Goal: Task Accomplishment & Management: Manage account settings

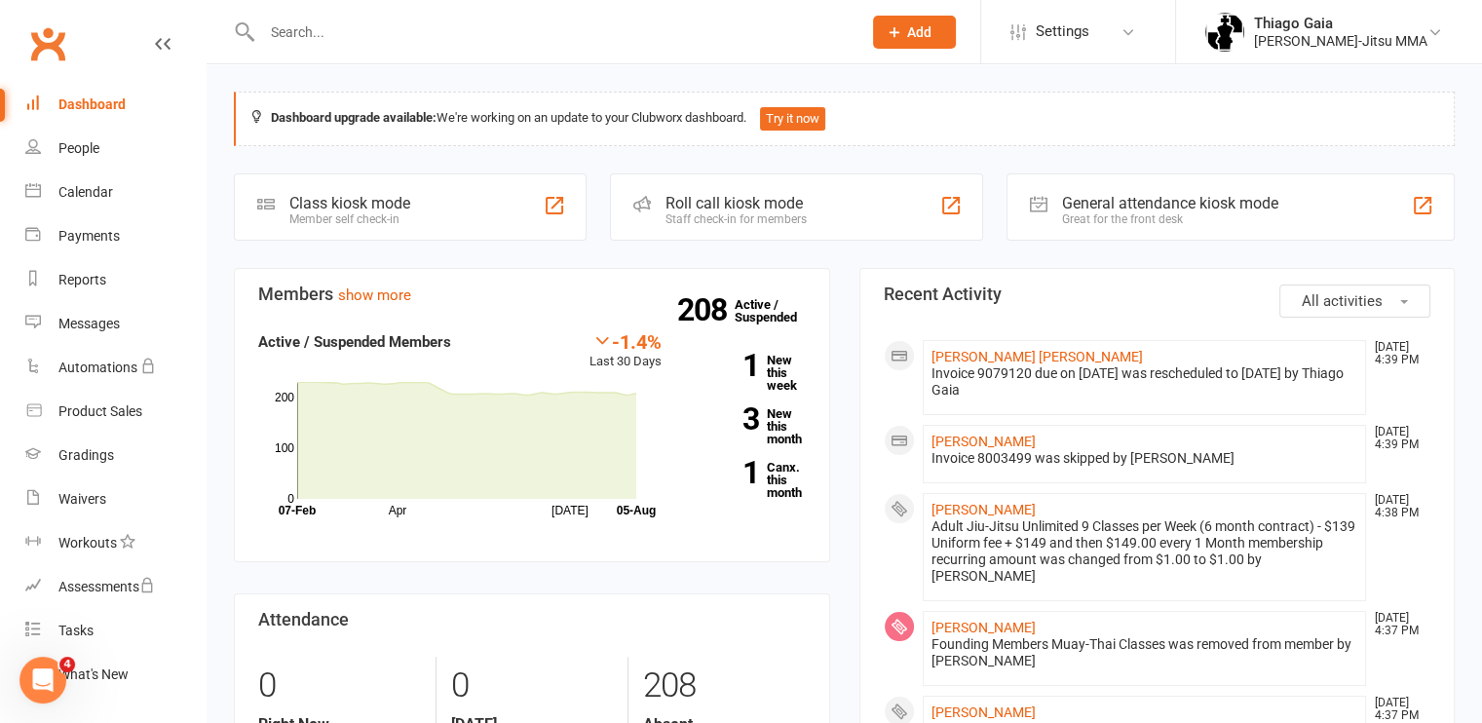
click at [295, 24] on input "text" at bounding box center [551, 32] width 591 height 27
click at [984, 625] on link "[PERSON_NAME]" at bounding box center [983, 628] width 104 height 16
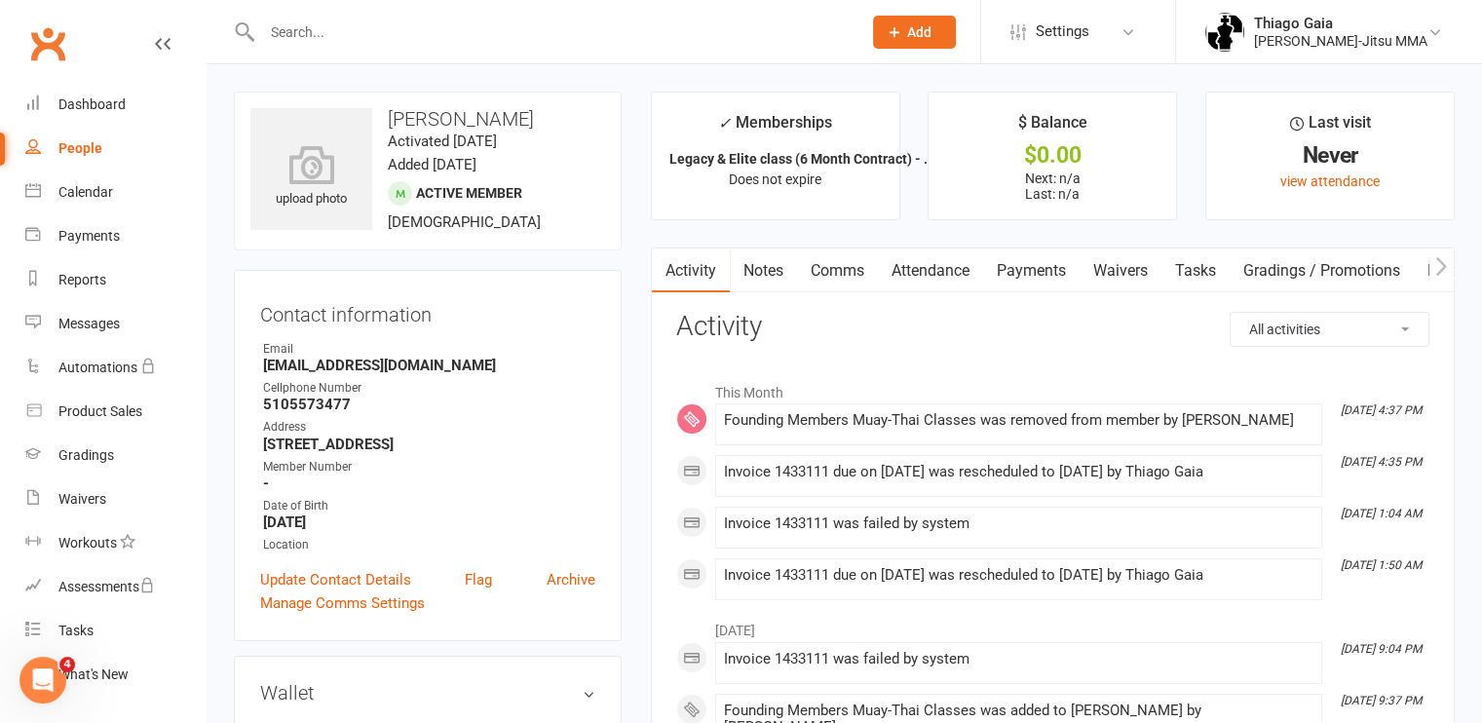
click at [341, 32] on input "text" at bounding box center [551, 32] width 591 height 27
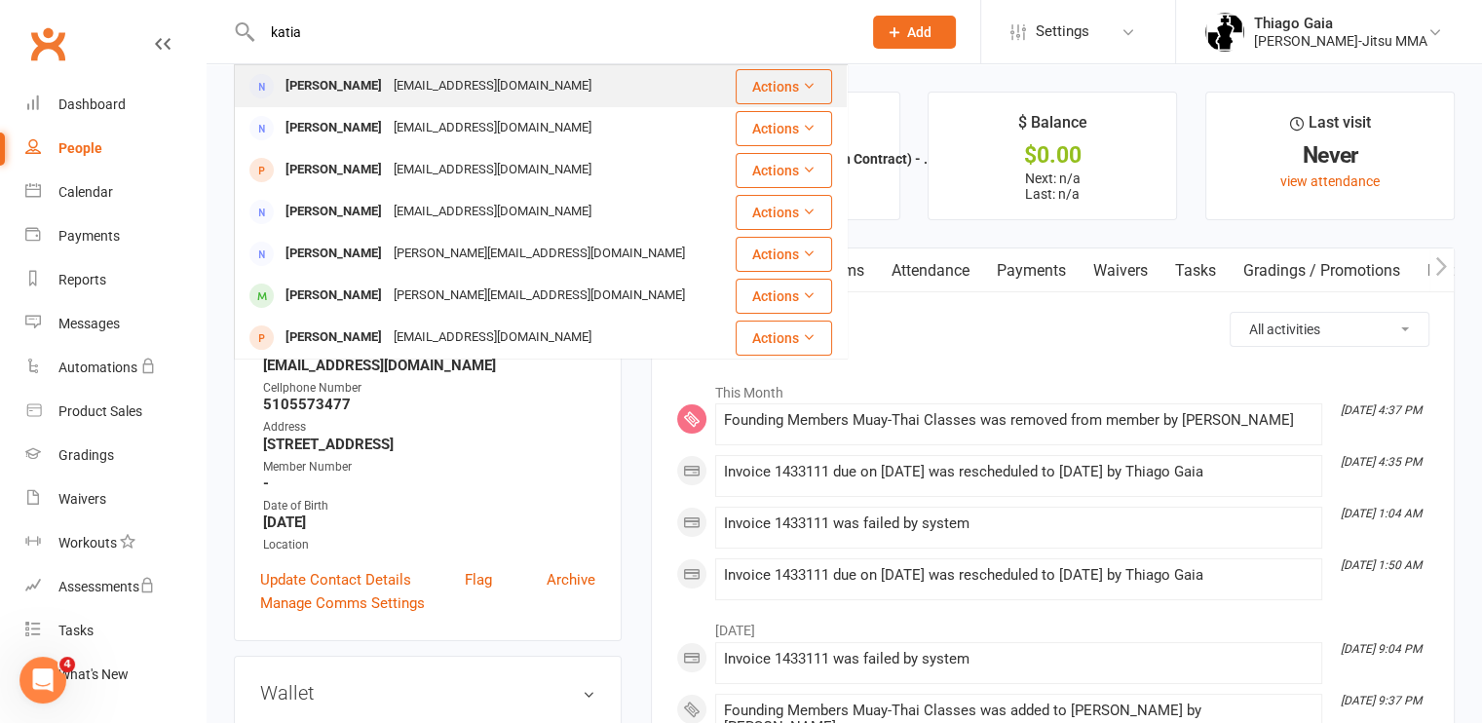
type input "katia"
click at [389, 86] on div "[EMAIL_ADDRESS][DOMAIN_NAME]" at bounding box center [492, 86] width 209 height 28
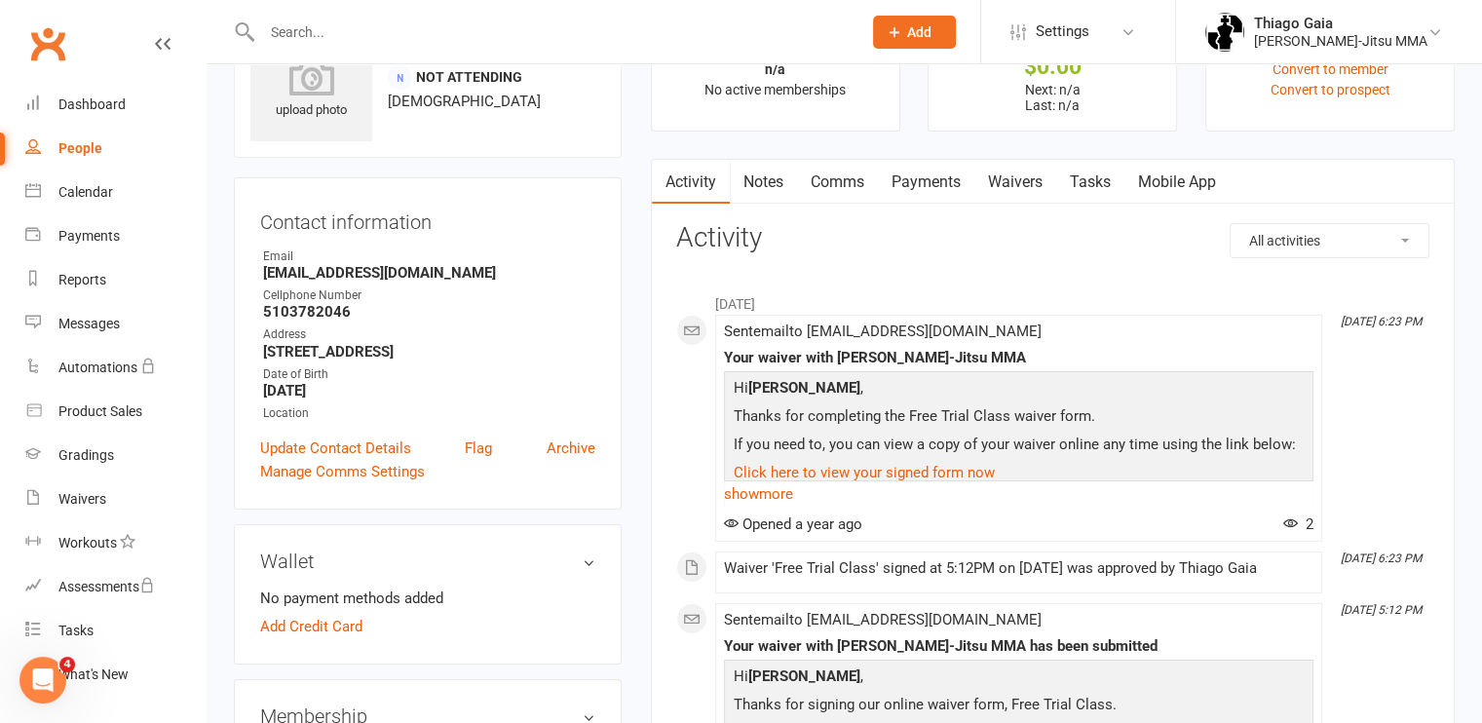
scroll to position [84, 0]
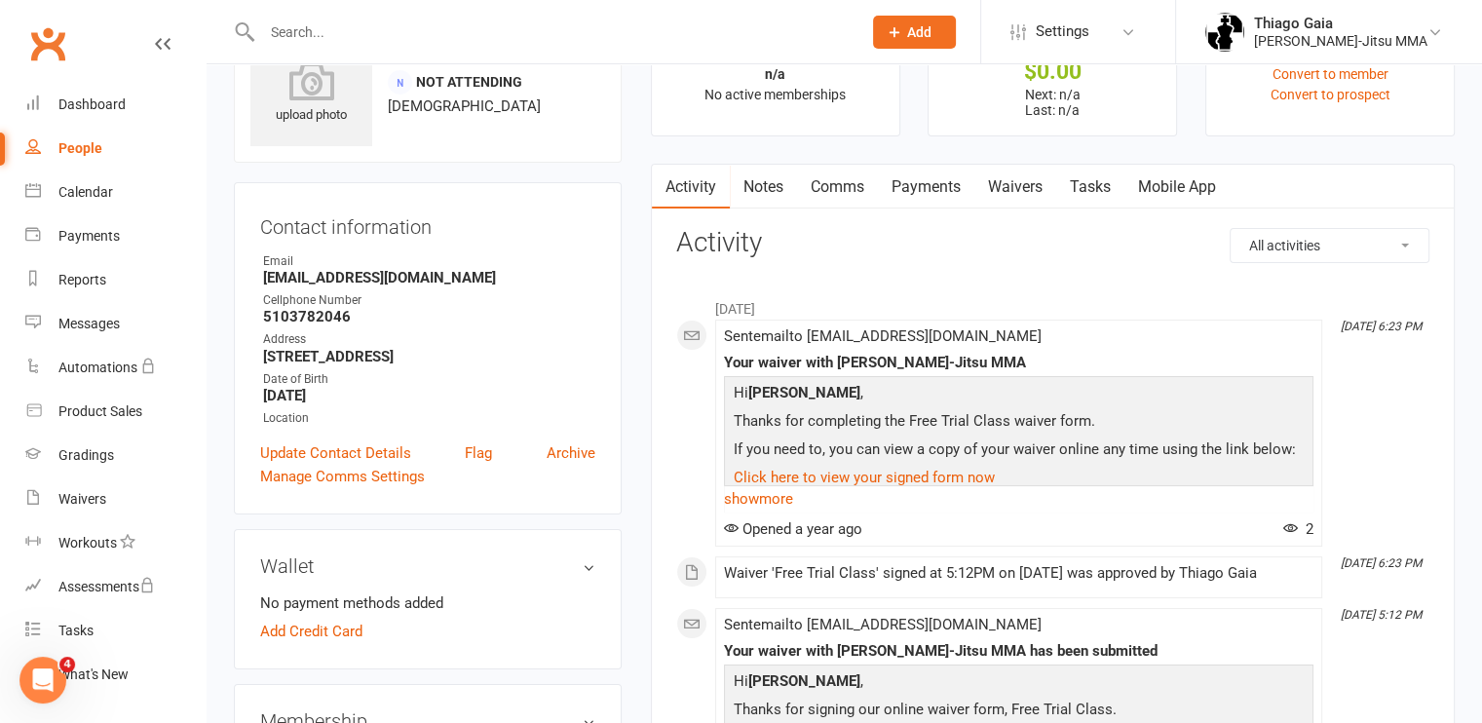
click at [892, 196] on link "Payments" at bounding box center [926, 187] width 96 height 45
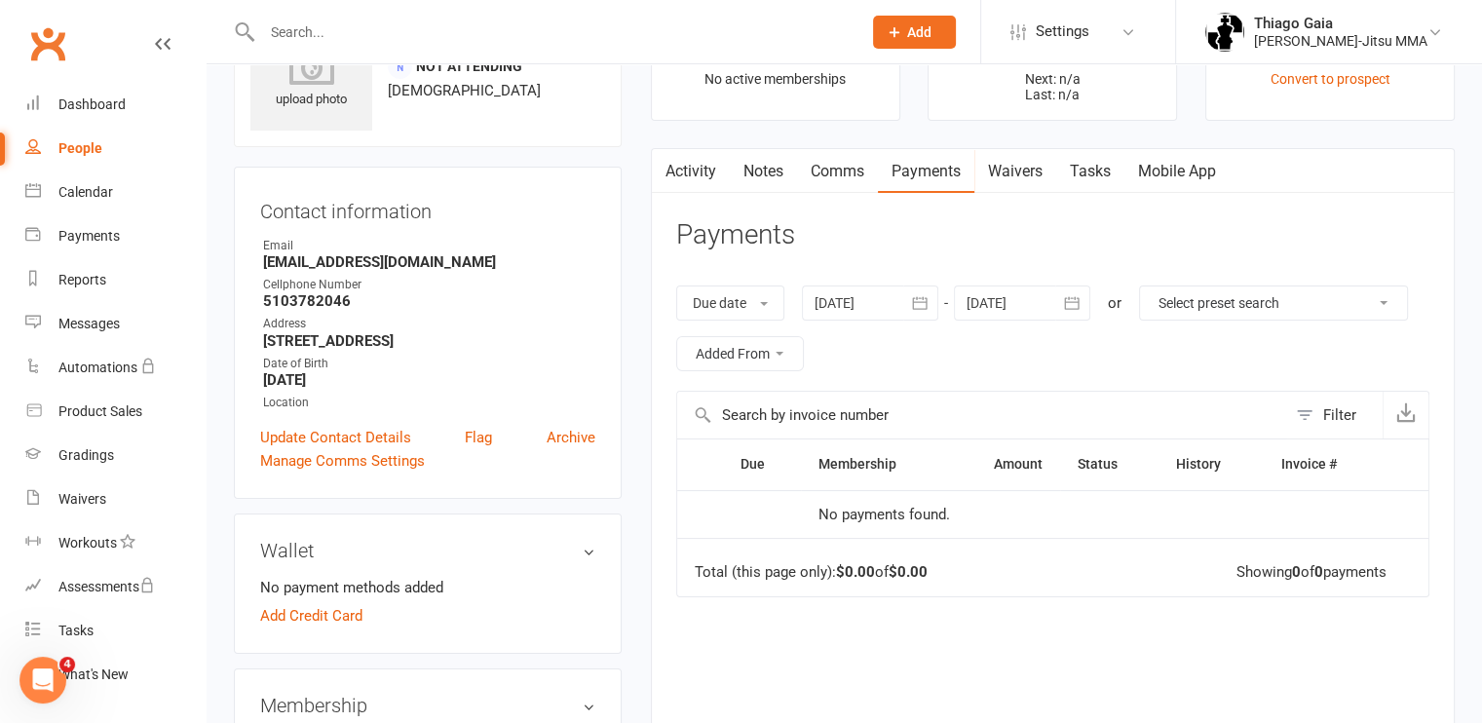
scroll to position [100, 0]
click at [888, 447] on th "Membership" at bounding box center [875, 463] width 148 height 50
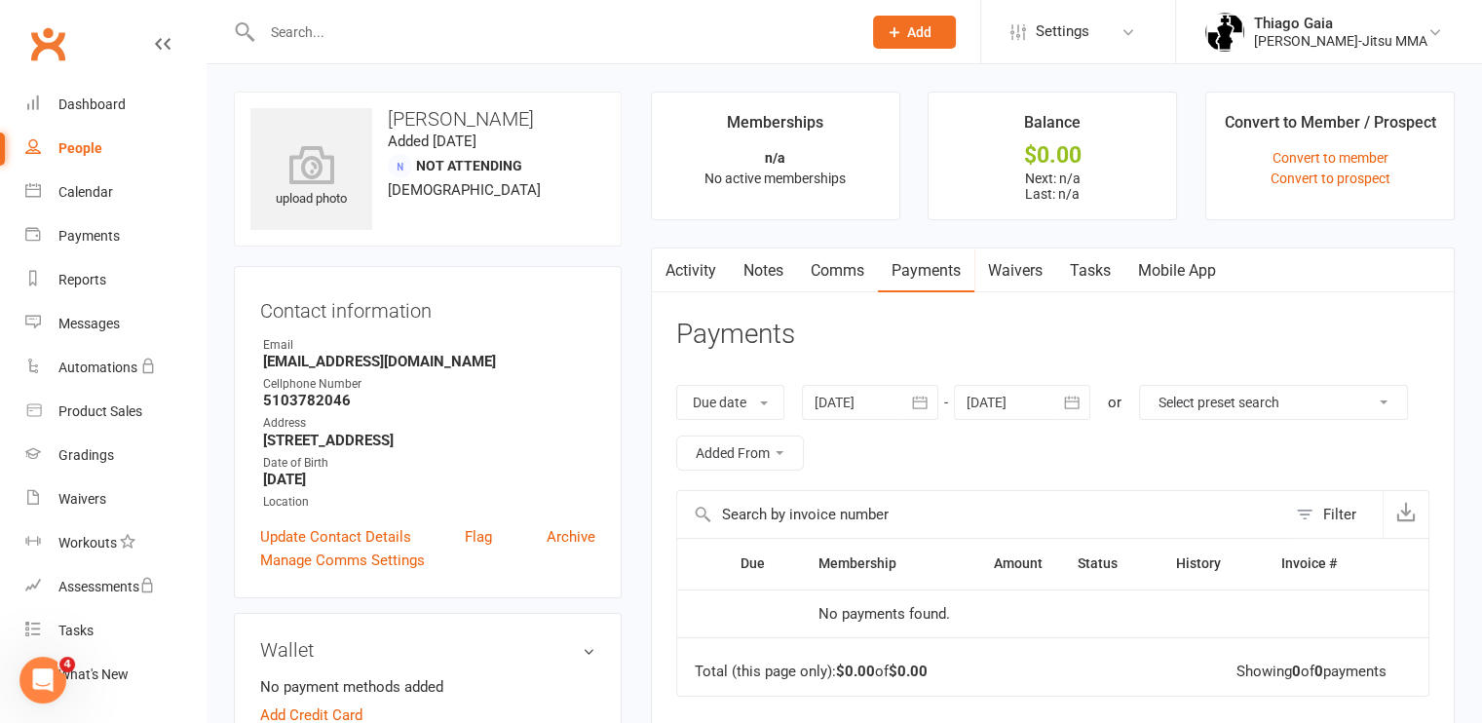
click at [781, 337] on h3 "Payments" at bounding box center [735, 335] width 119 height 30
click at [338, 7] on div at bounding box center [541, 31] width 614 height 63
click at [320, 31] on input "text" at bounding box center [551, 32] width 591 height 27
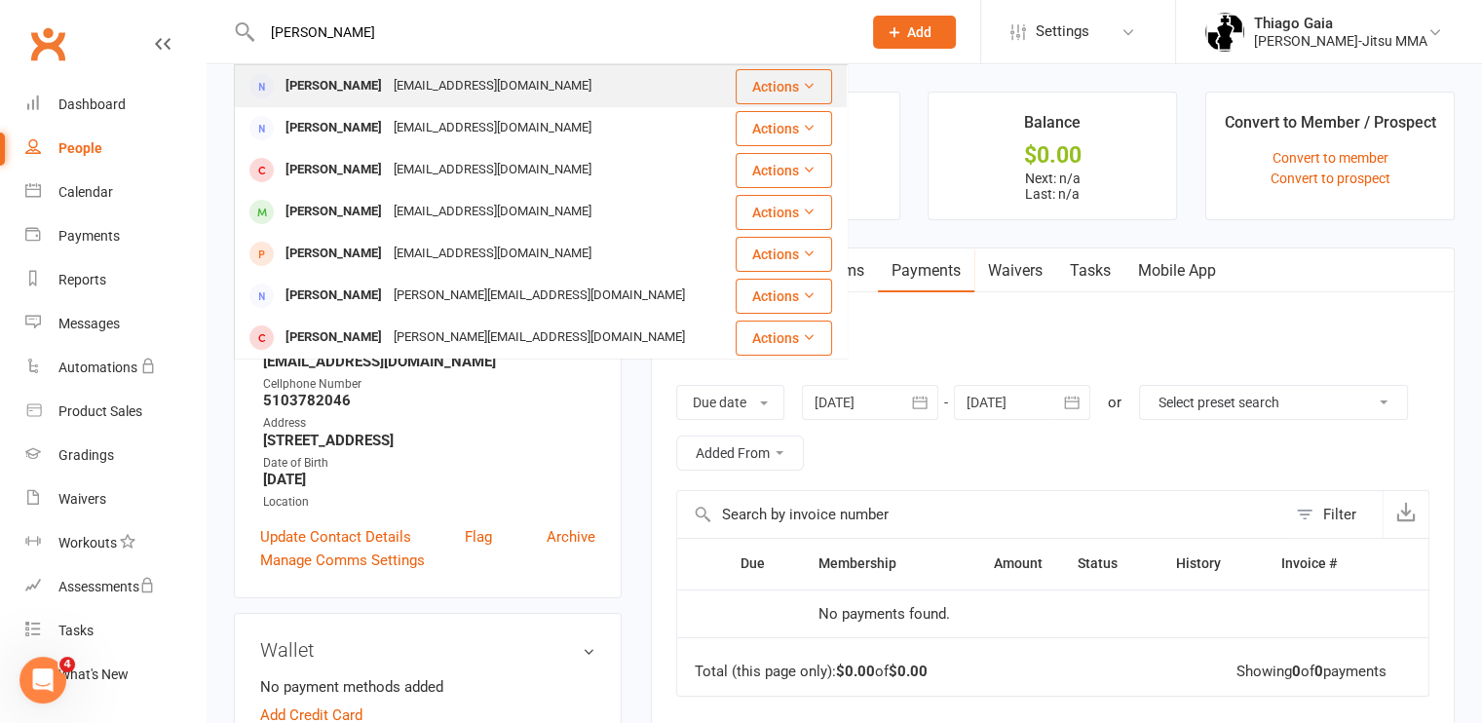
type input "[PERSON_NAME]"
click at [325, 88] on div "[PERSON_NAME]" at bounding box center [334, 86] width 108 height 28
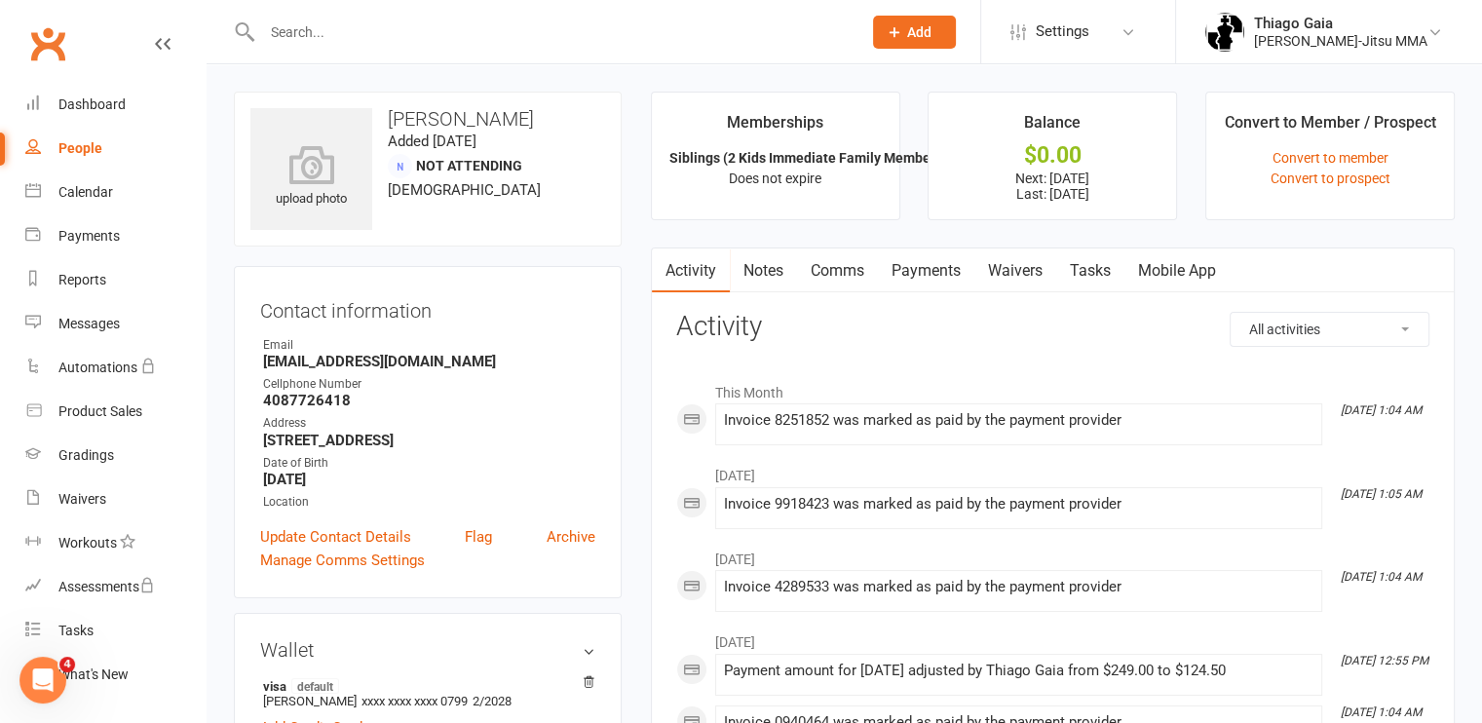
click at [903, 267] on link "Payments" at bounding box center [926, 270] width 96 height 45
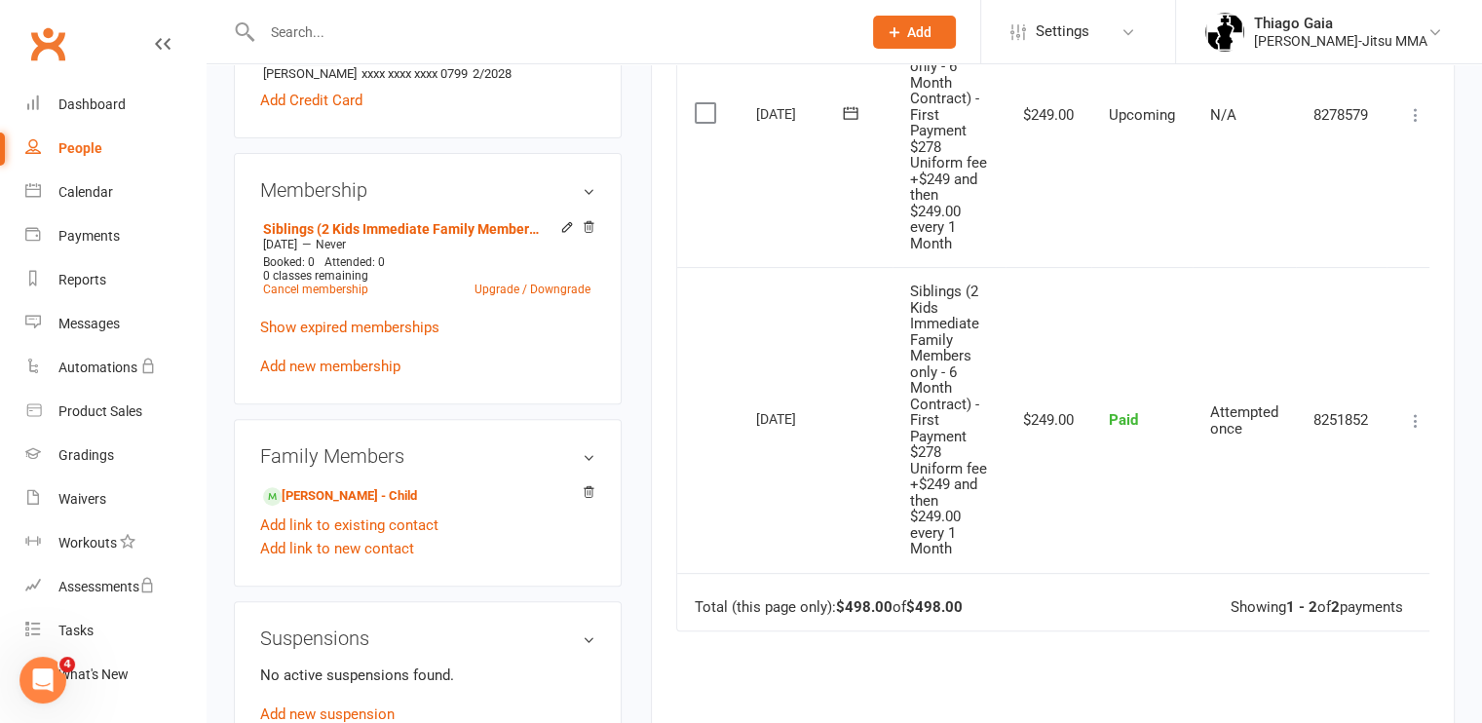
scroll to position [627, 0]
click at [352, 364] on link "Add new membership" at bounding box center [330, 367] width 140 height 18
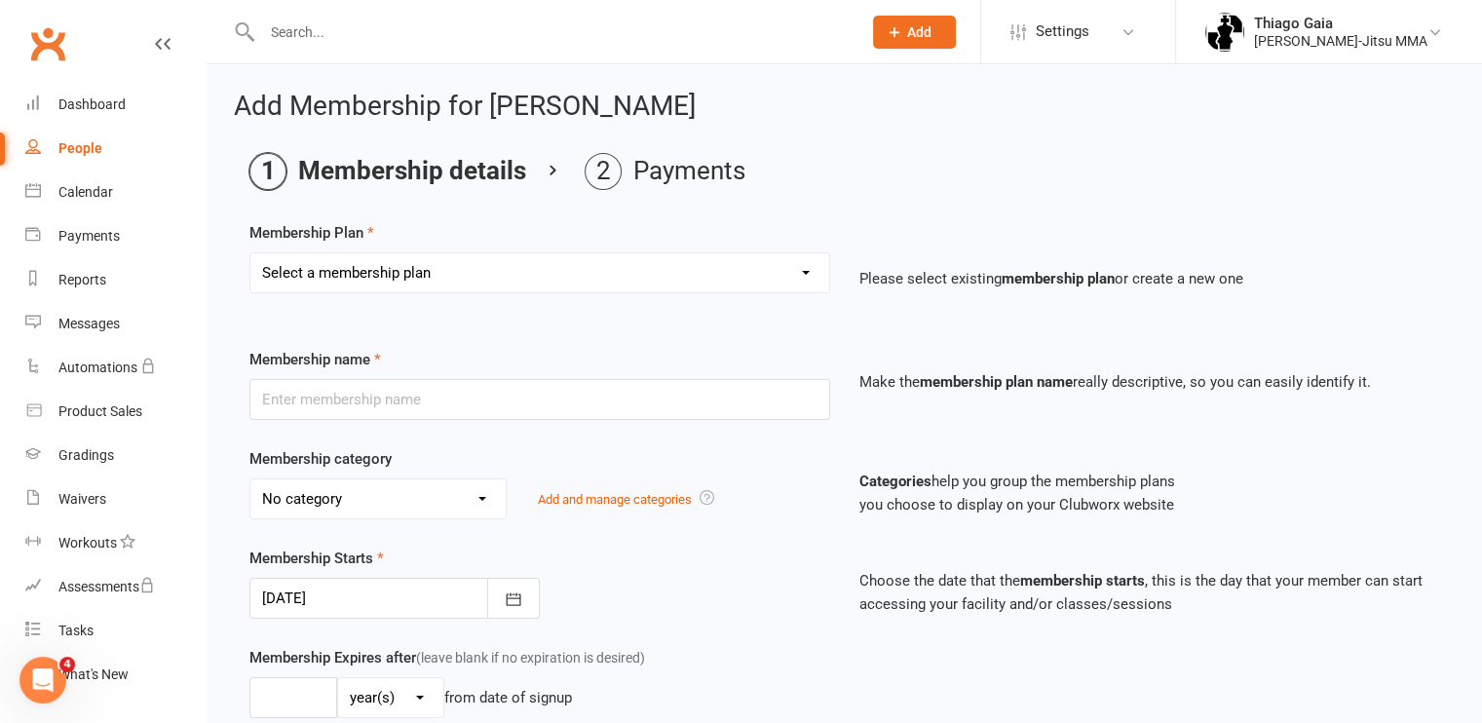
click at [807, 274] on select "Select a membership plan Create new Membership Plan Legacy, Elite & Little Cham…" at bounding box center [539, 272] width 579 height 39
click at [804, 270] on select "Select a membership plan Create new Membership Plan Legacy, Elite & Little Cham…" at bounding box center [539, 272] width 579 height 39
select select "14"
click at [250, 253] on select "Select a membership plan Create new Membership Plan Legacy, Elite & Little Cham…" at bounding box center [539, 272] width 579 height 39
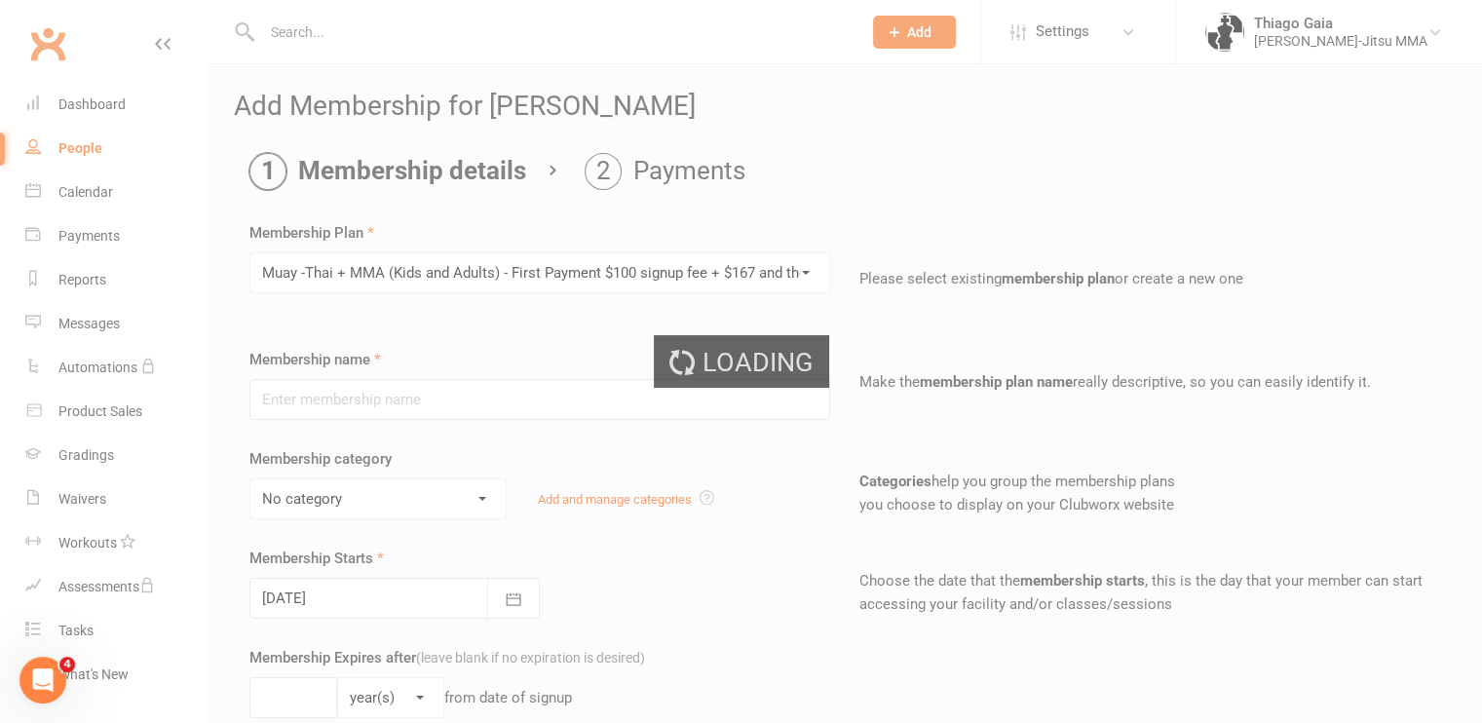
type input "Muay -Thai + MMA (Kids and Adults) - First Payment $100 signup fee + $167 and t…"
select select "5"
type input "0"
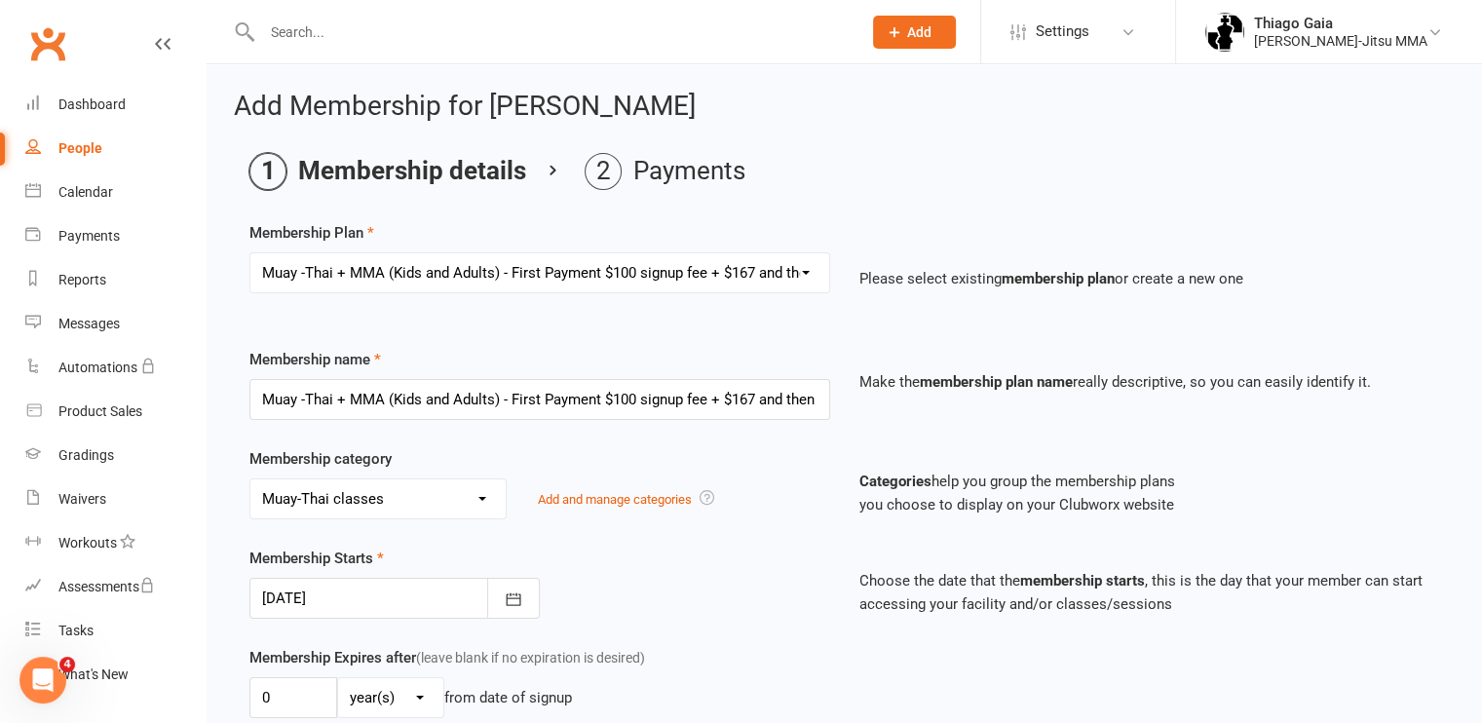
type input "[DATE]"
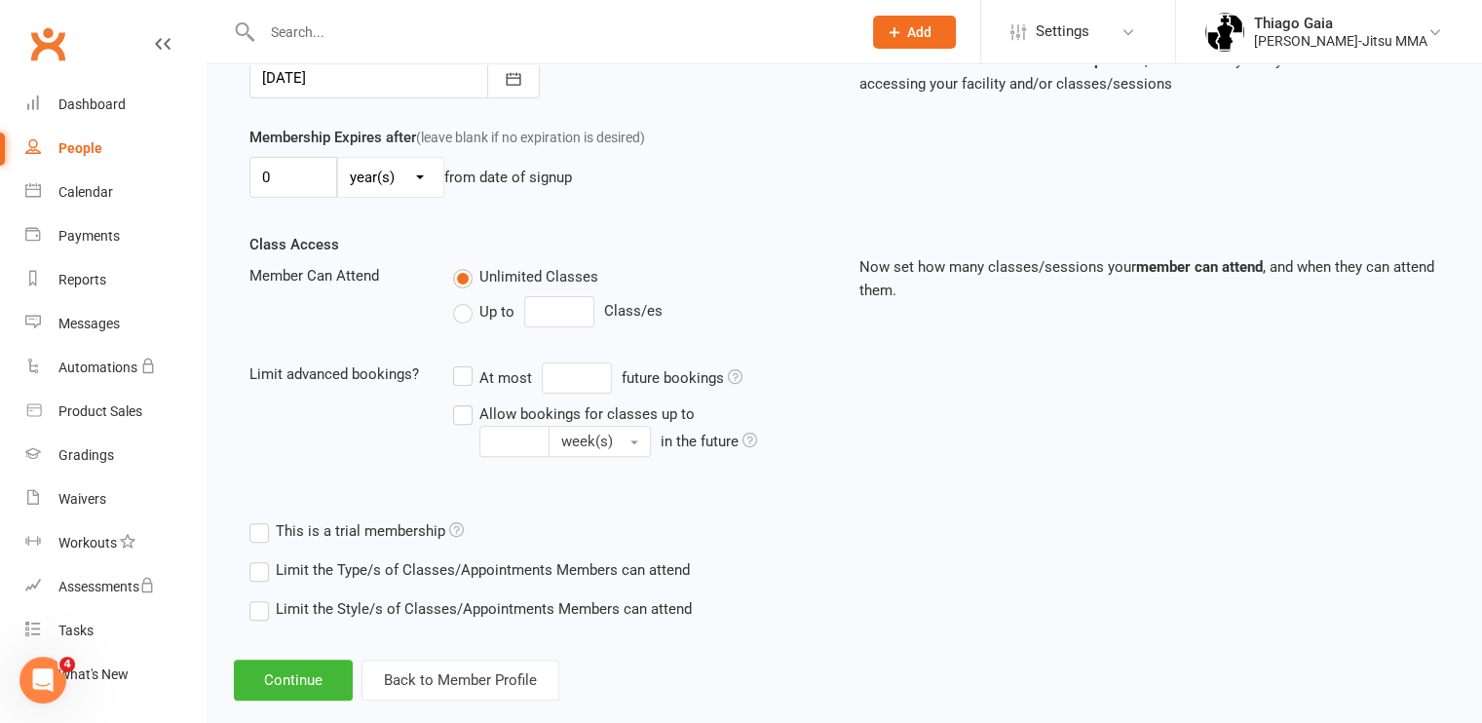
scroll to position [549, 0]
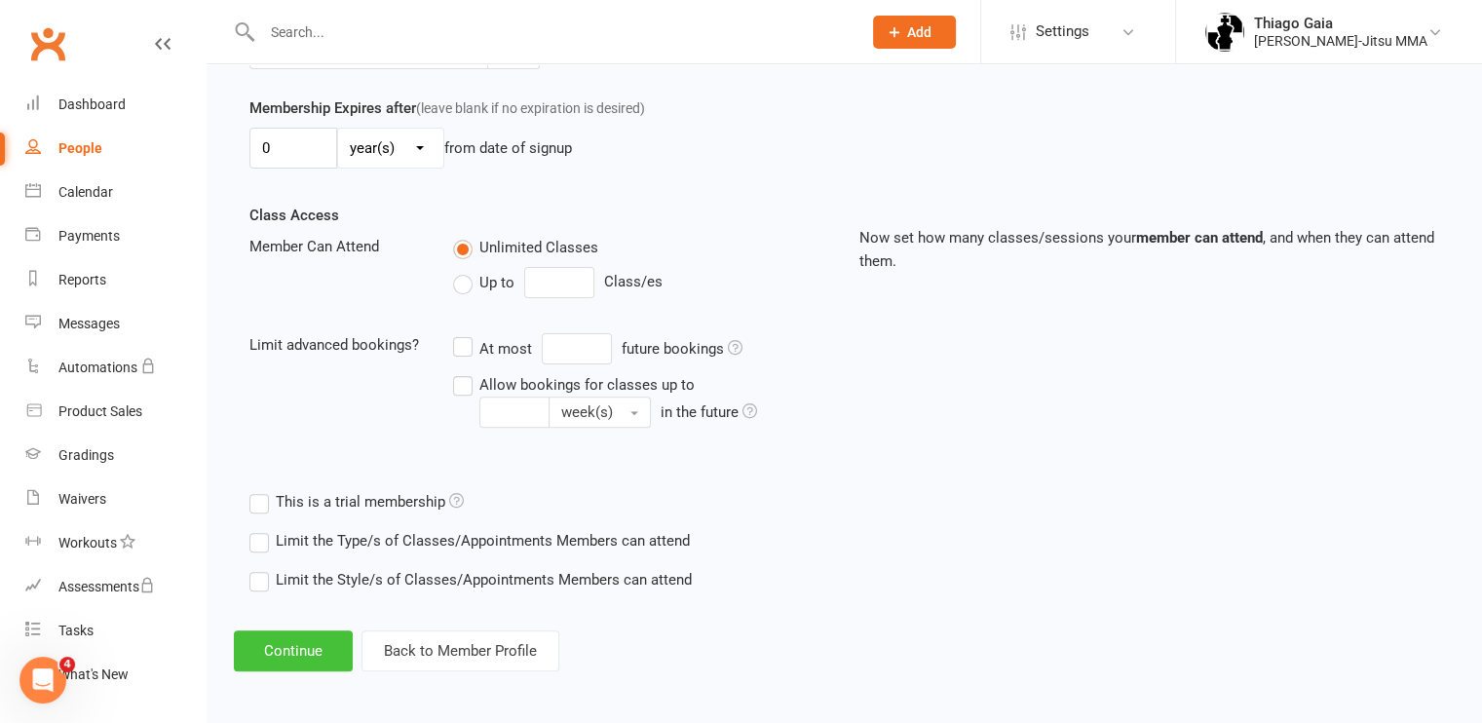
click at [301, 642] on button "Continue" at bounding box center [293, 650] width 119 height 41
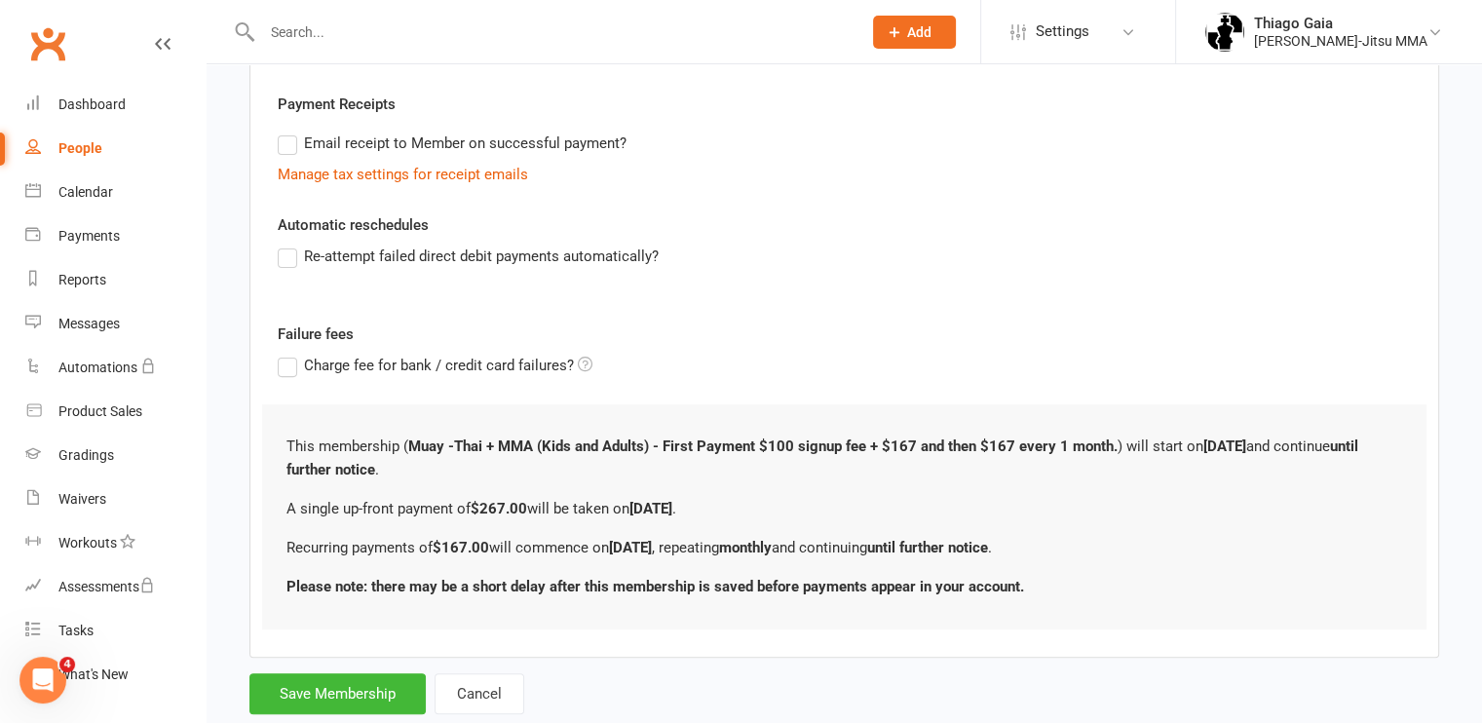
scroll to position [0, 0]
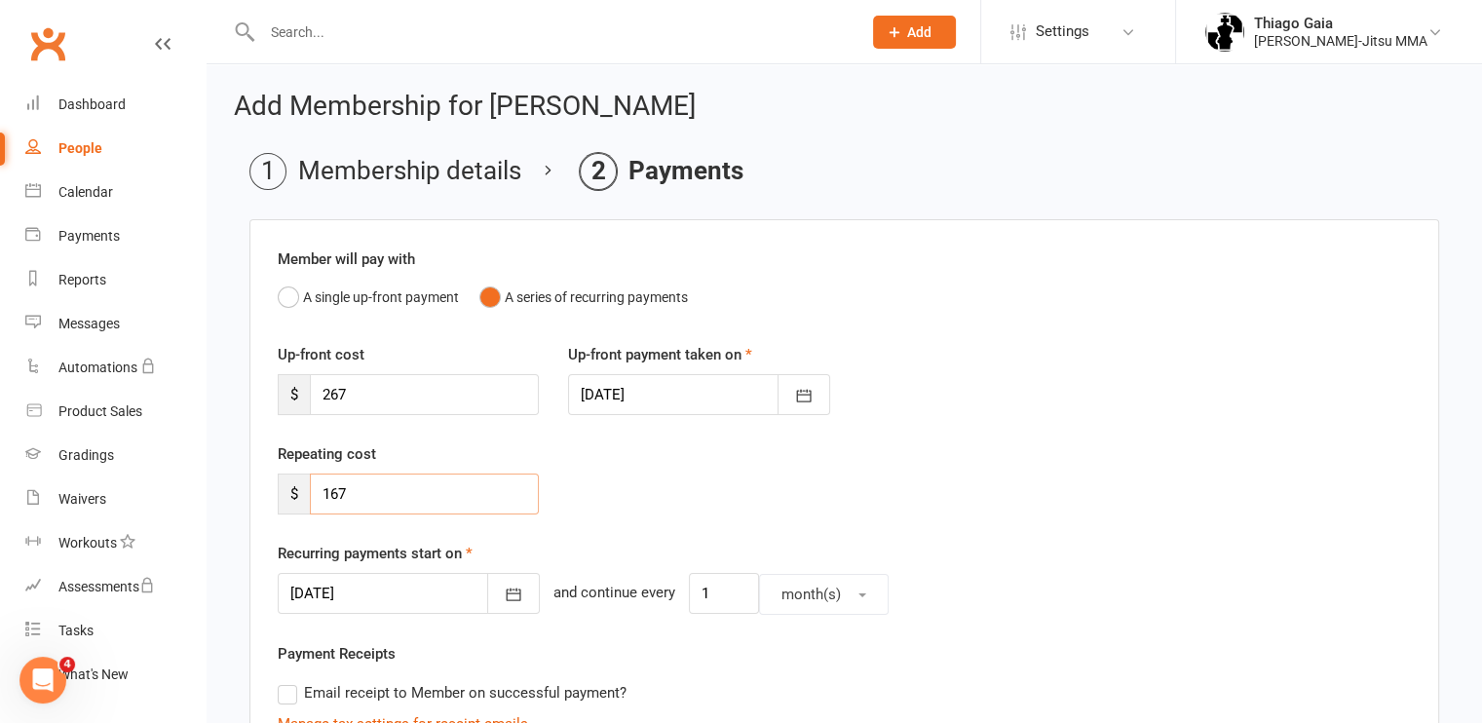
click at [355, 487] on input "167" at bounding box center [424, 493] width 229 height 41
type input "144"
click at [359, 395] on input "267" at bounding box center [424, 394] width 229 height 41
type input "244"
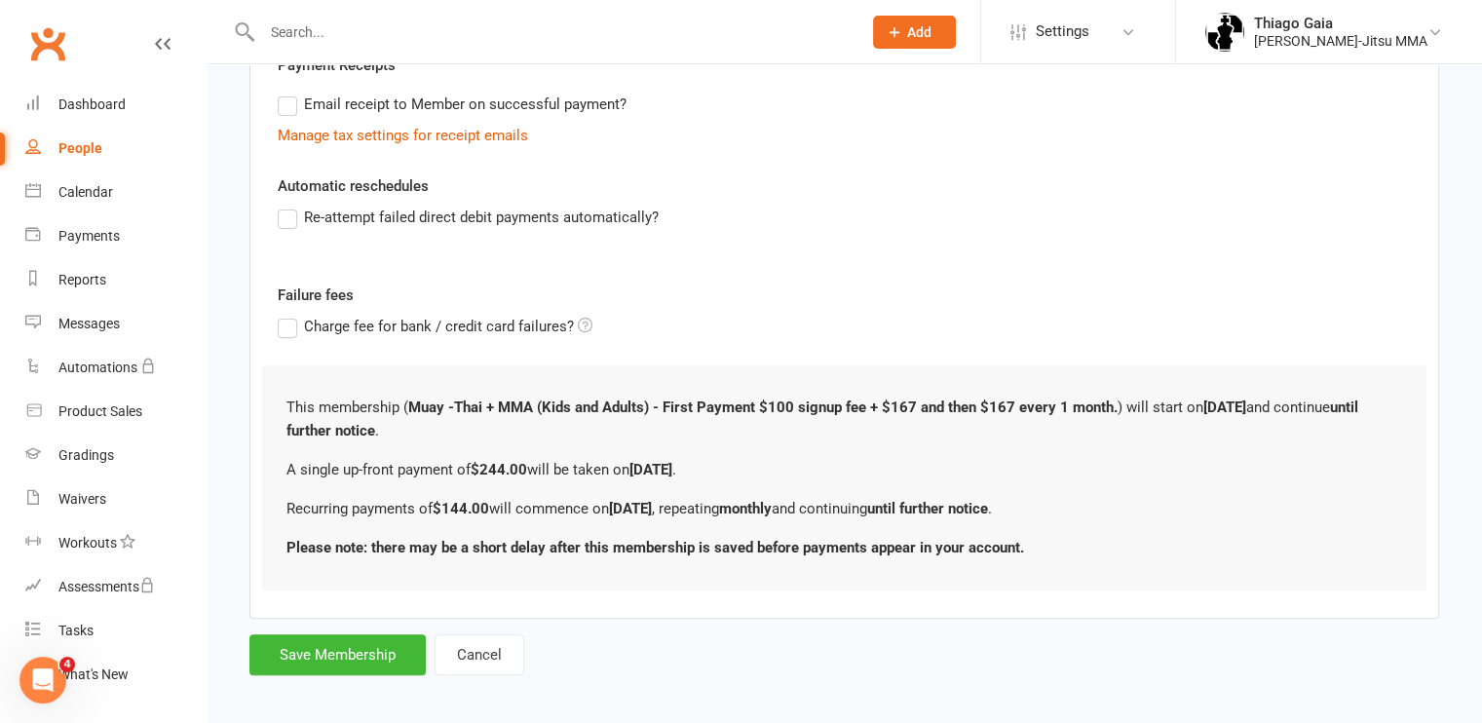
scroll to position [598, 0]
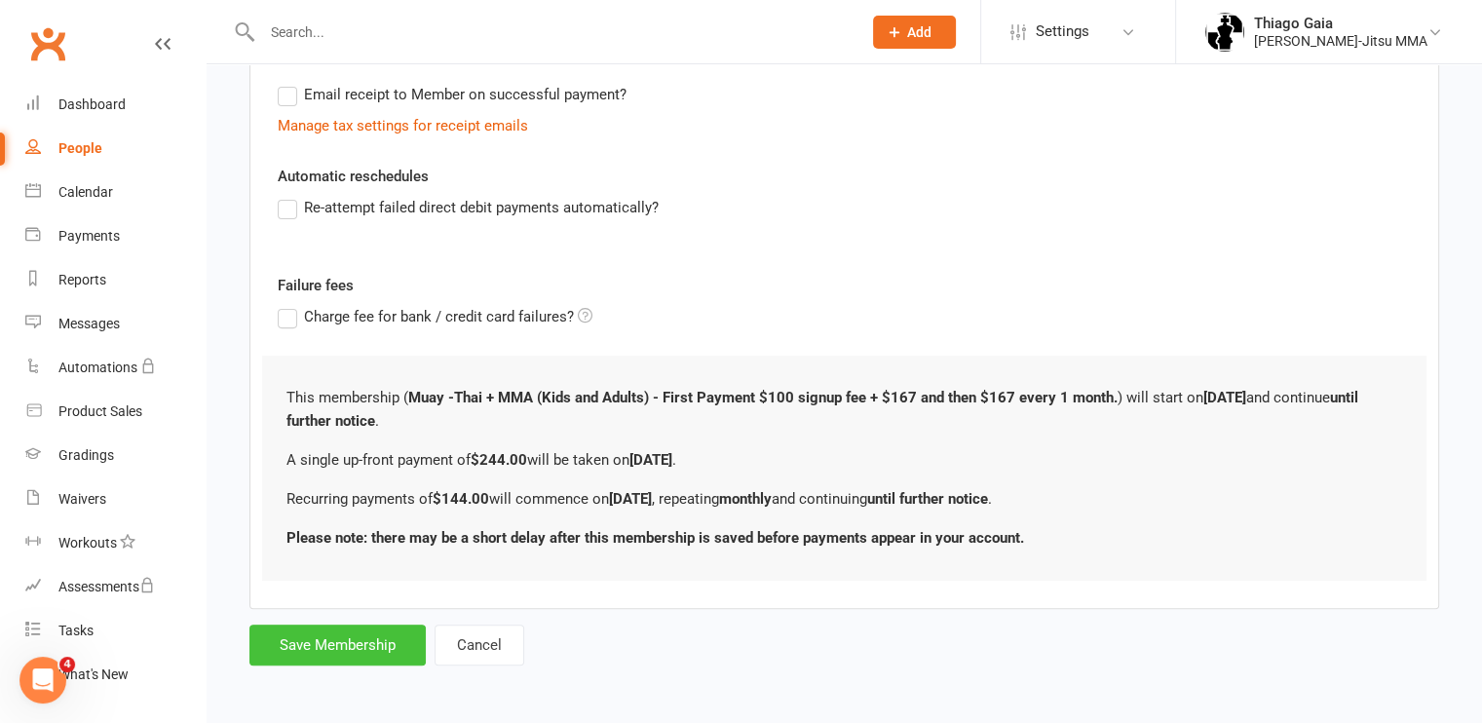
click at [328, 648] on button "Save Membership" at bounding box center [337, 644] width 176 height 41
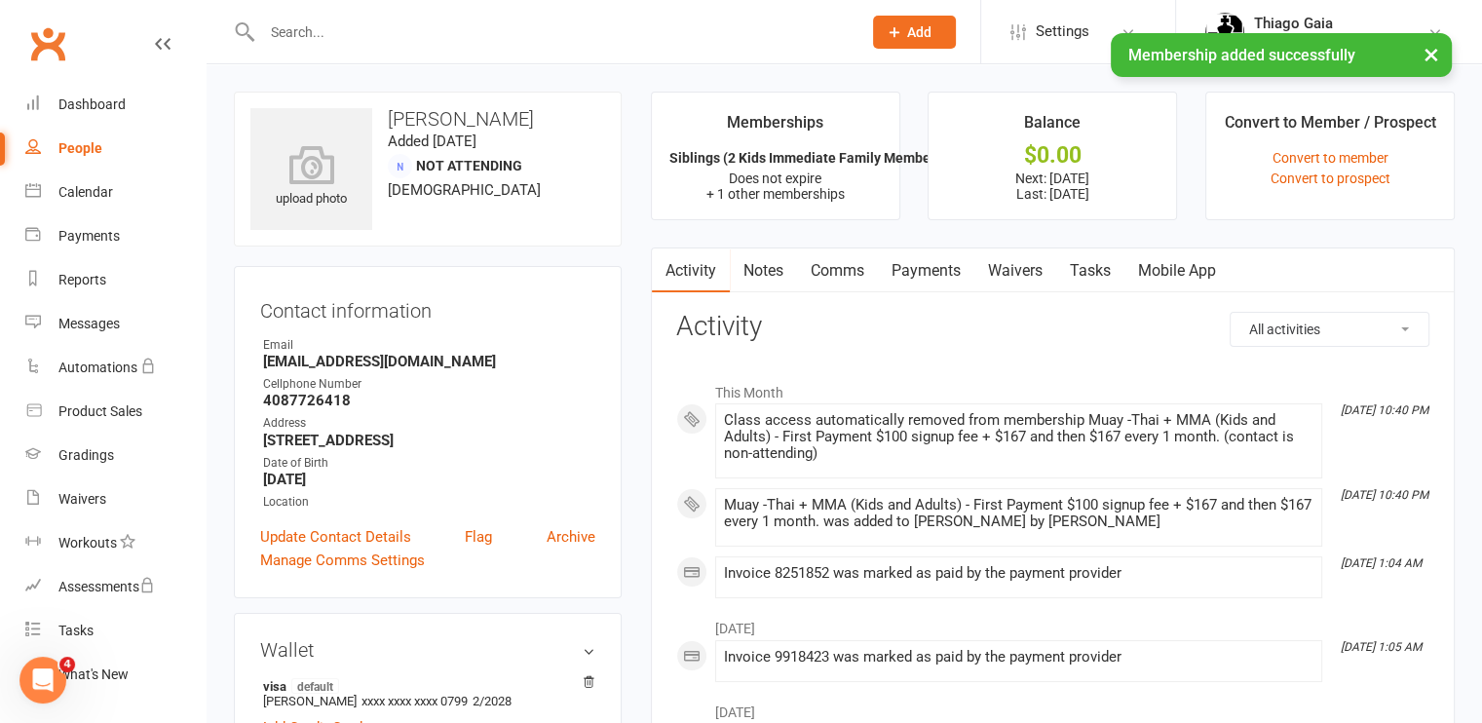
click at [912, 272] on link "Payments" at bounding box center [926, 270] width 96 height 45
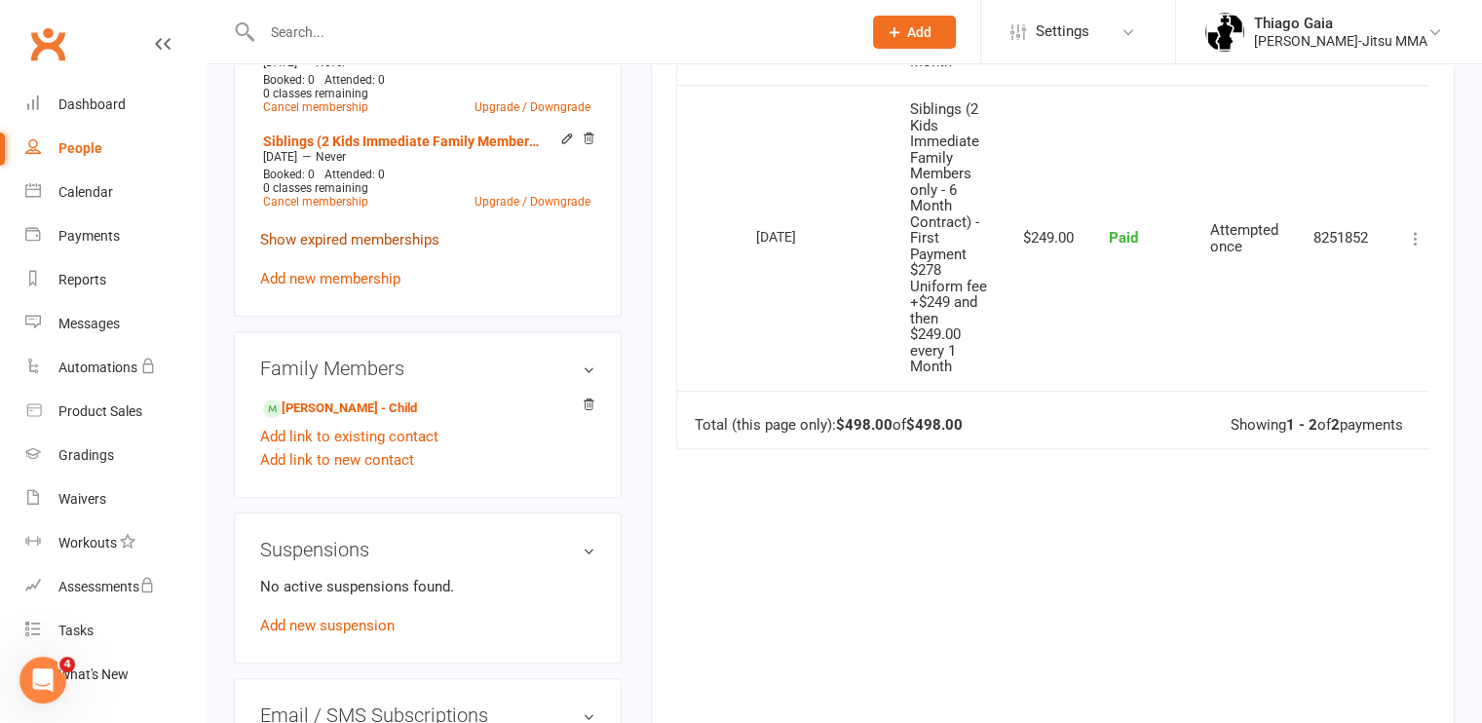
scroll to position [813, 0]
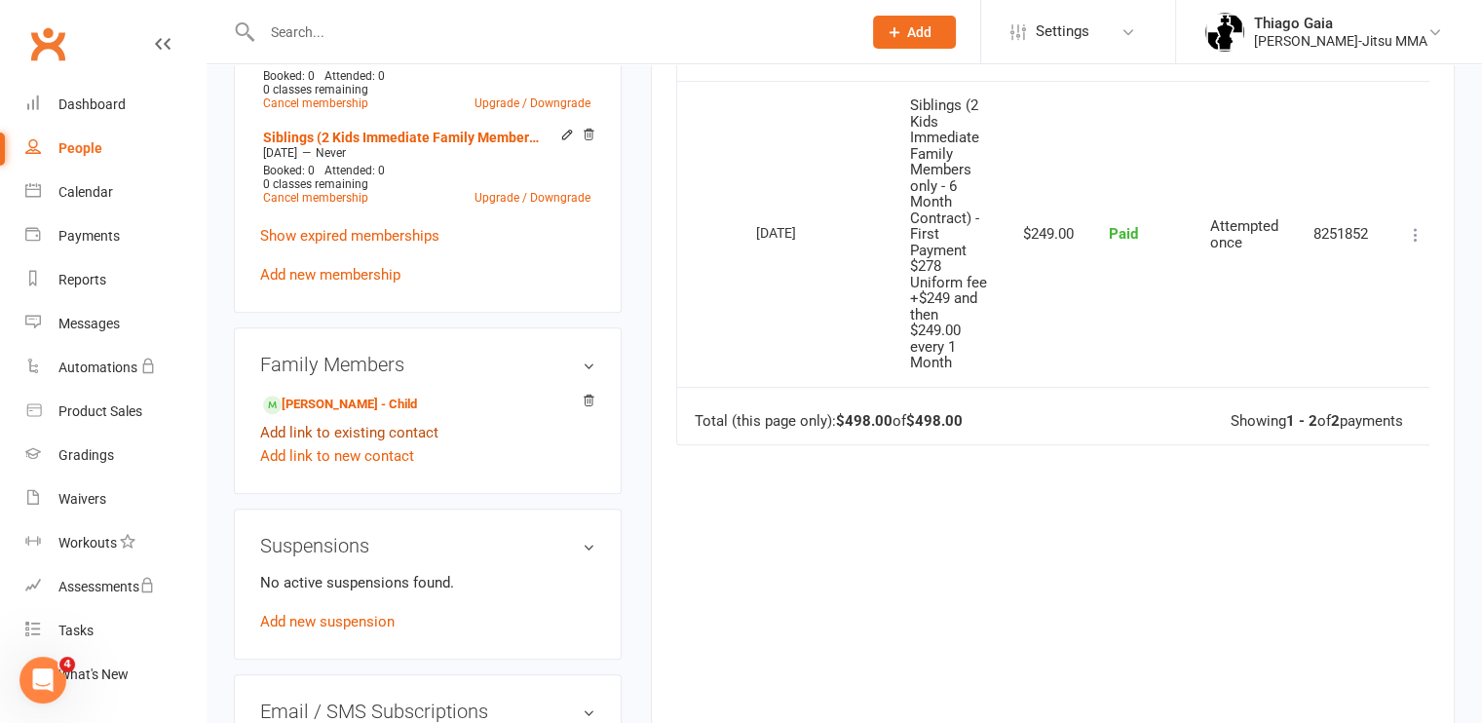
click at [331, 433] on link "Add link to existing contact" at bounding box center [349, 432] width 178 height 23
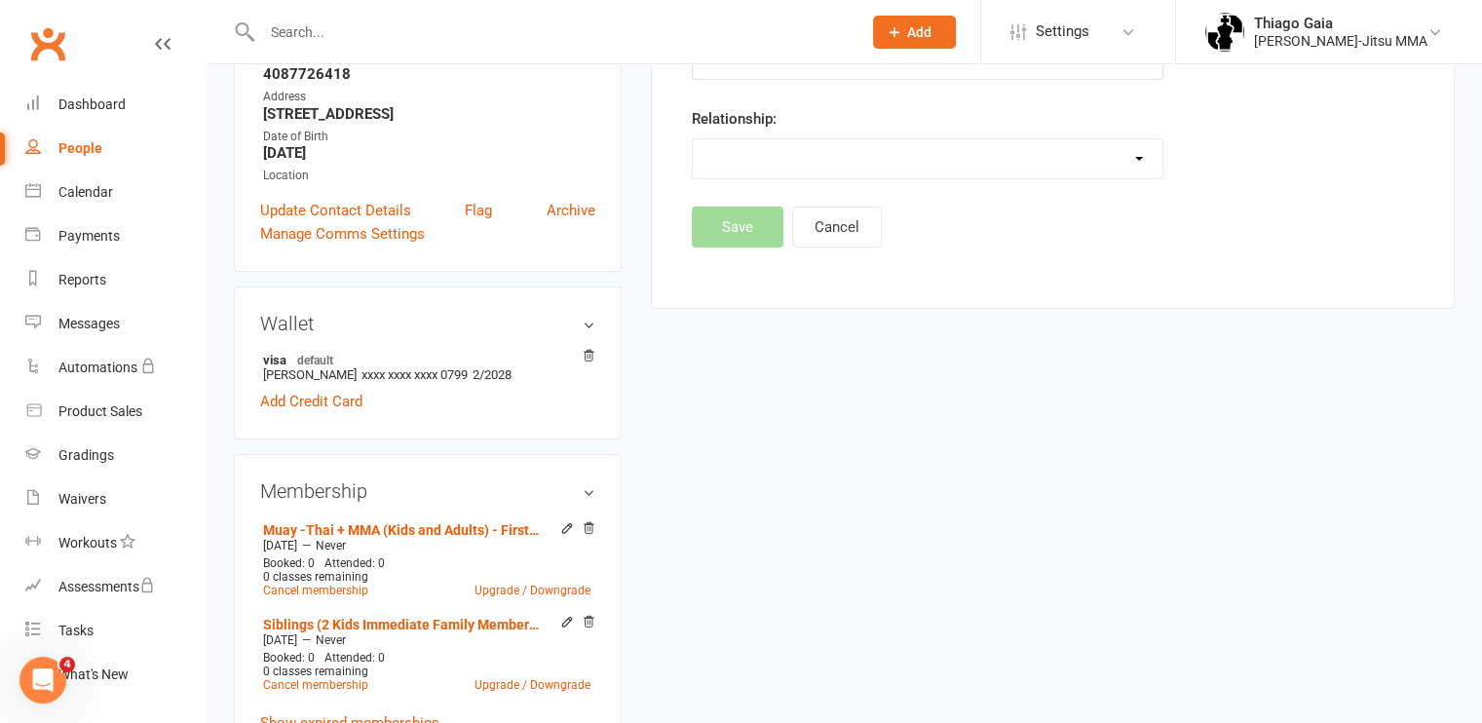
scroll to position [748, 0]
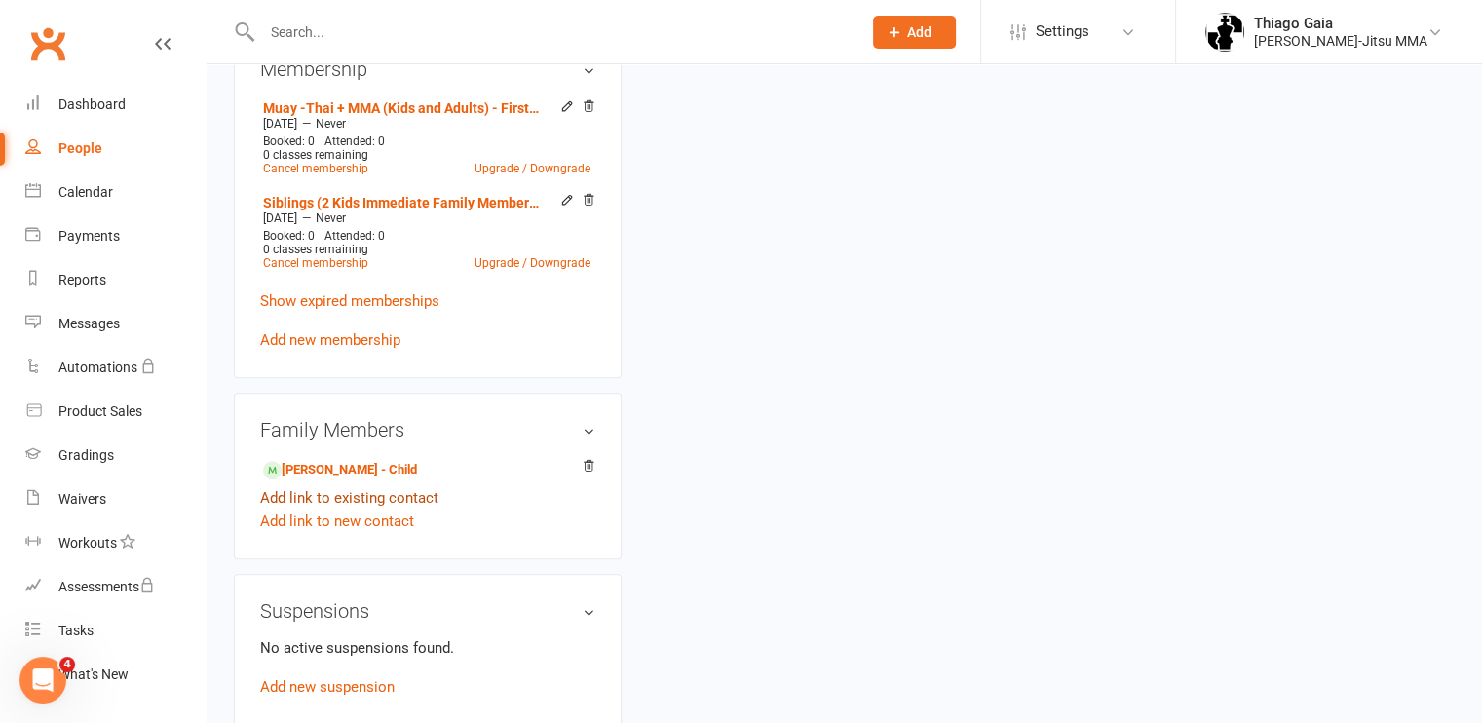
click at [323, 499] on link "Add link to existing contact" at bounding box center [349, 497] width 178 height 23
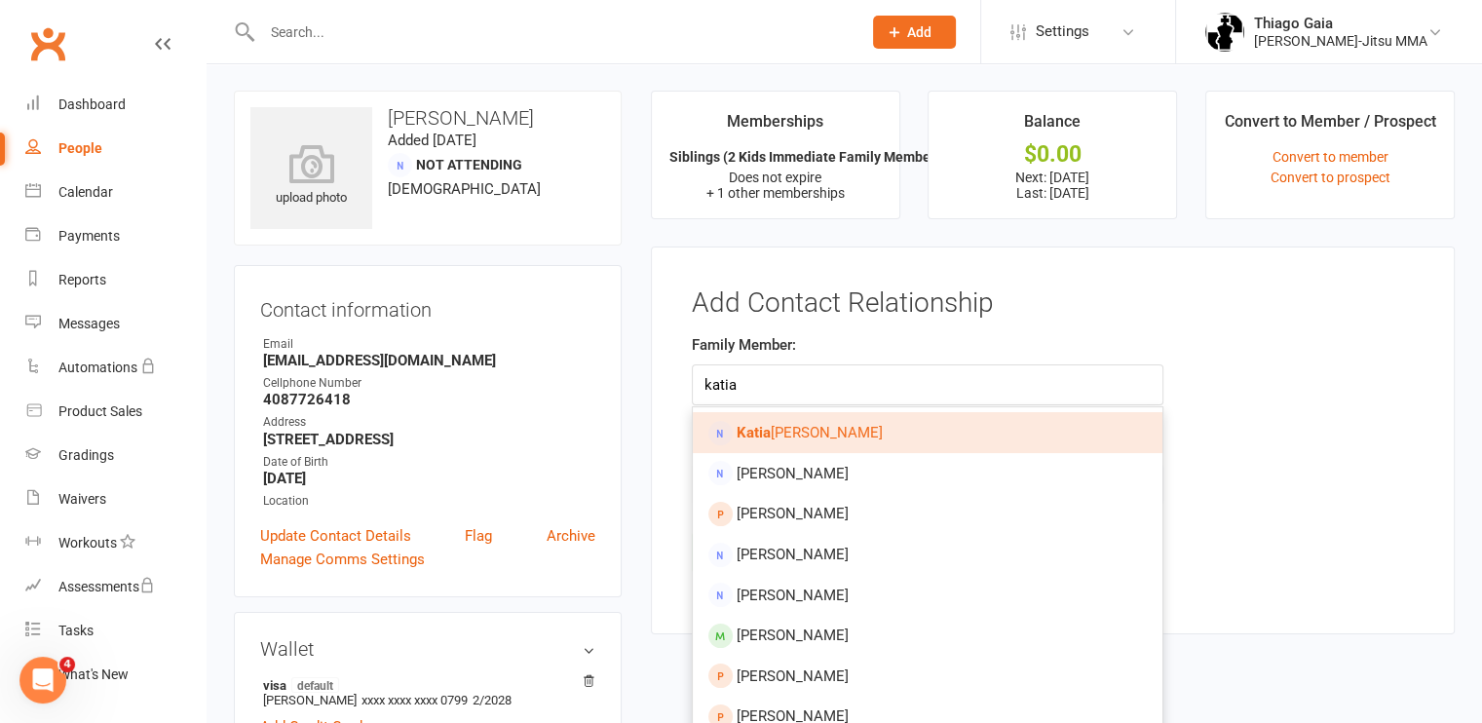
type input "katia"
click at [827, 437] on span "[PERSON_NAME]" at bounding box center [809, 433] width 146 height 18
type input "[PERSON_NAME]"
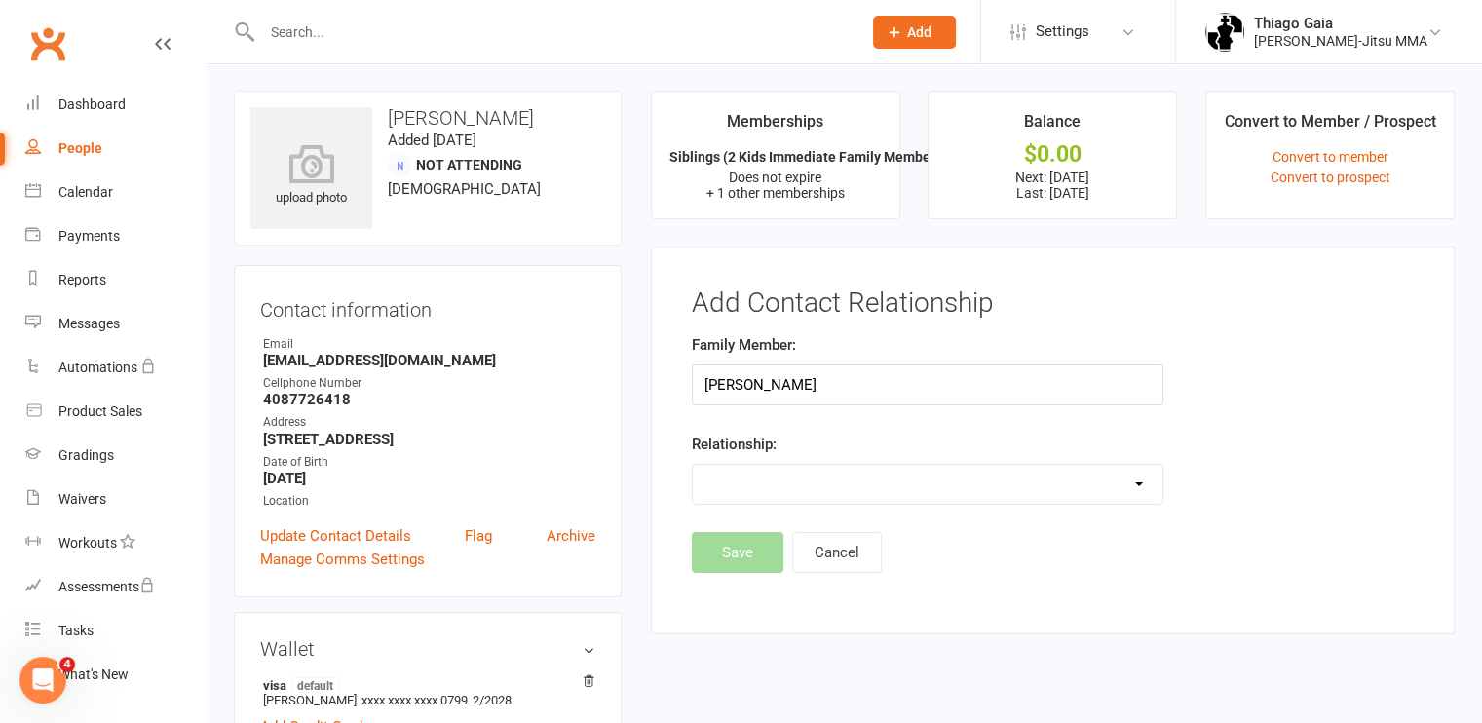
click at [885, 476] on select "Parent / Guardian Child Sibling (parent not in system) Spouse / Partner Cousin …" at bounding box center [928, 484] width 470 height 39
select select "3"
click at [693, 465] on select "Parent / Guardian Child Sibling (parent not in system) Spouse / Partner Cousin …" at bounding box center [928, 484] width 470 height 39
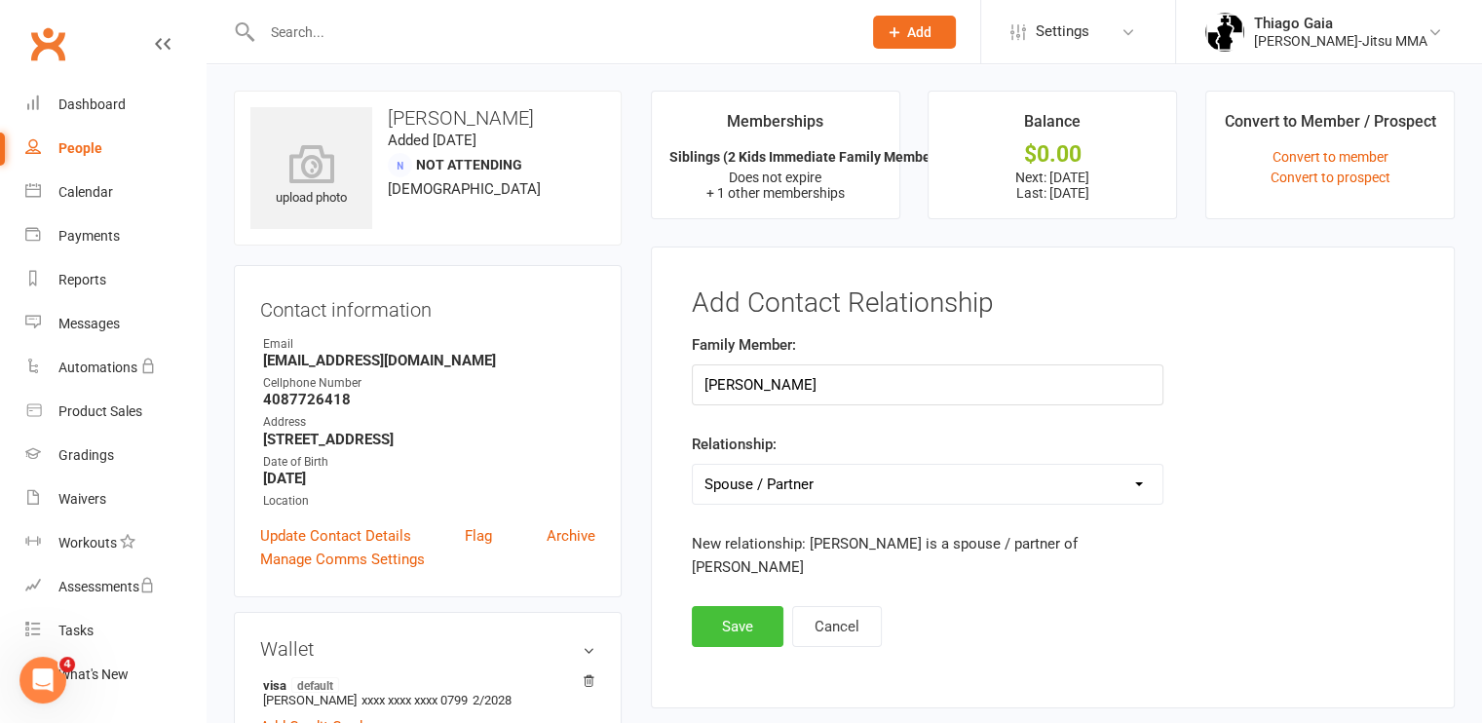
click at [699, 611] on button "Save" at bounding box center [738, 626] width 92 height 41
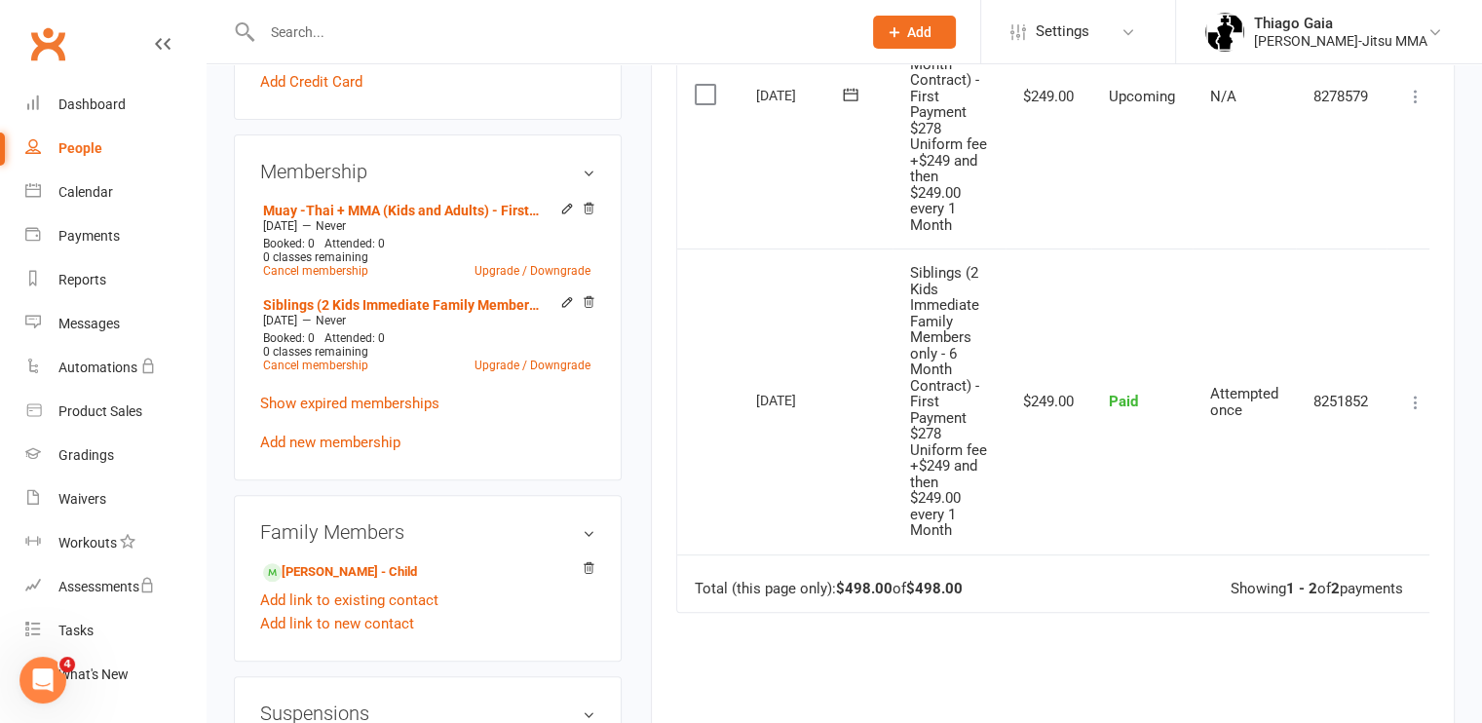
scroll to position [649, 0]
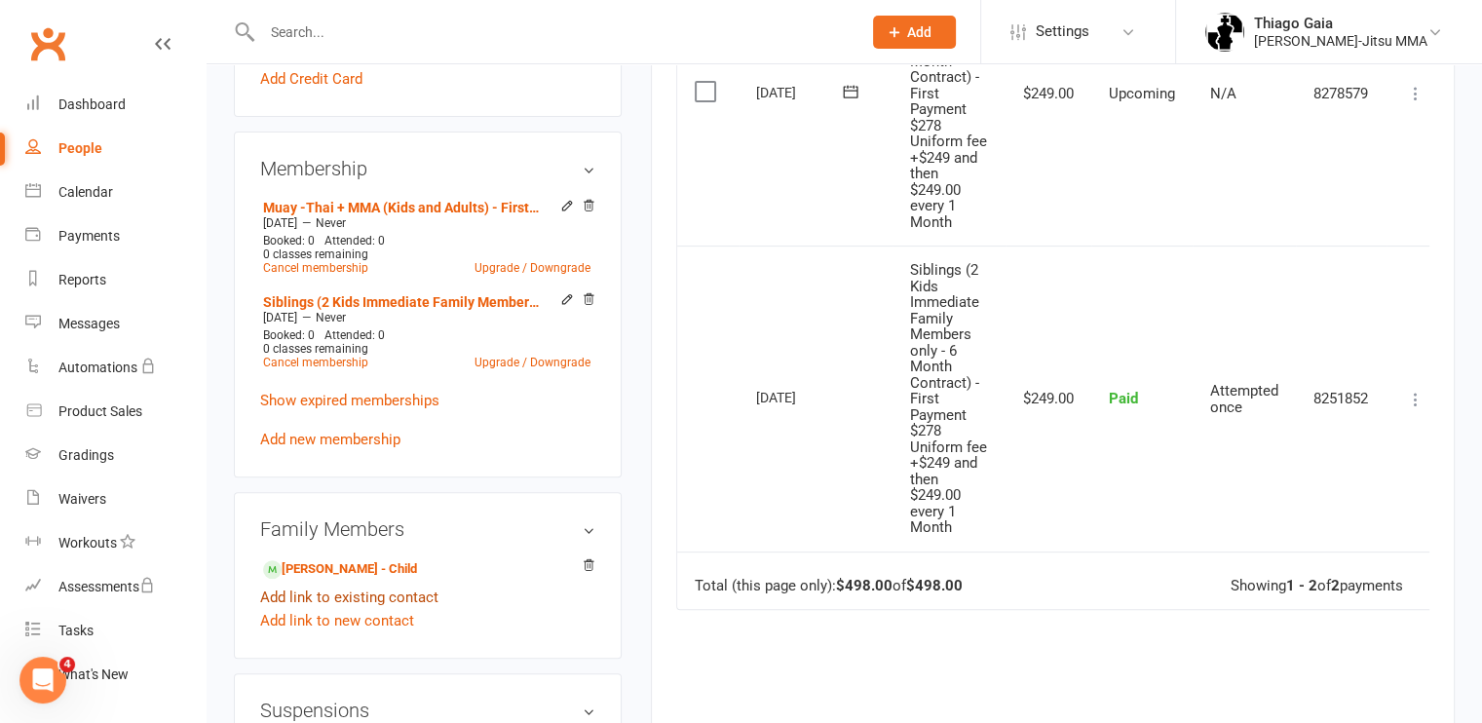
click at [323, 602] on link "Add link to existing contact" at bounding box center [349, 596] width 178 height 23
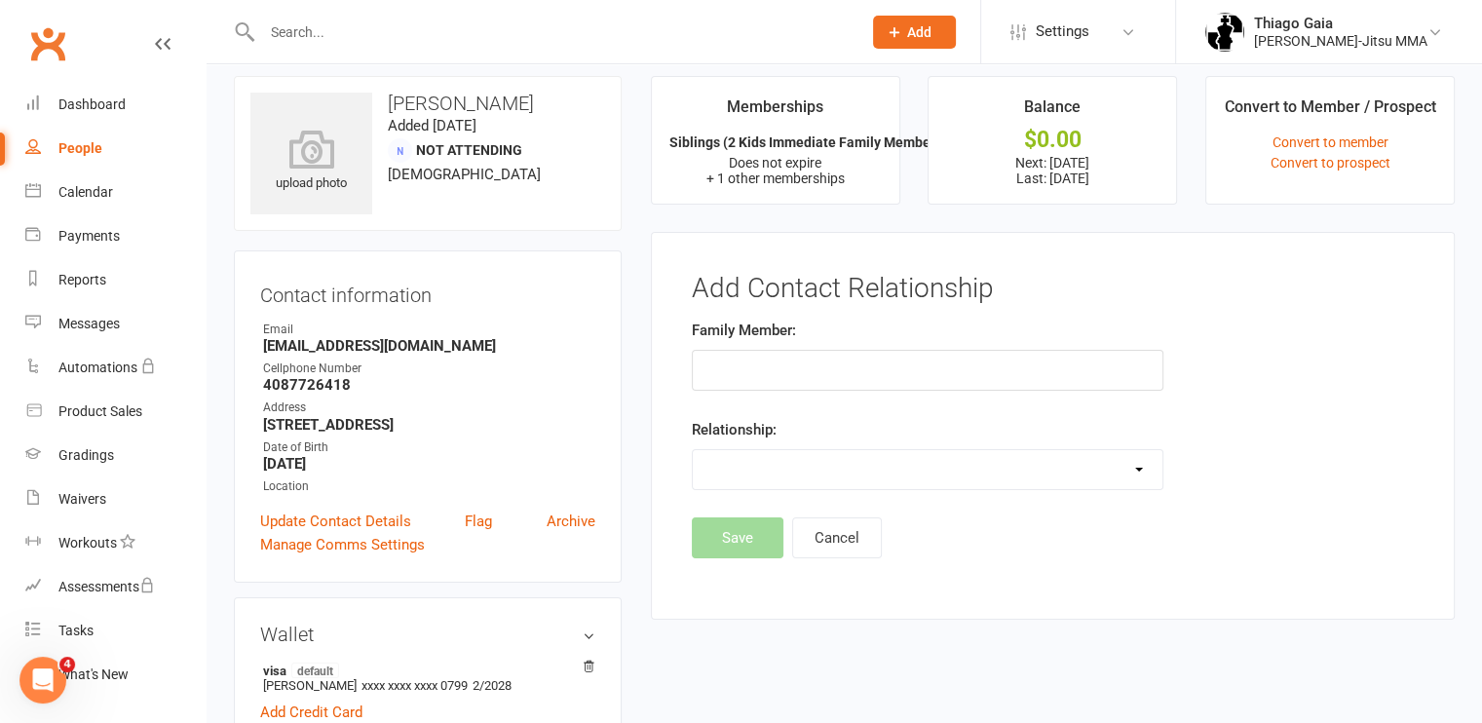
type input "I"
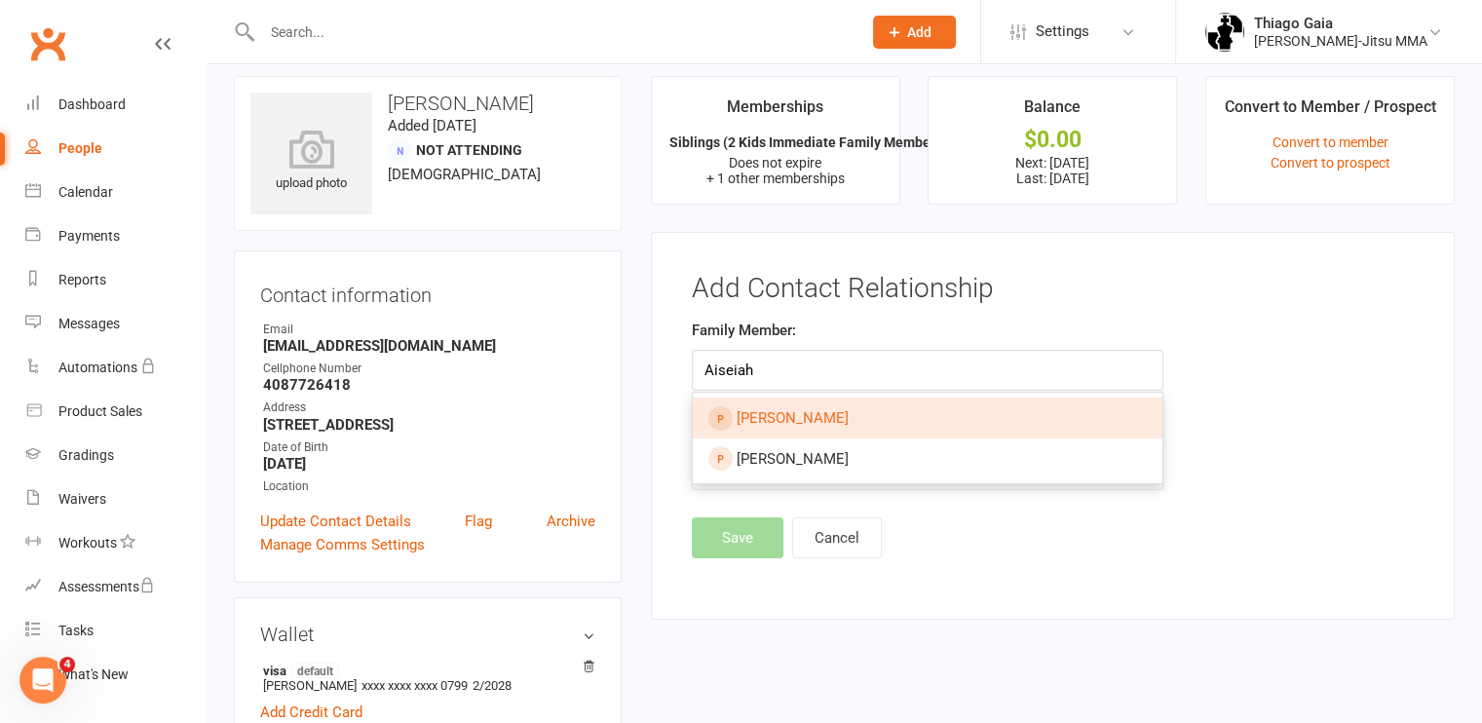
type input "Aiseiah"
click at [783, 425] on span "[PERSON_NAME]" at bounding box center [792, 418] width 112 height 18
type input "[PERSON_NAME]"
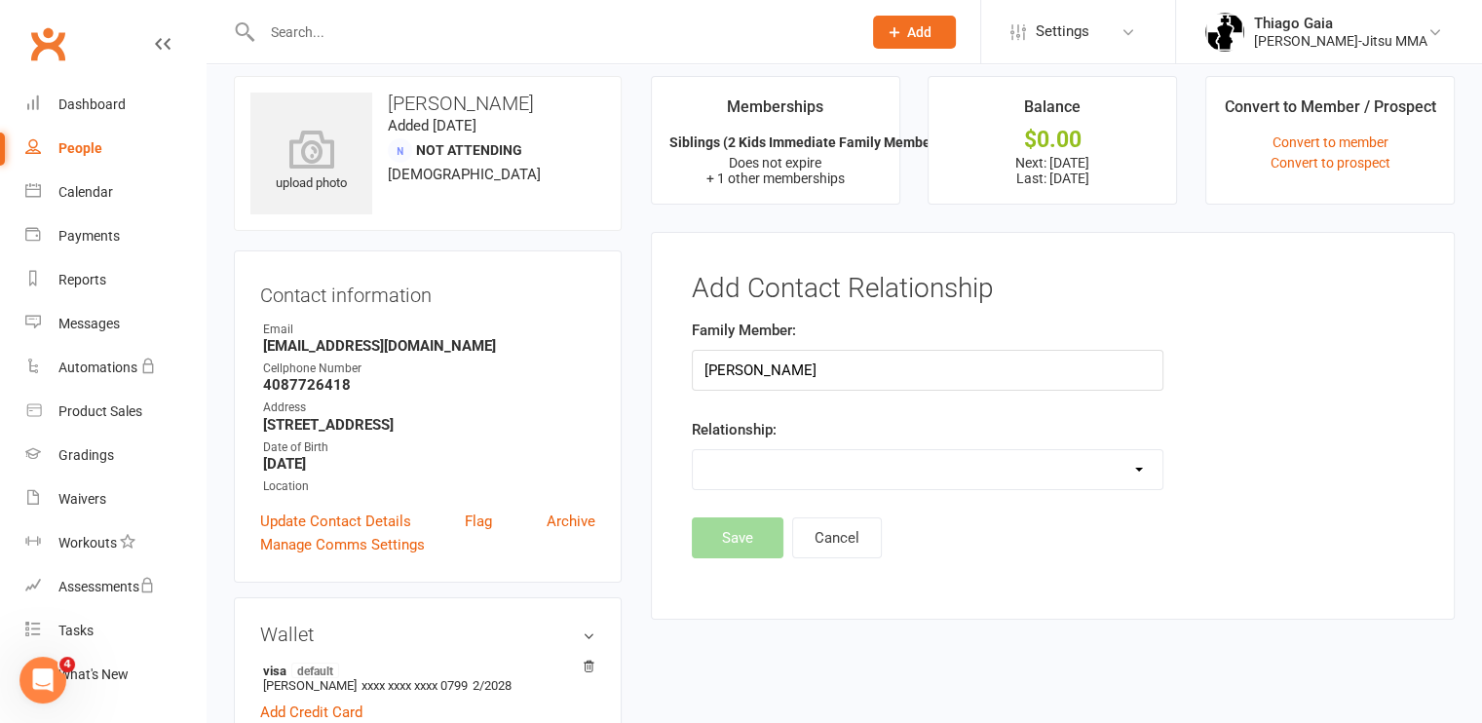
click at [789, 460] on select "Parent / Guardian Child Sibling (parent not in system) Spouse / Partner Cousin …" at bounding box center [928, 469] width 470 height 39
select select "1"
click at [693, 450] on select "Parent / Guardian Child Sibling (parent not in system) Spouse / Partner Cousin …" at bounding box center [928, 469] width 470 height 39
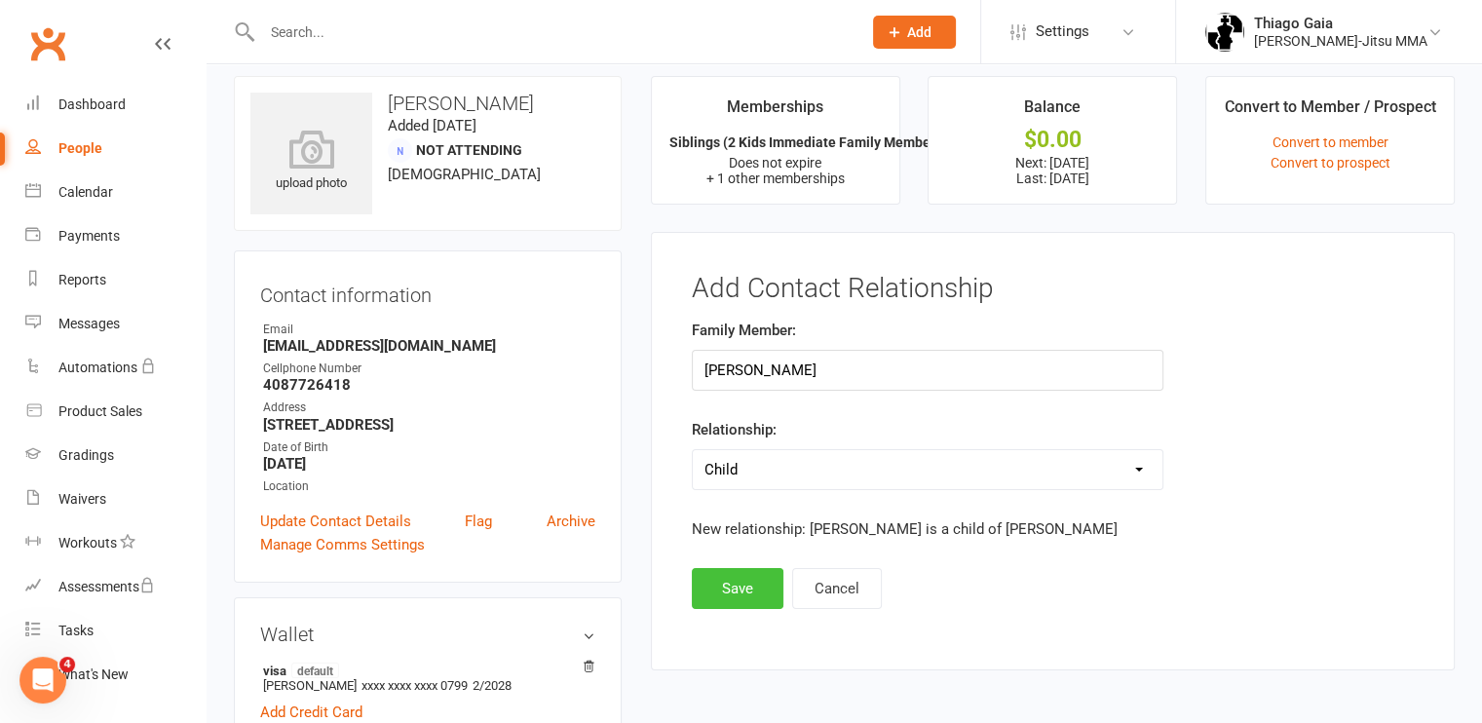
click at [731, 588] on button "Save" at bounding box center [738, 588] width 92 height 41
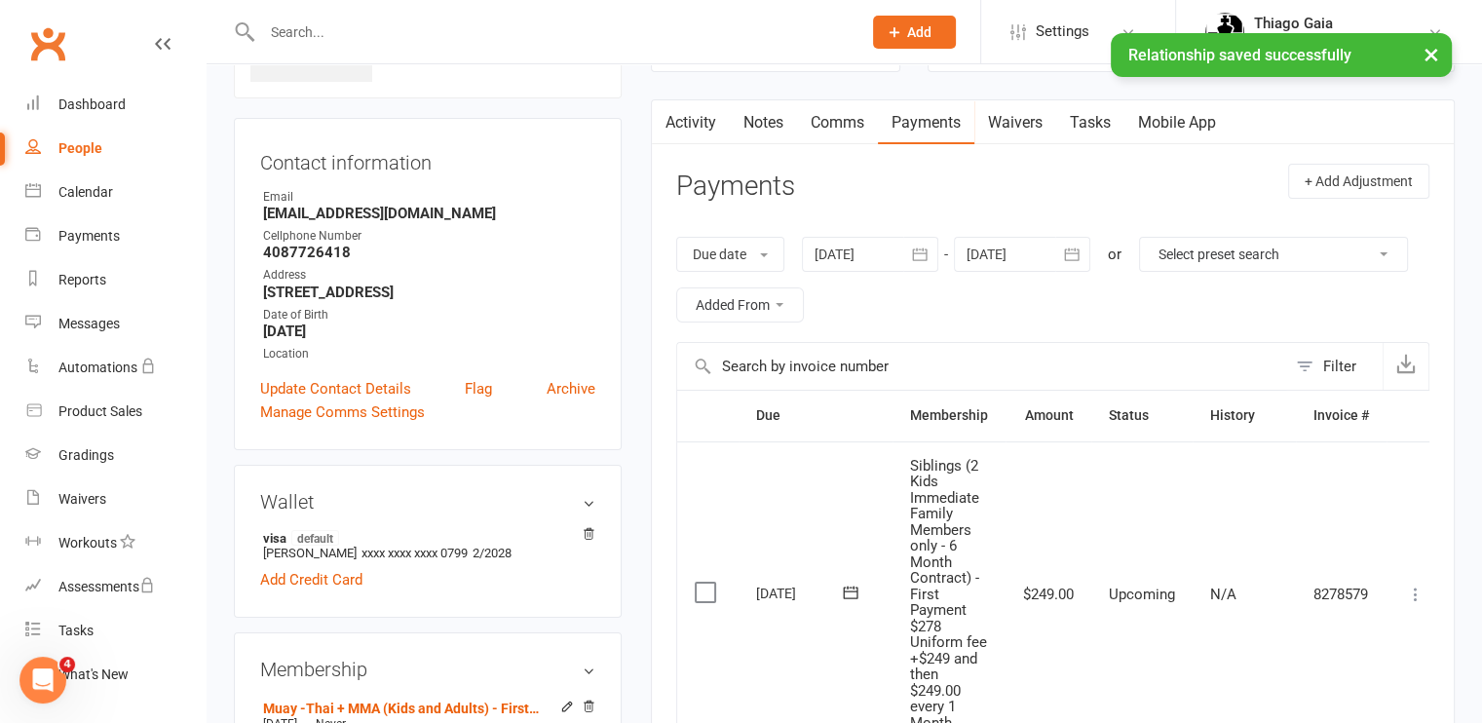
scroll to position [0, 0]
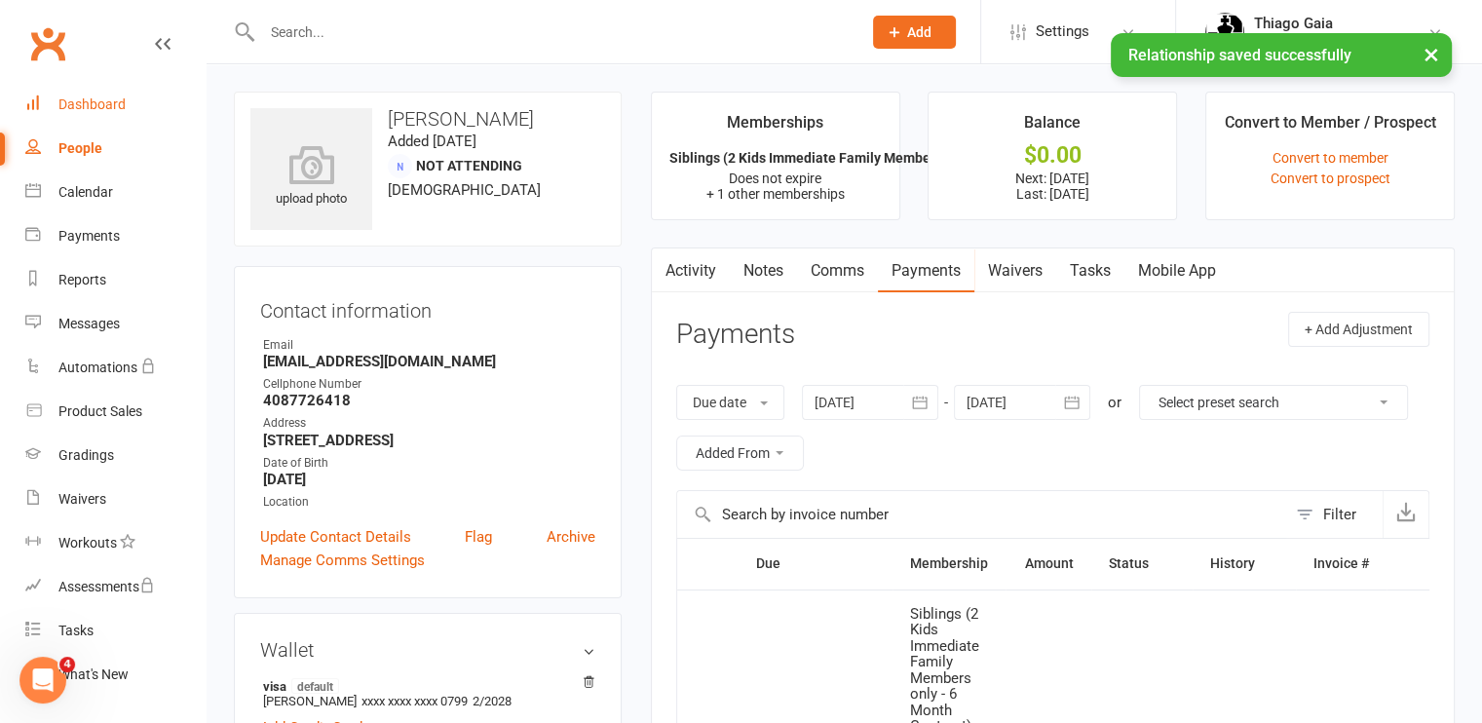
click at [106, 101] on div "Dashboard" at bounding box center [91, 104] width 67 height 16
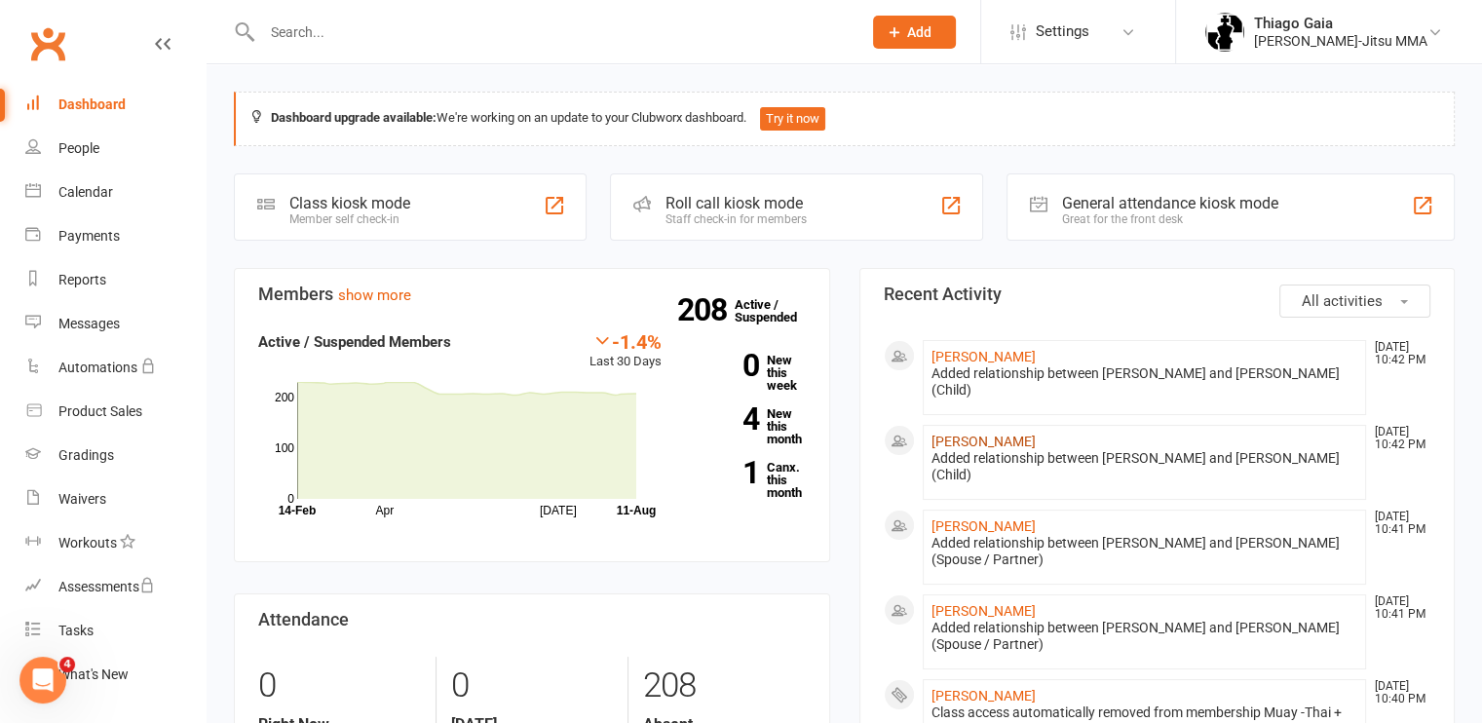
click at [968, 433] on link "[PERSON_NAME]" at bounding box center [983, 441] width 104 height 16
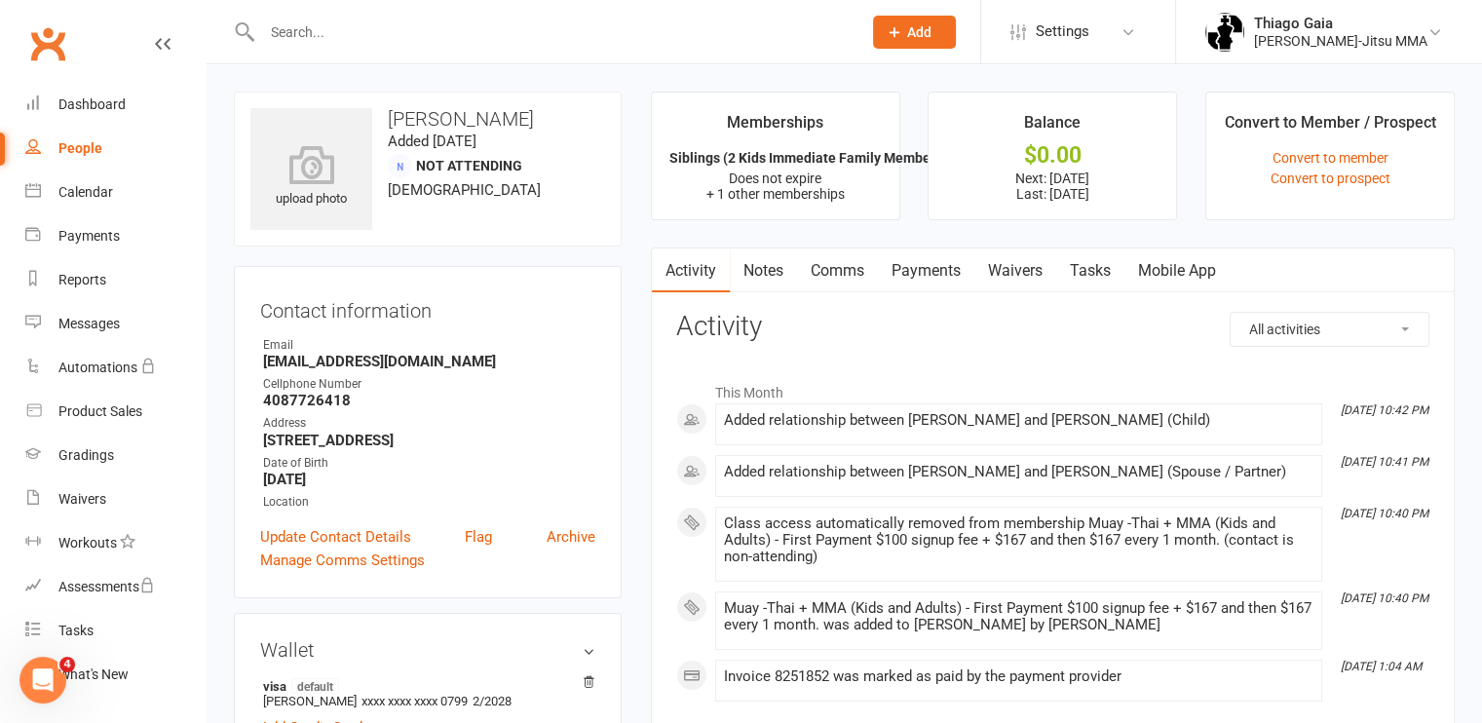
click at [920, 268] on link "Payments" at bounding box center [926, 270] width 96 height 45
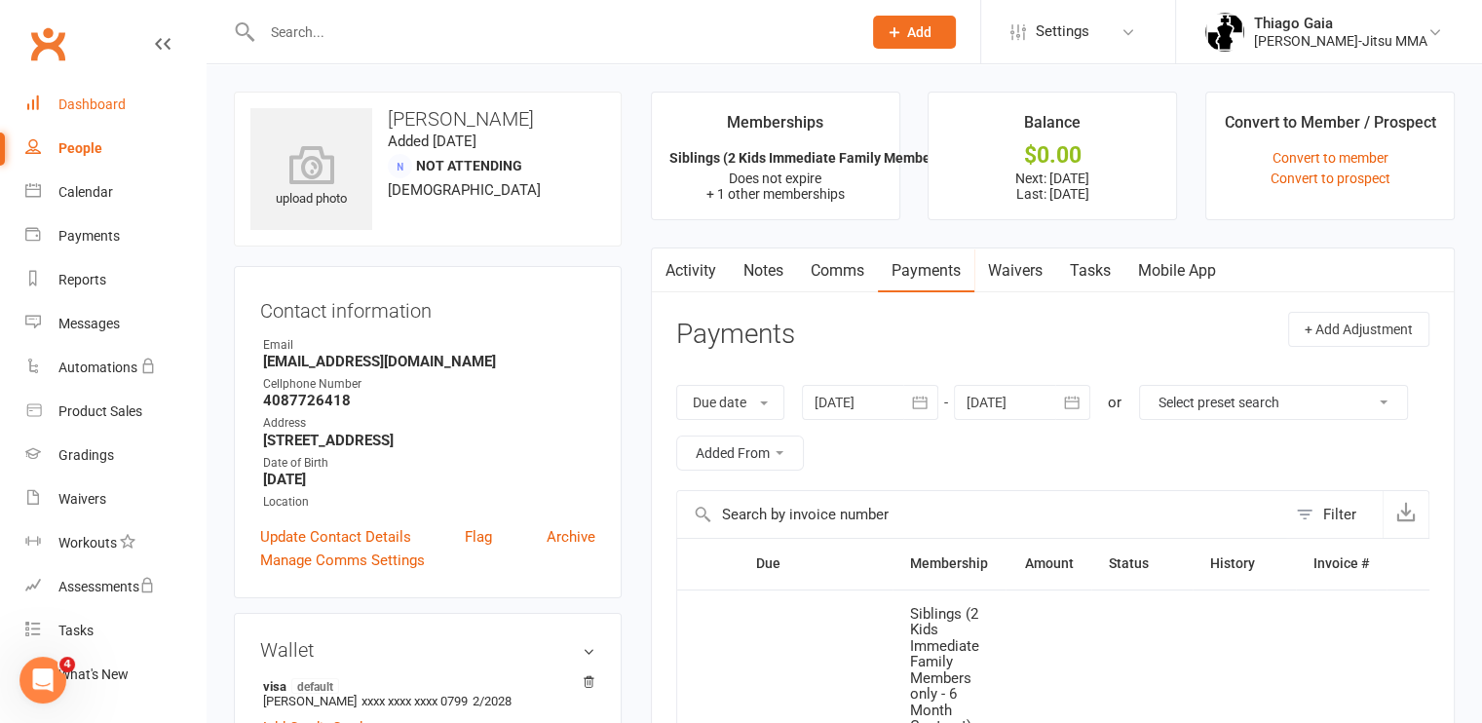
click at [70, 106] on div "Dashboard" at bounding box center [91, 104] width 67 height 16
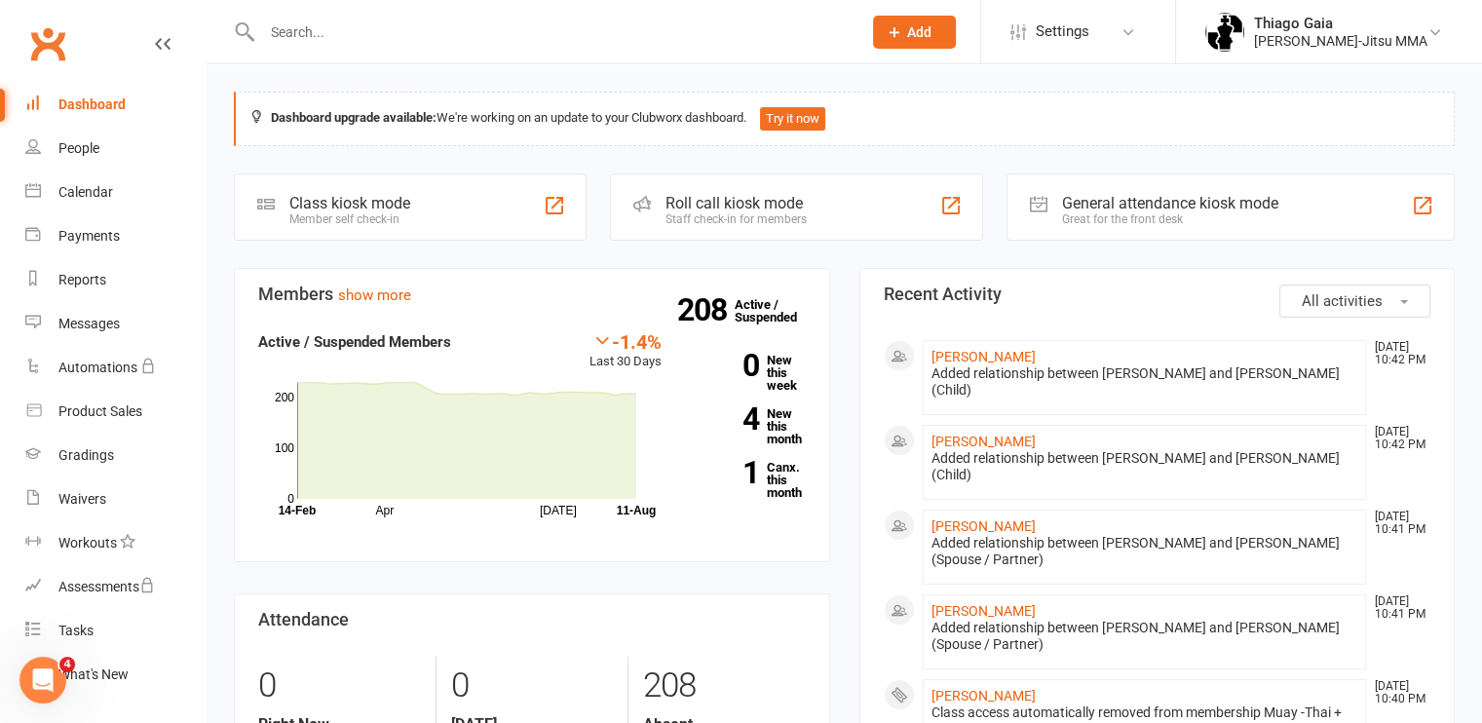
click at [467, 32] on input "text" at bounding box center [551, 32] width 591 height 27
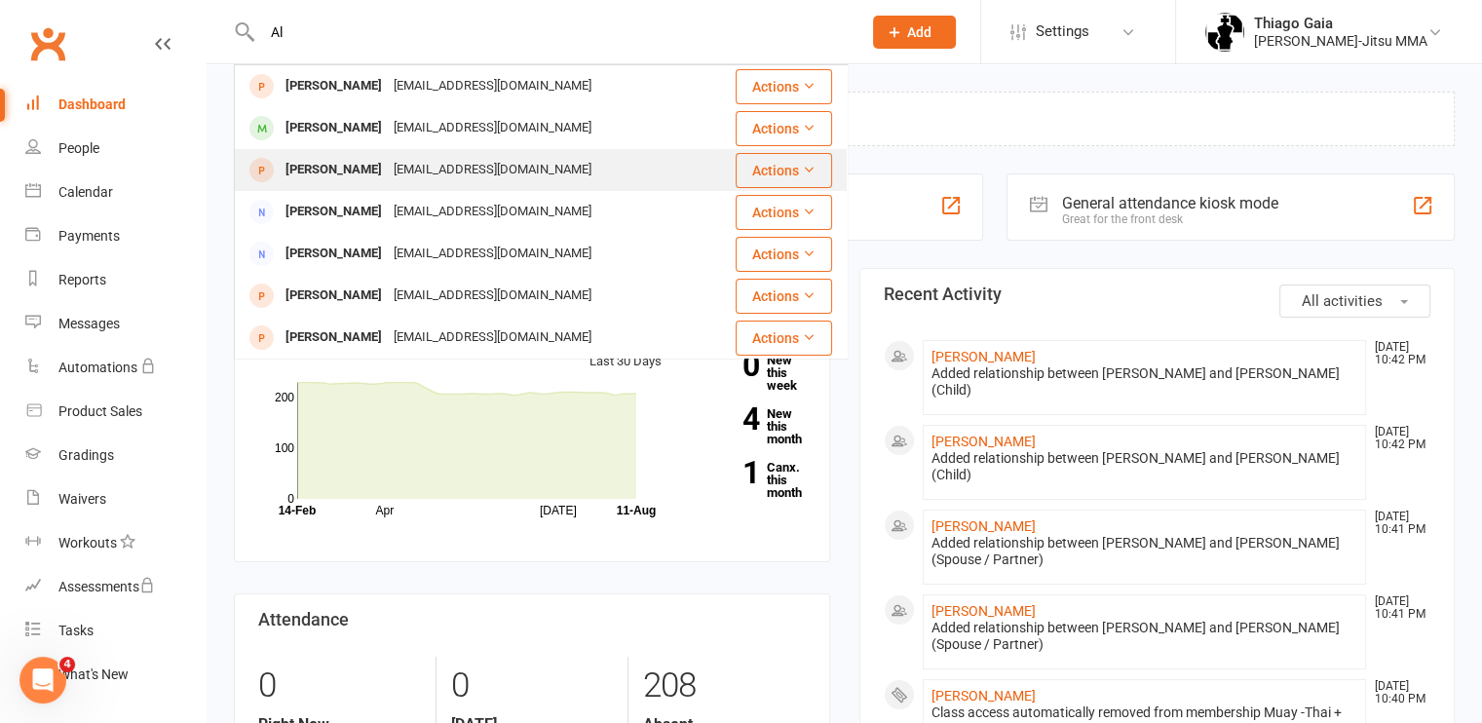
type input "A"
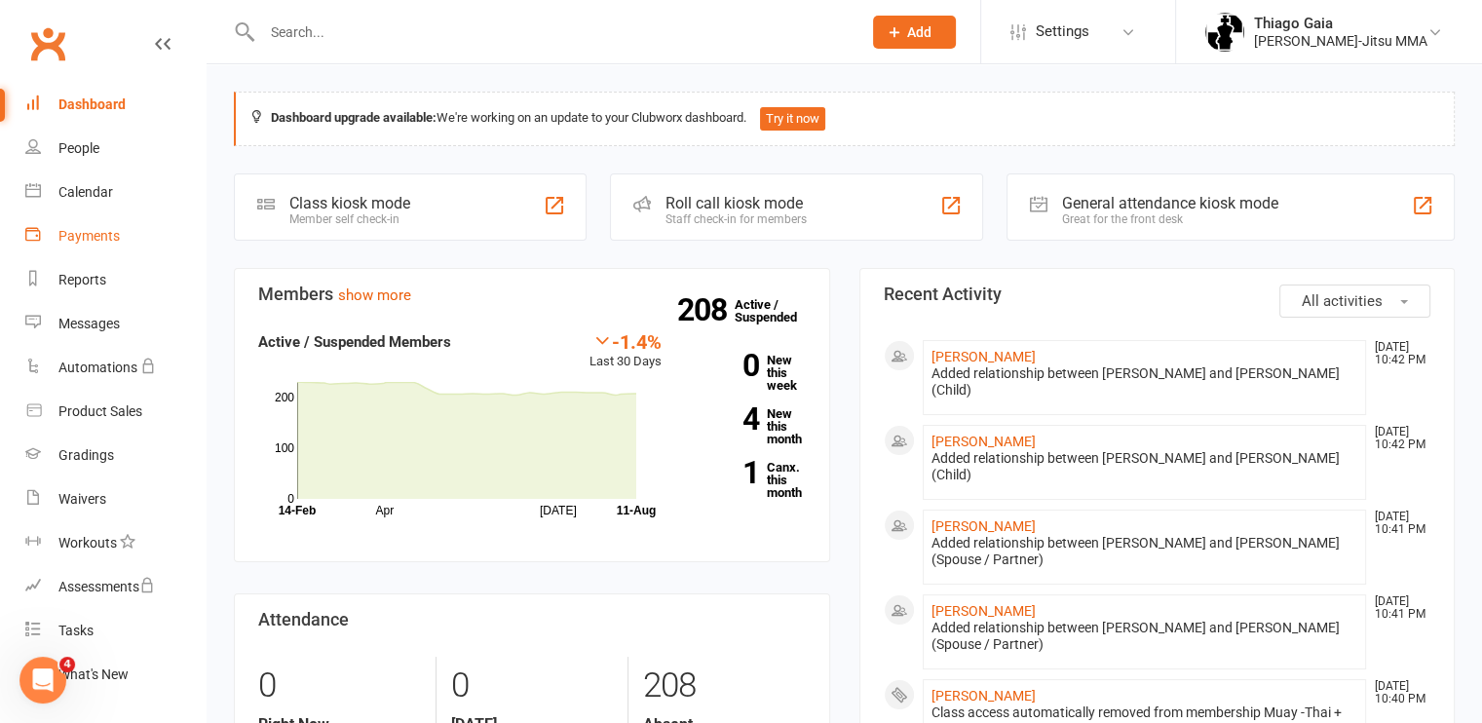
click at [80, 233] on div "Payments" at bounding box center [88, 236] width 61 height 16
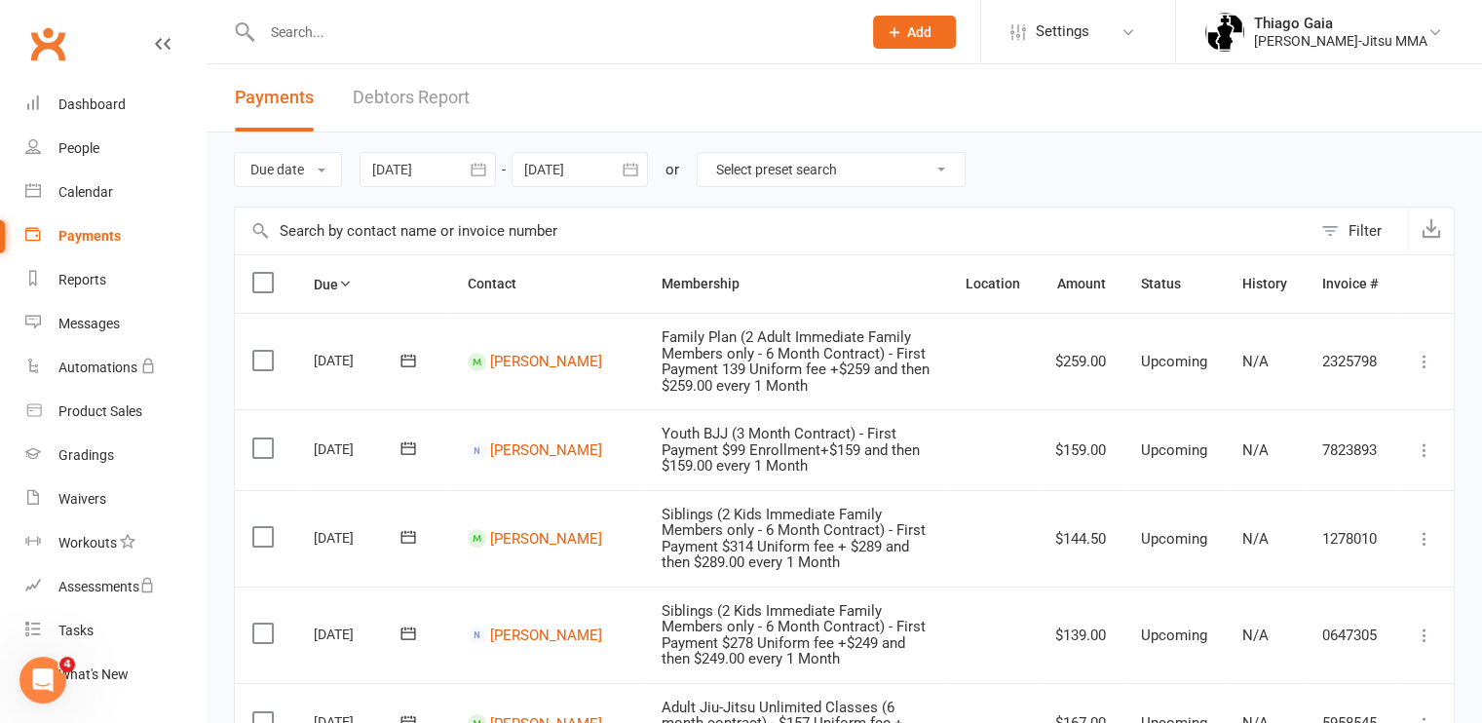
click at [394, 102] on link "Debtors Report" at bounding box center [411, 97] width 117 height 67
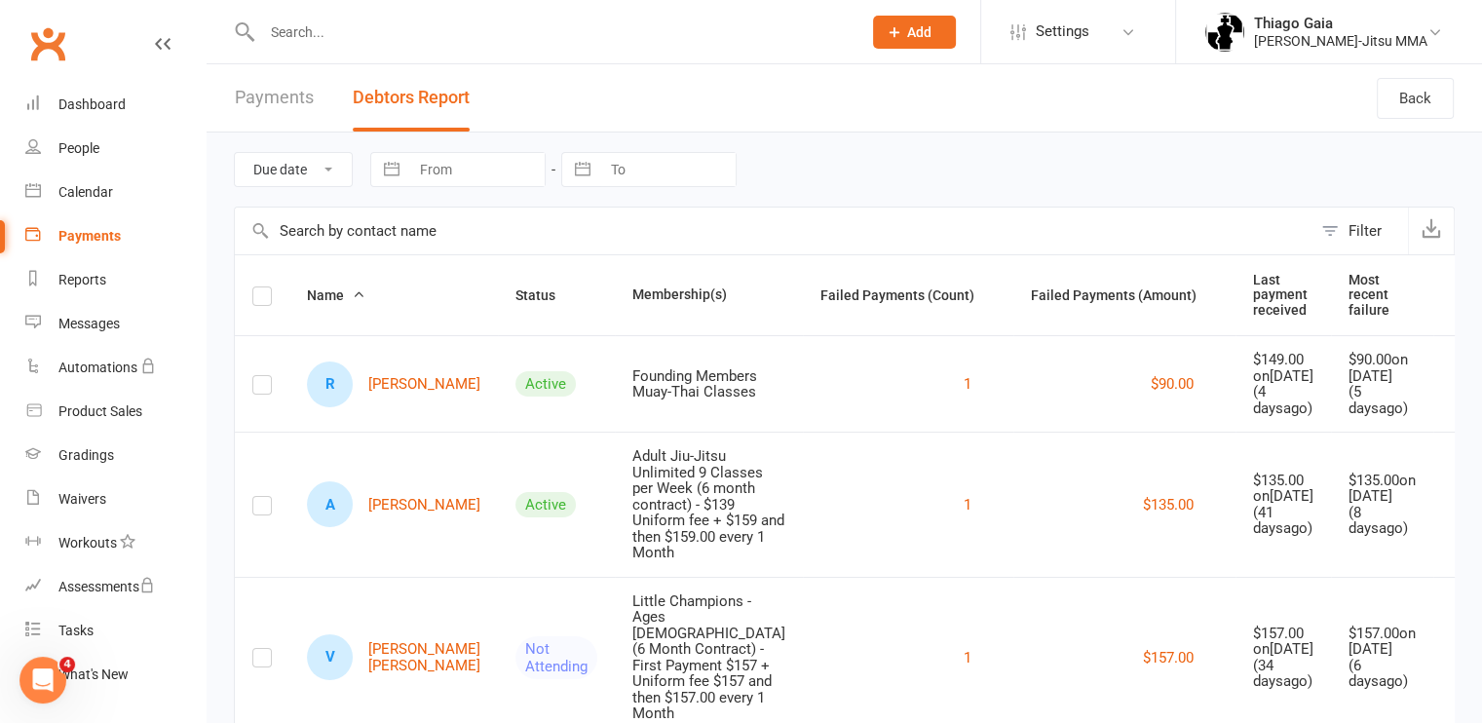
scroll to position [36, 0]
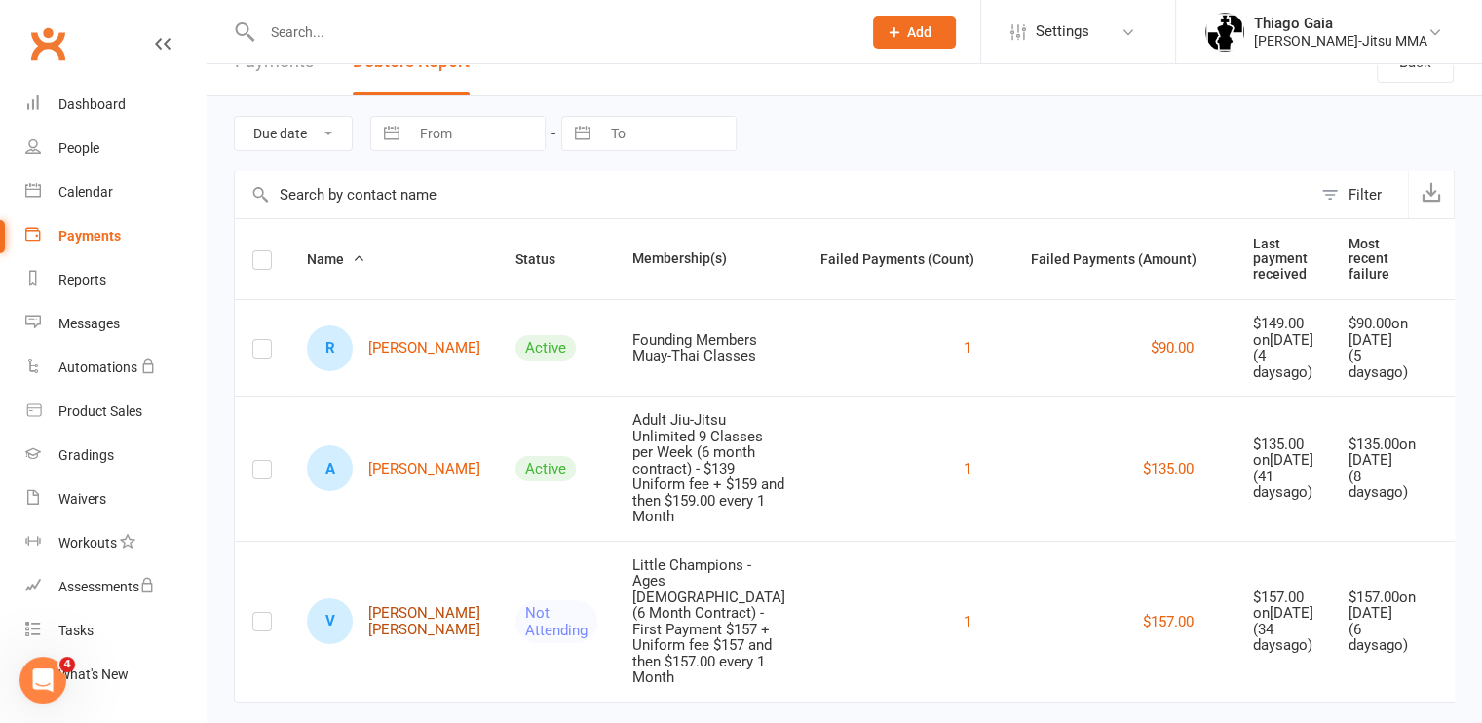
click at [396, 610] on link "V [PERSON_NAME] [PERSON_NAME]" at bounding box center [393, 621] width 173 height 46
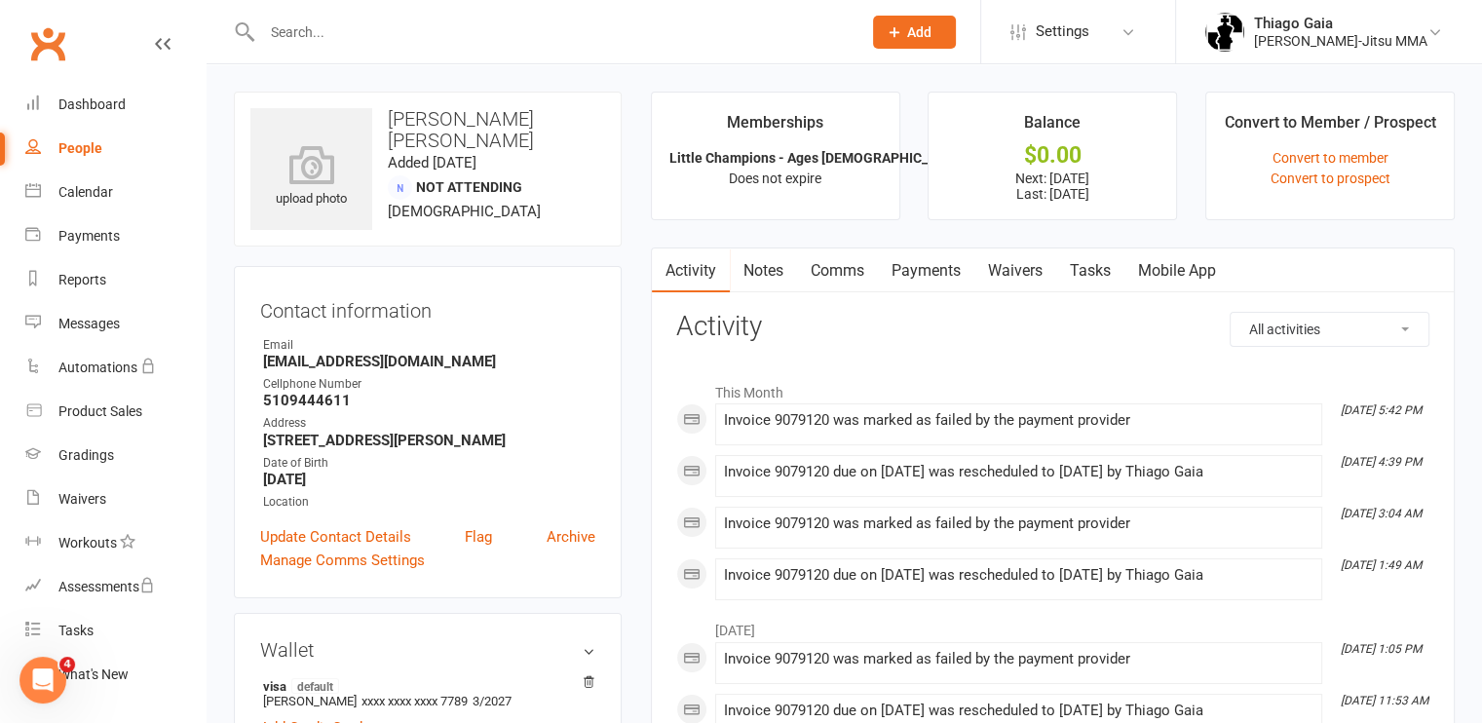
click at [922, 262] on link "Payments" at bounding box center [926, 270] width 96 height 45
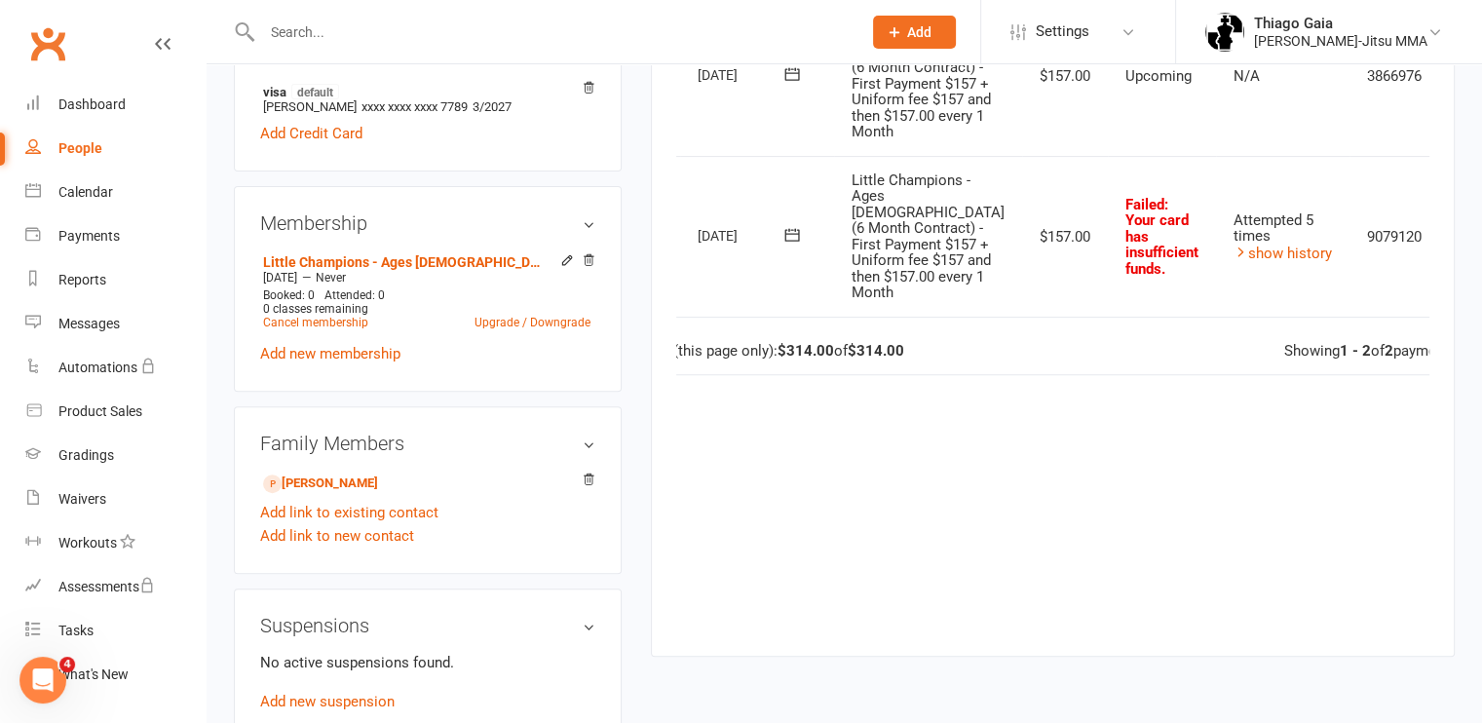
scroll to position [599, 0]
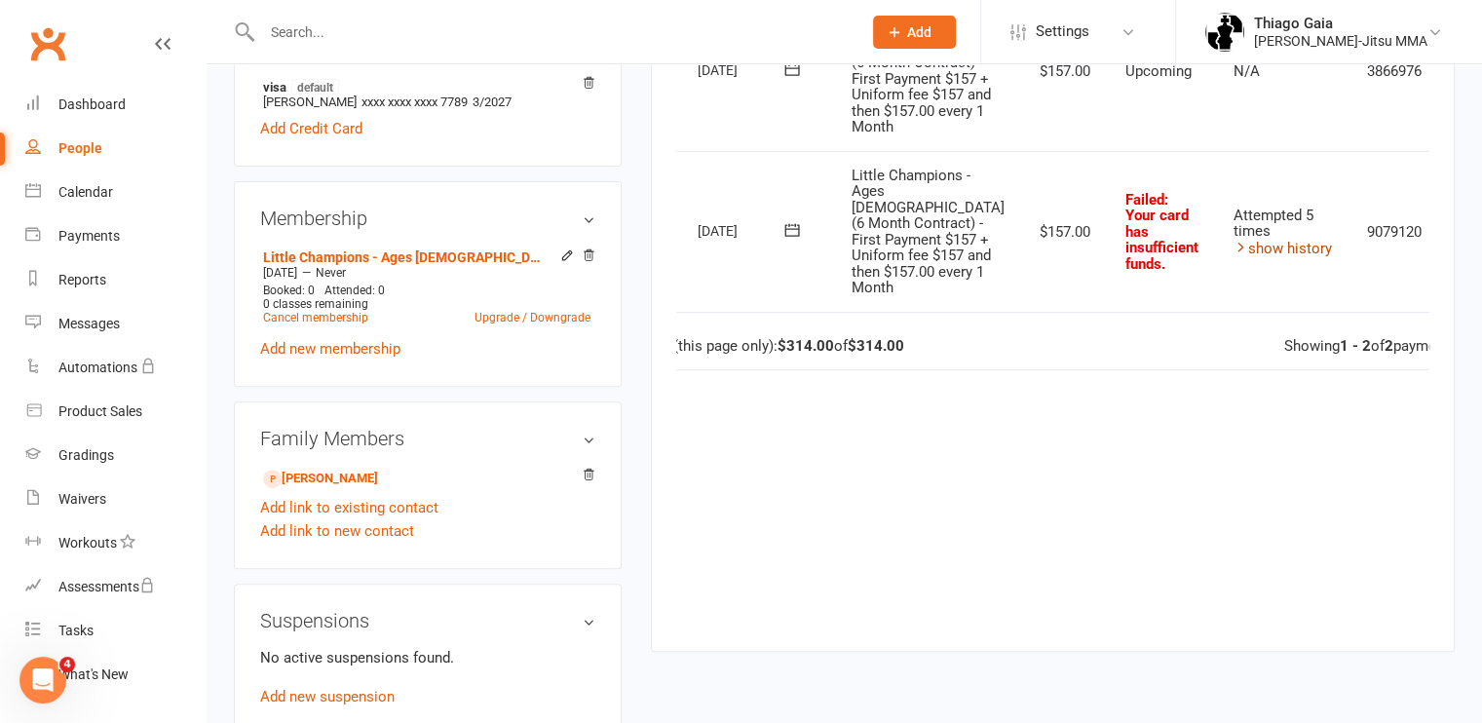
click at [1233, 257] on link "show history" at bounding box center [1282, 249] width 98 height 18
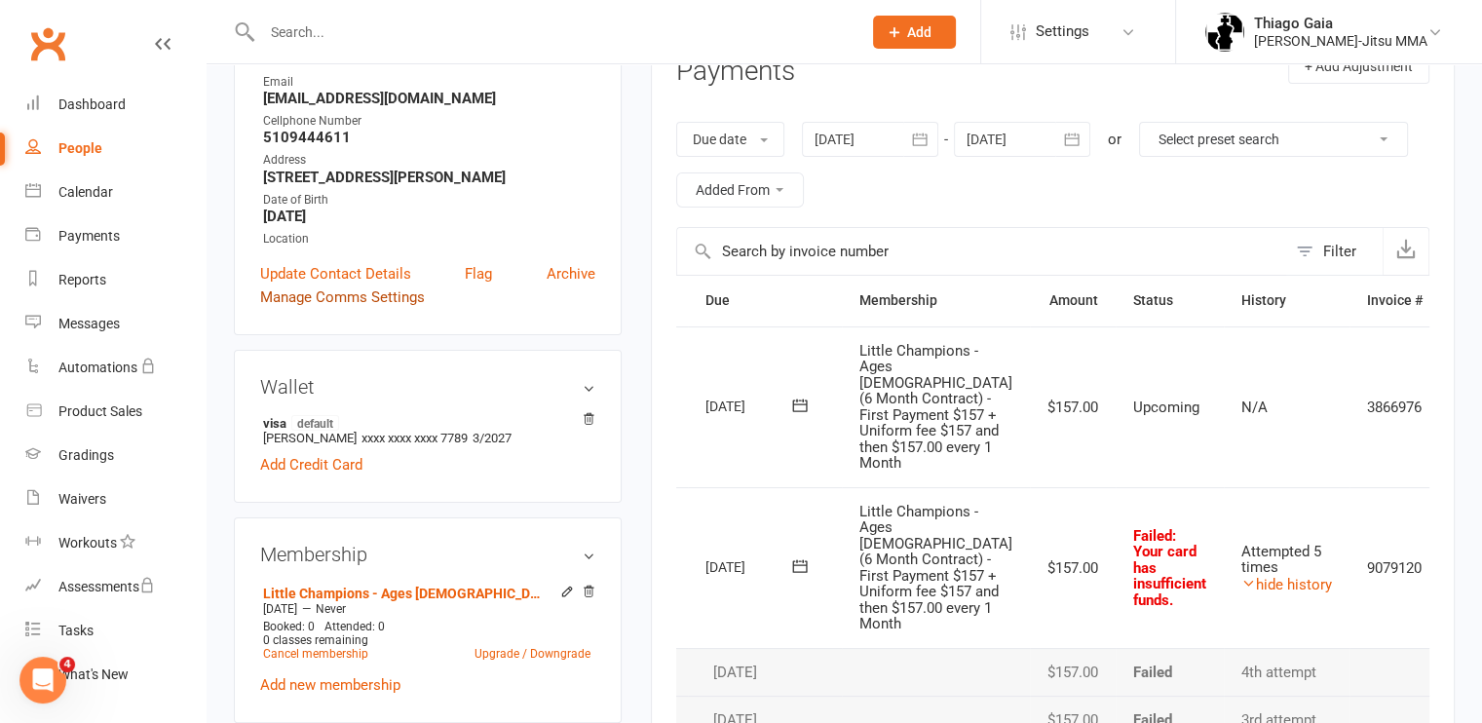
scroll to position [0, 0]
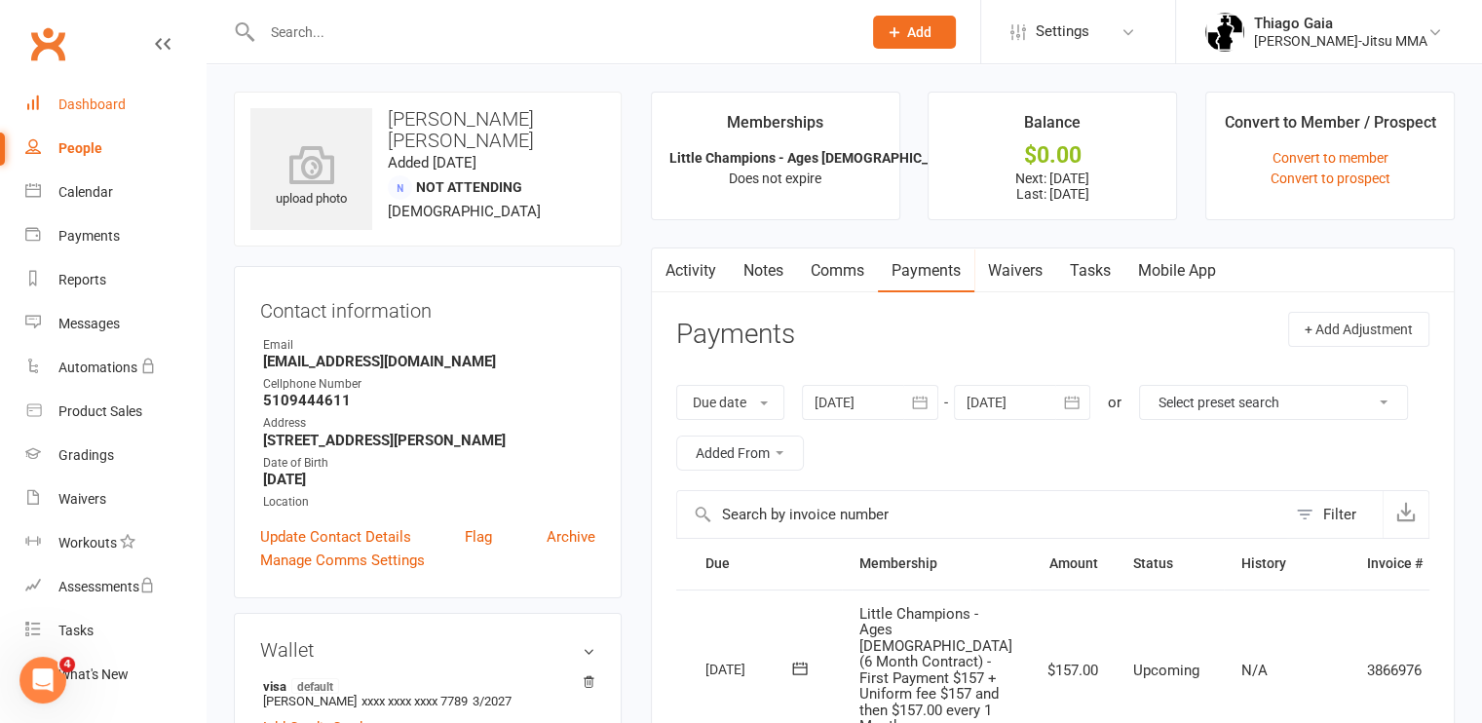
click at [97, 102] on div "Dashboard" at bounding box center [91, 104] width 67 height 16
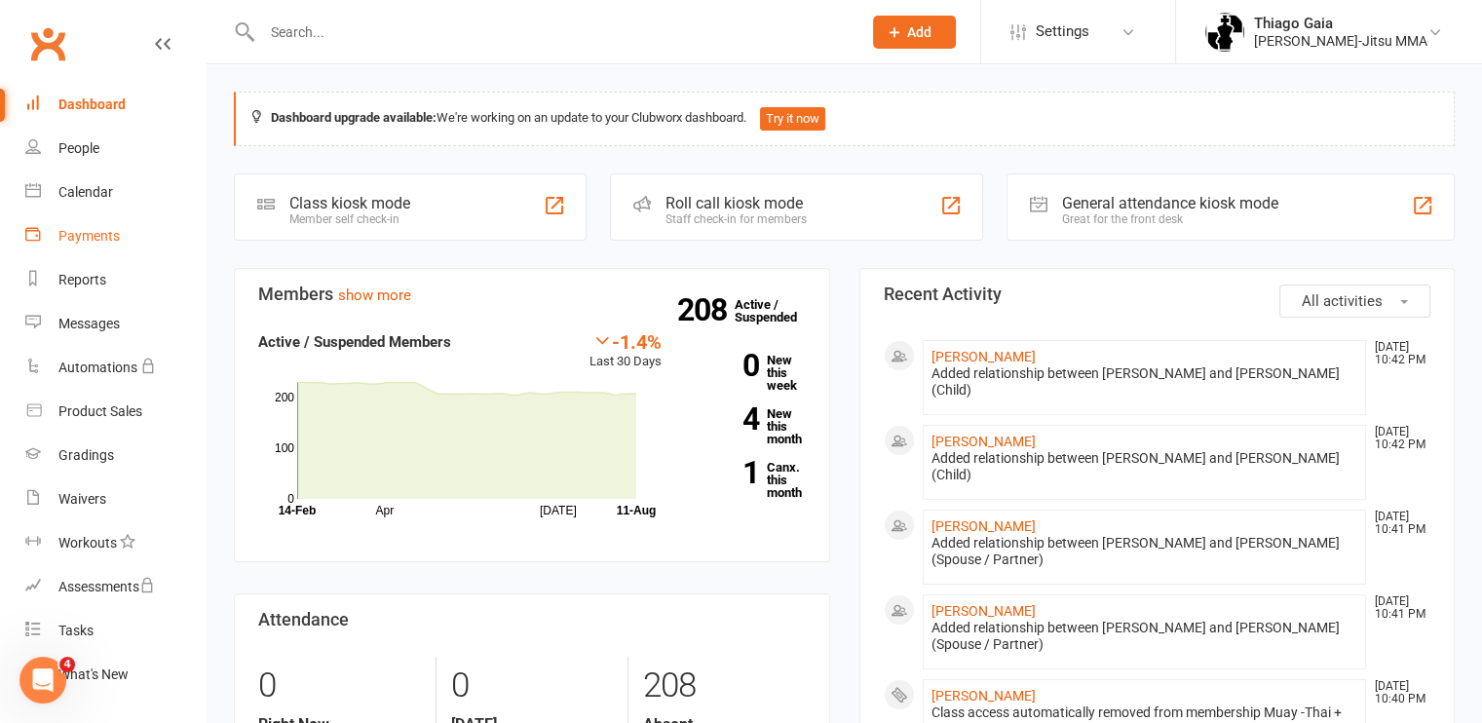
click at [94, 233] on div "Payments" at bounding box center [88, 236] width 61 height 16
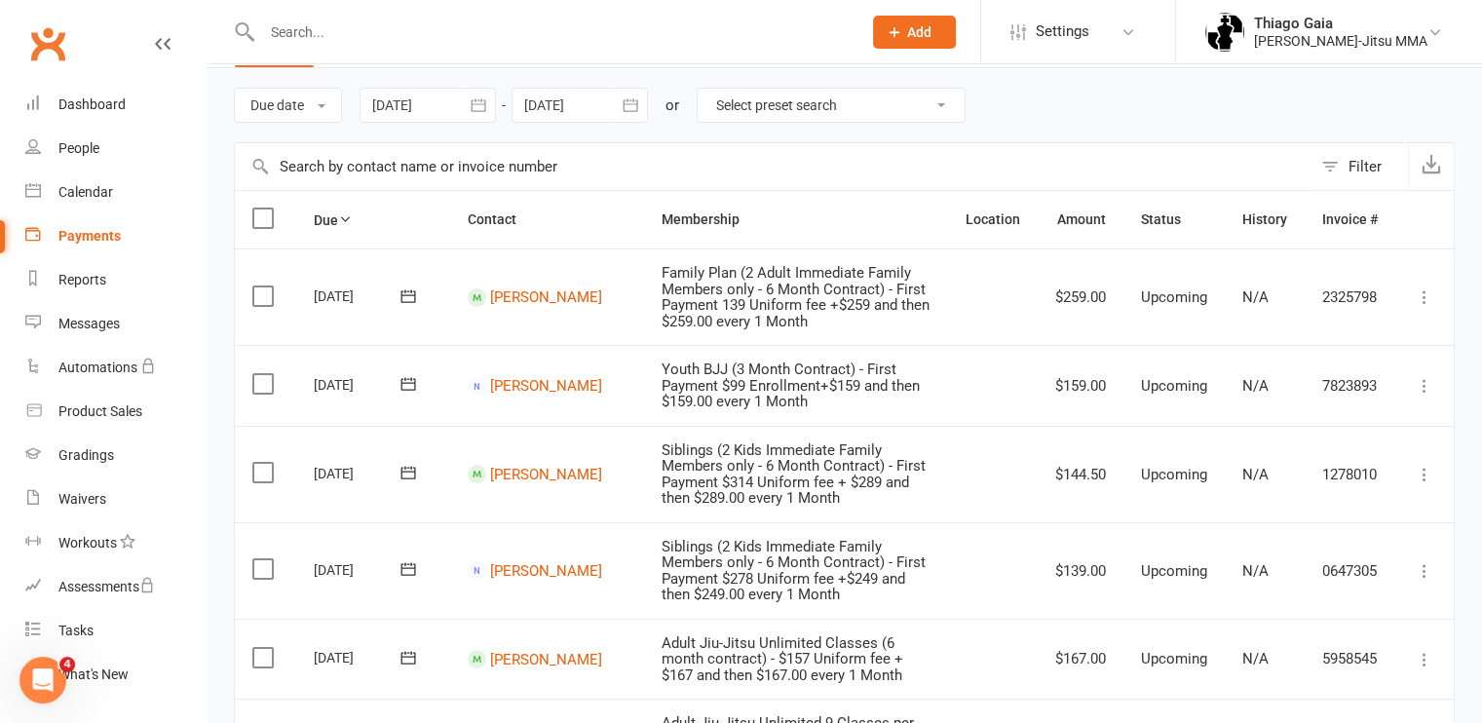
scroll to position [66, 0]
click at [520, 286] on link "[PERSON_NAME]" at bounding box center [546, 295] width 112 height 18
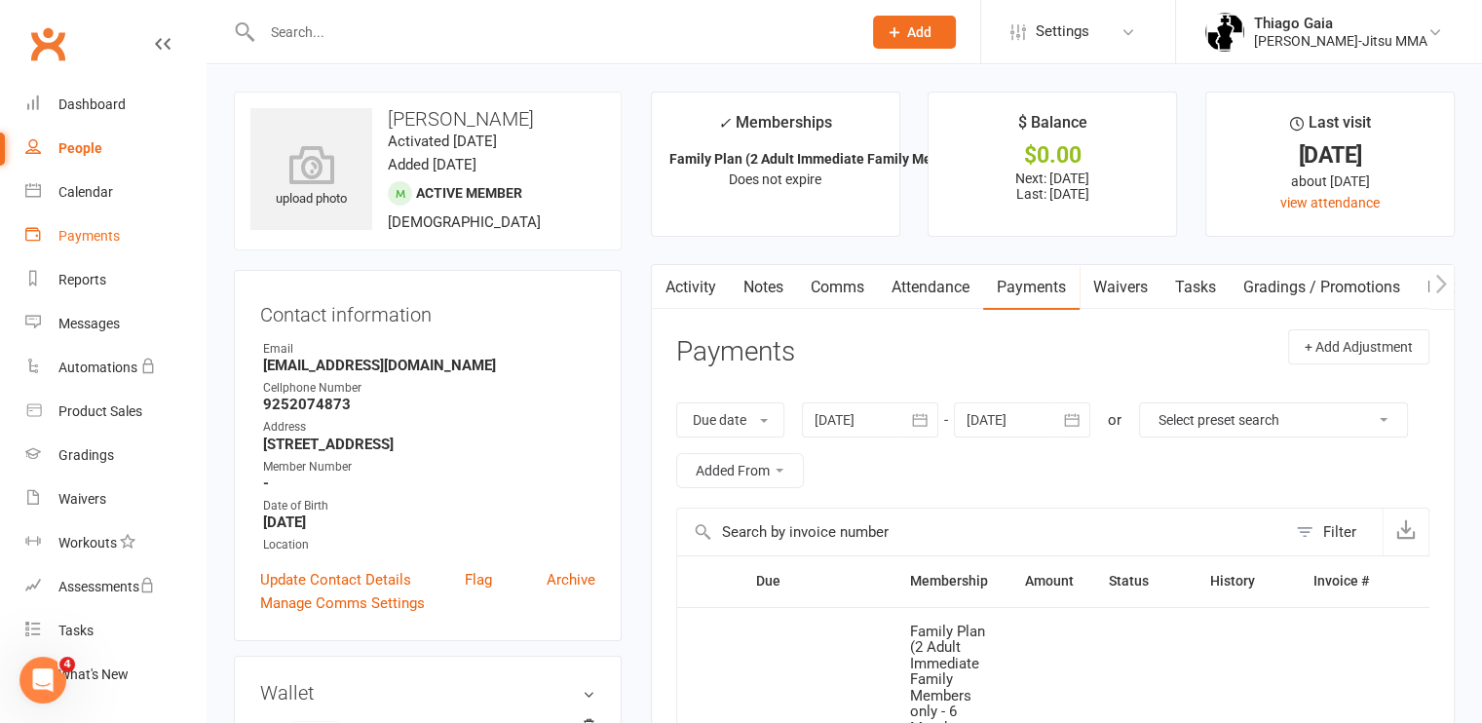
click at [113, 229] on div "Payments" at bounding box center [88, 236] width 61 height 16
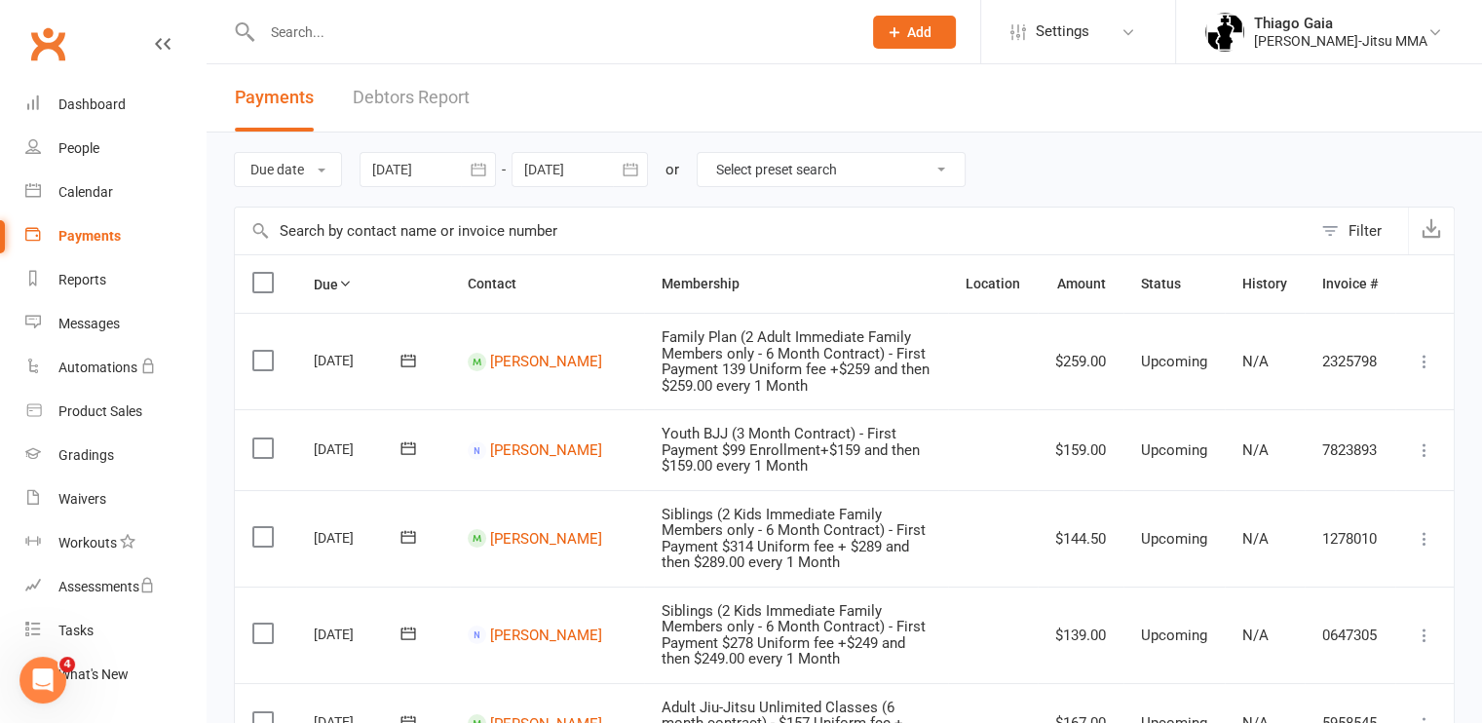
click at [396, 93] on link "Debtors Report" at bounding box center [411, 97] width 117 height 67
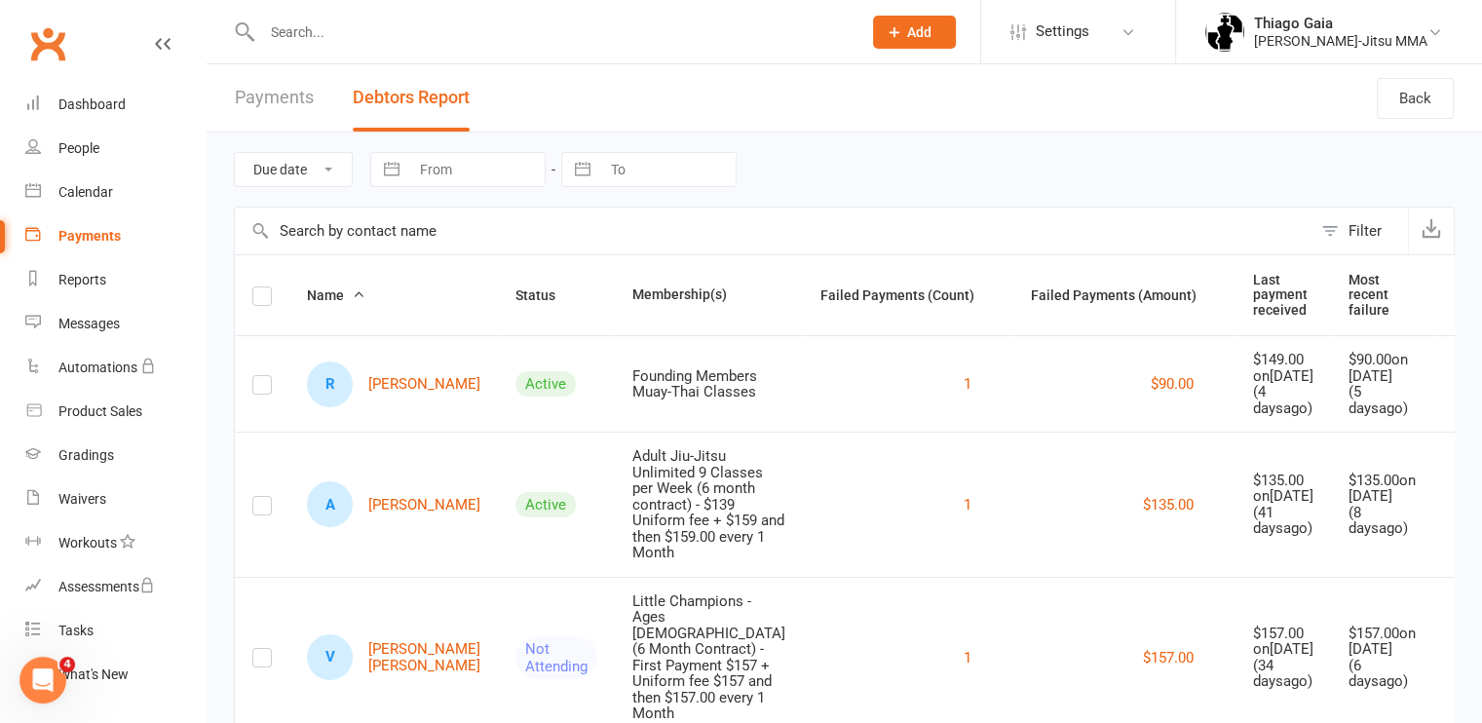
scroll to position [36, 0]
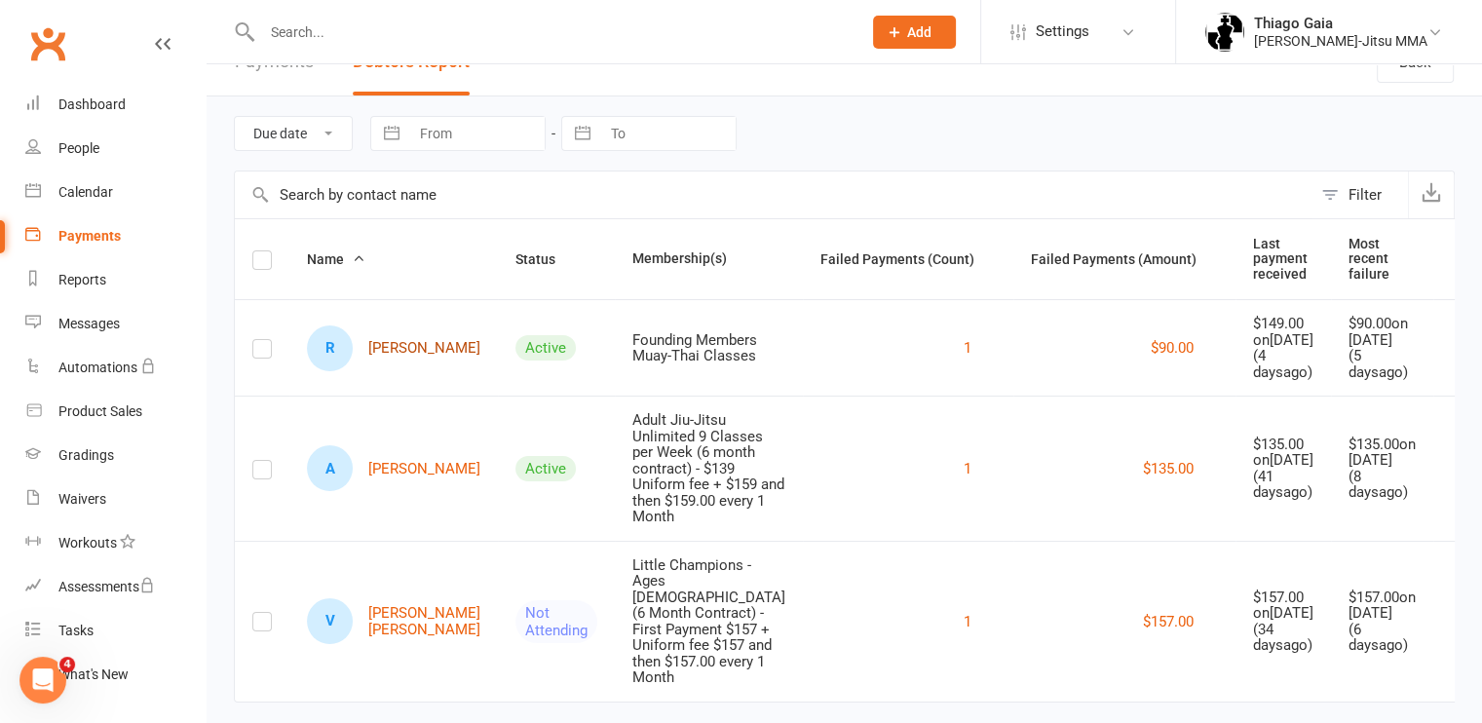
click at [369, 362] on link "R [PERSON_NAME]" at bounding box center [393, 348] width 173 height 46
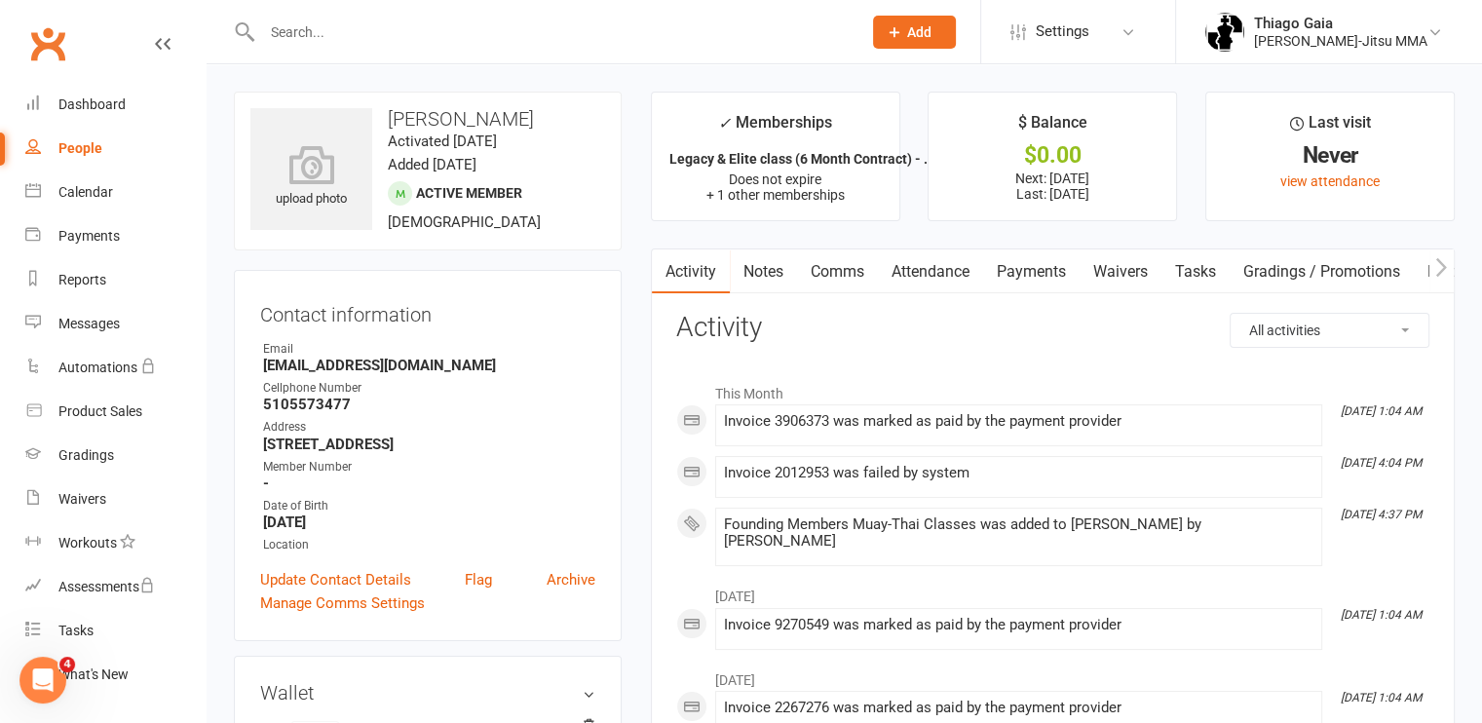
click at [1054, 267] on link "Payments" at bounding box center [1031, 271] width 96 height 45
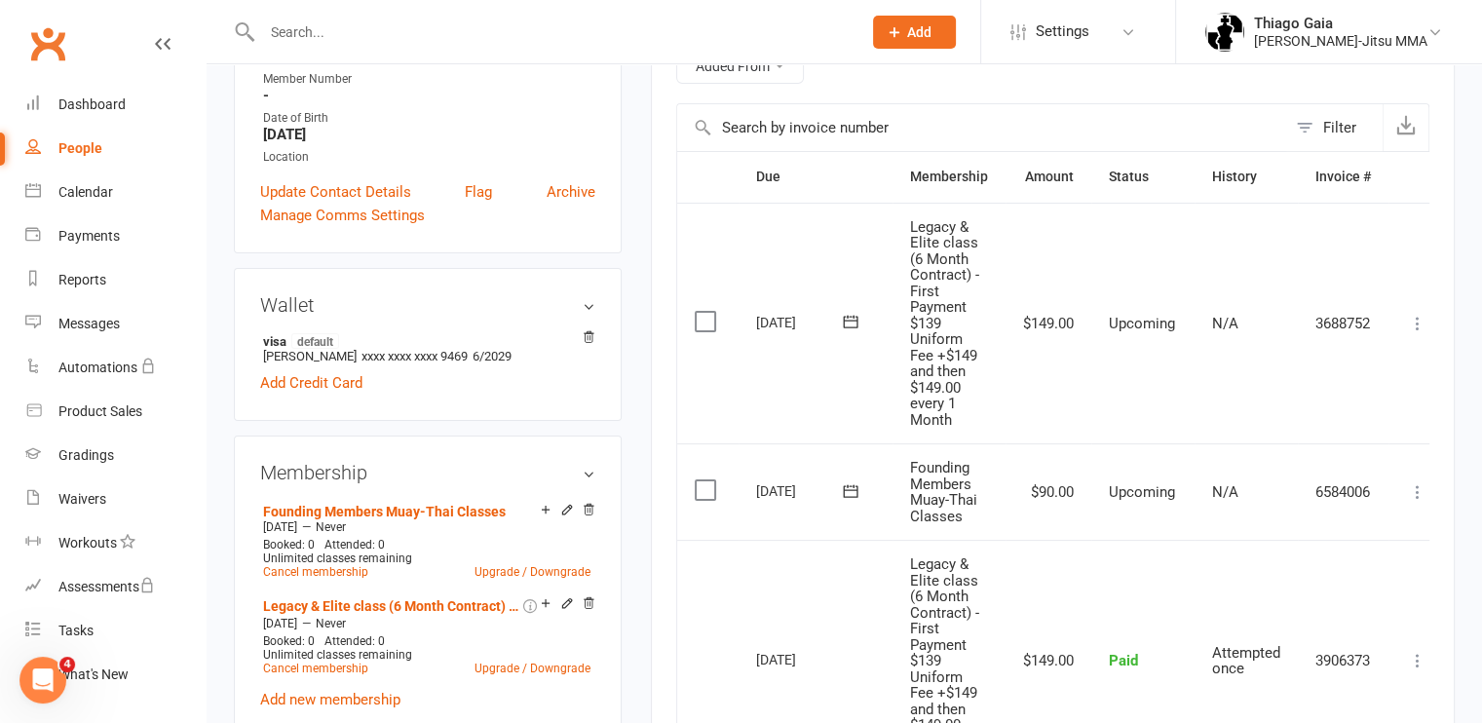
scroll to position [403, 0]
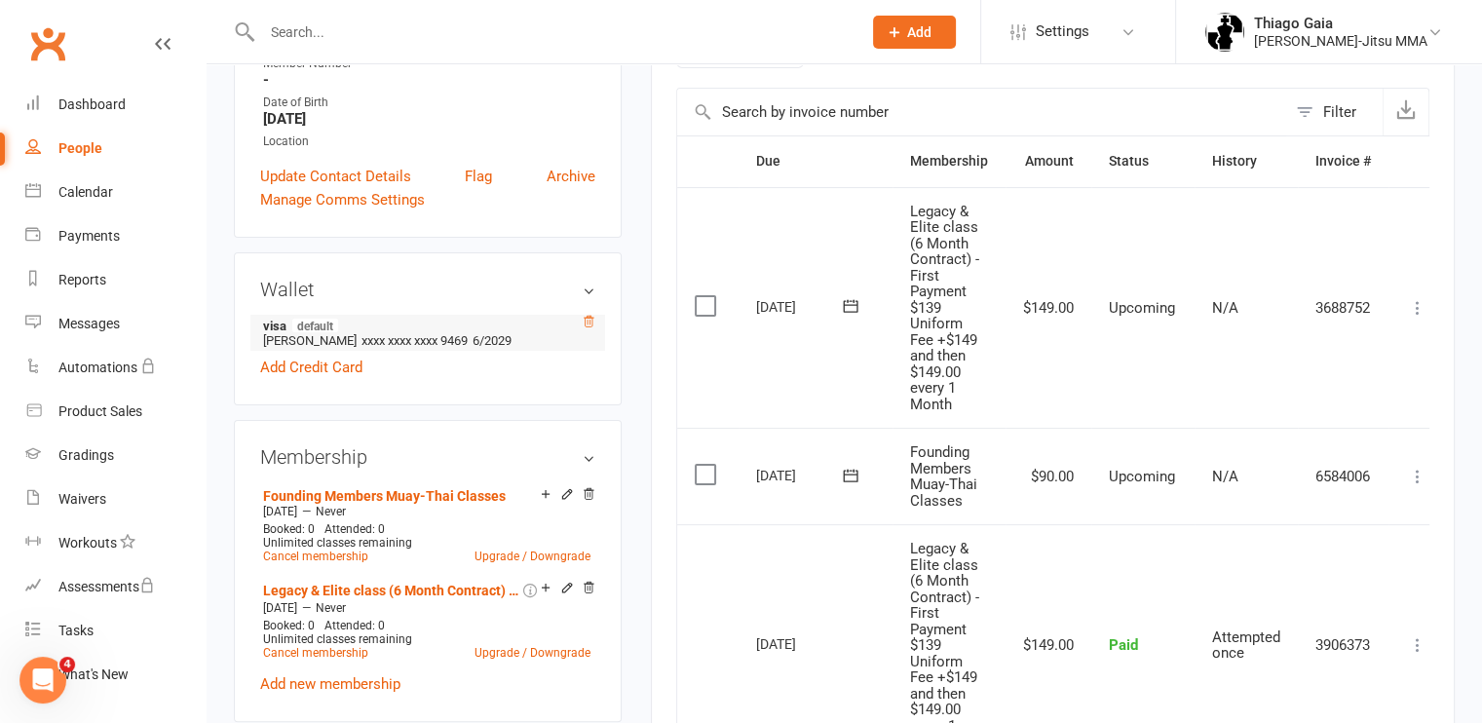
click at [584, 317] on icon at bounding box center [589, 322] width 14 height 14
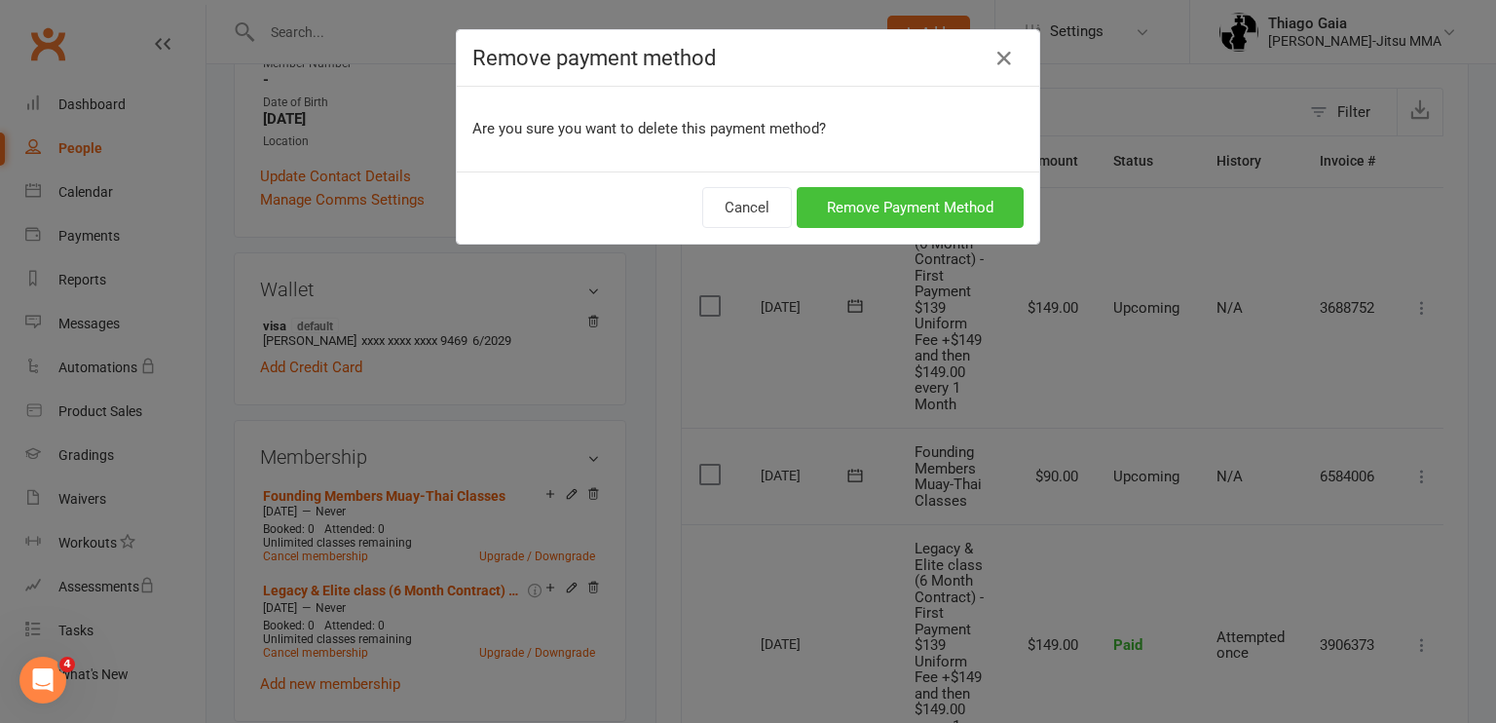
click at [894, 199] on button "Remove Payment Method" at bounding box center [910, 207] width 227 height 41
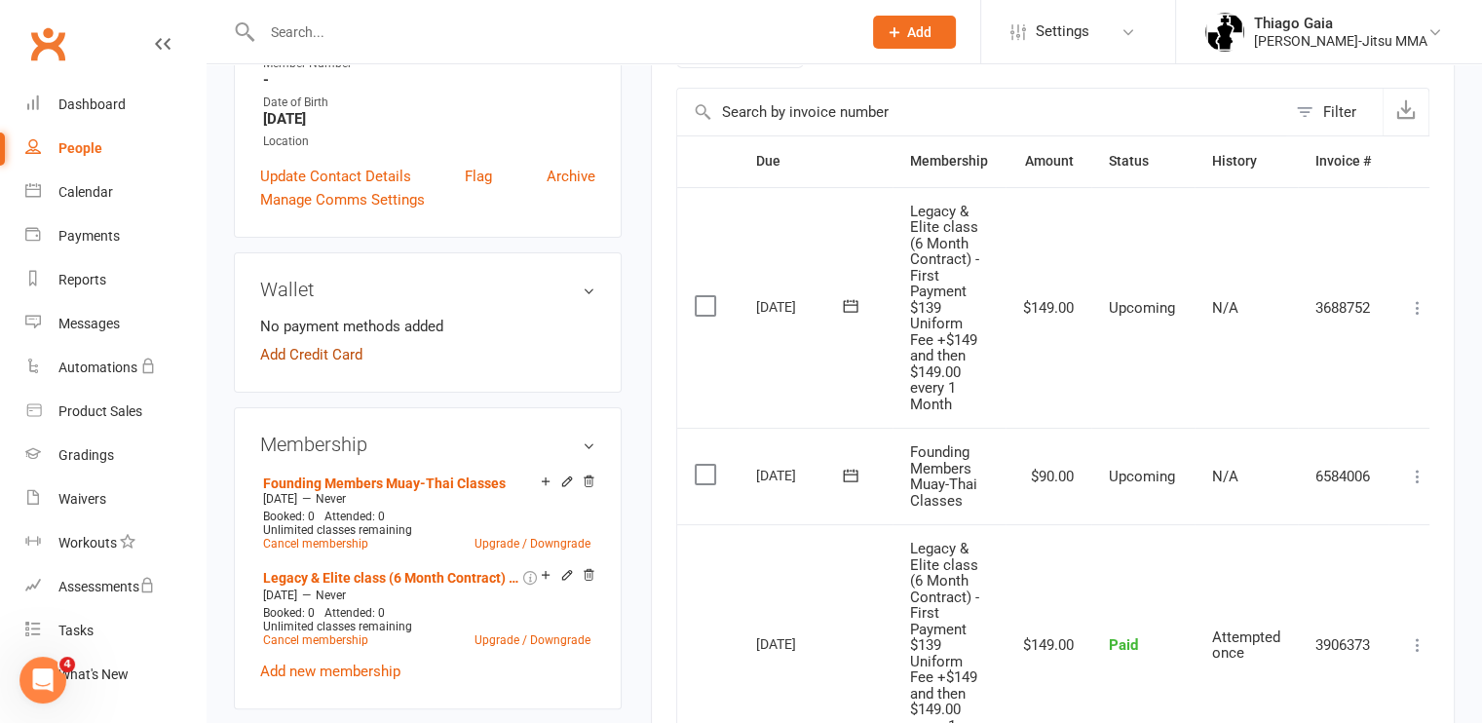
click at [352, 358] on link "Add Credit Card" at bounding box center [311, 354] width 102 height 23
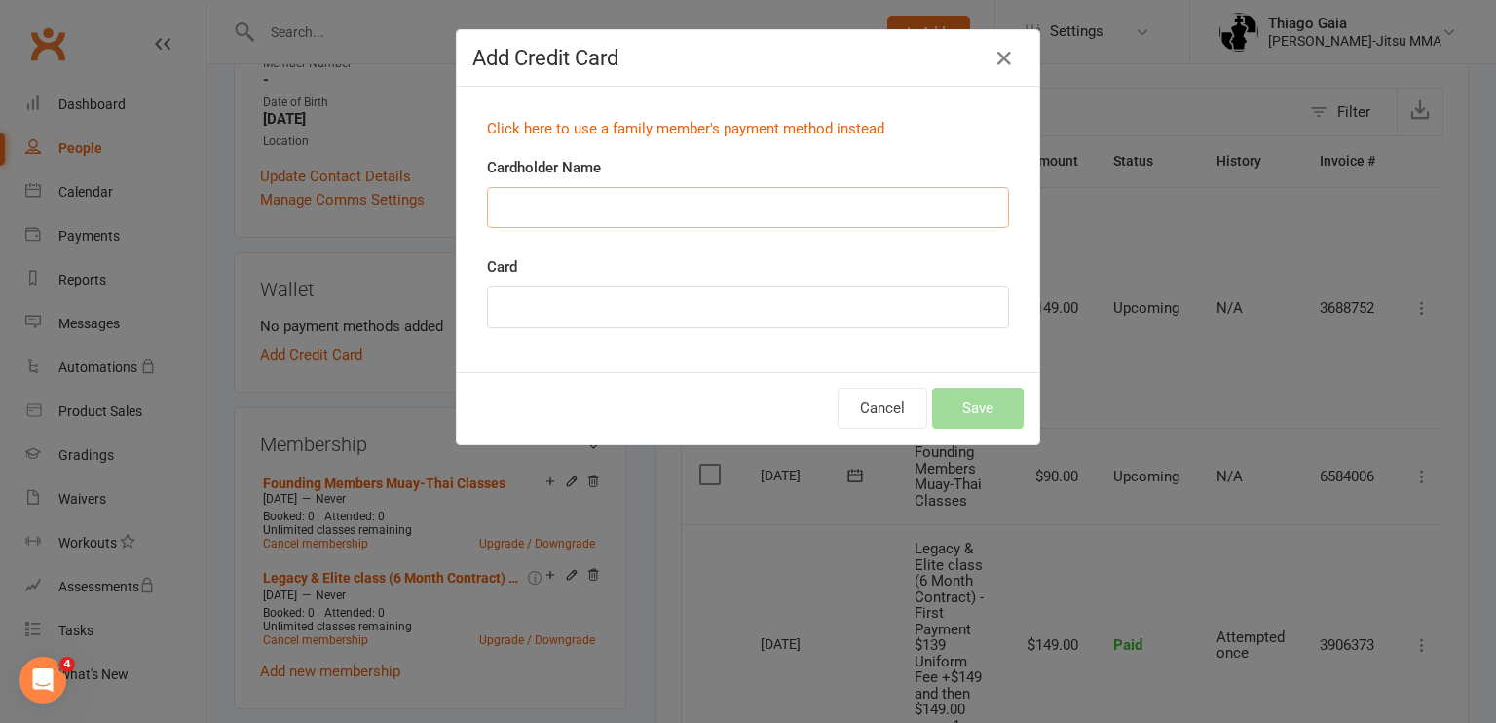
click at [596, 204] on input "Cardholder Name" at bounding box center [748, 207] width 522 height 41
type input "r"
type input "[PERSON_NAME]"
click at [557, 314] on iframe at bounding box center [748, 307] width 497 height 17
click at [768, 410] on div "Cancel Save" at bounding box center [748, 408] width 583 height 72
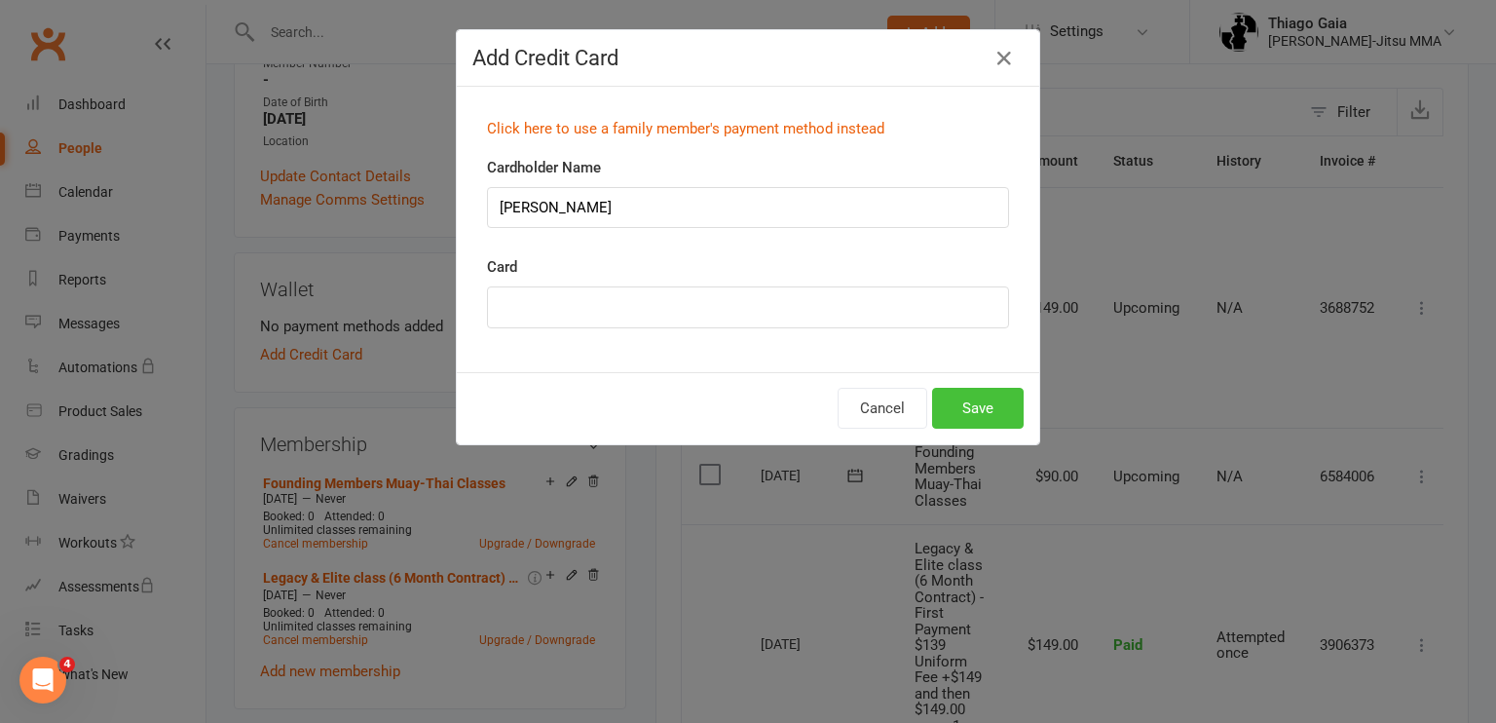
click at [996, 402] on button "Save" at bounding box center [978, 408] width 92 height 41
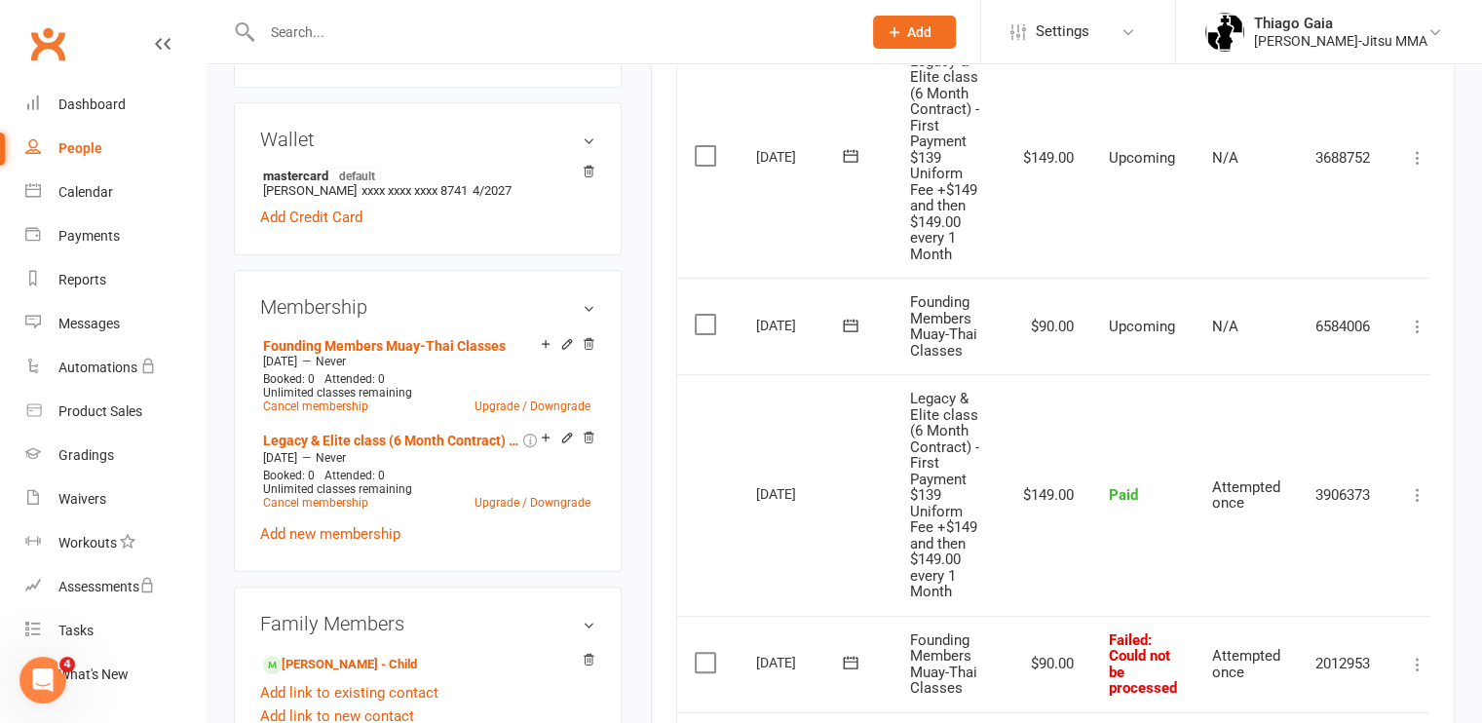
scroll to position [516, 0]
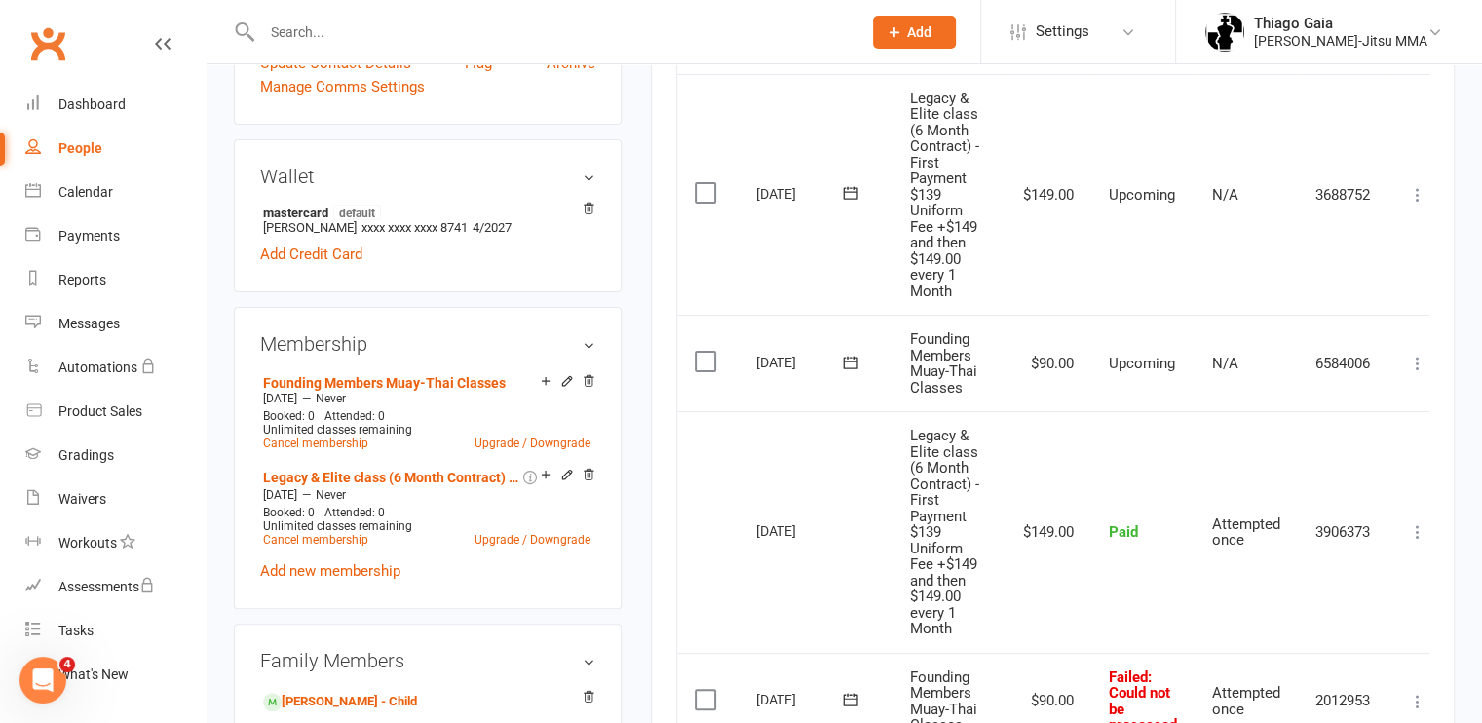
click at [847, 367] on icon at bounding box center [850, 362] width 19 height 19
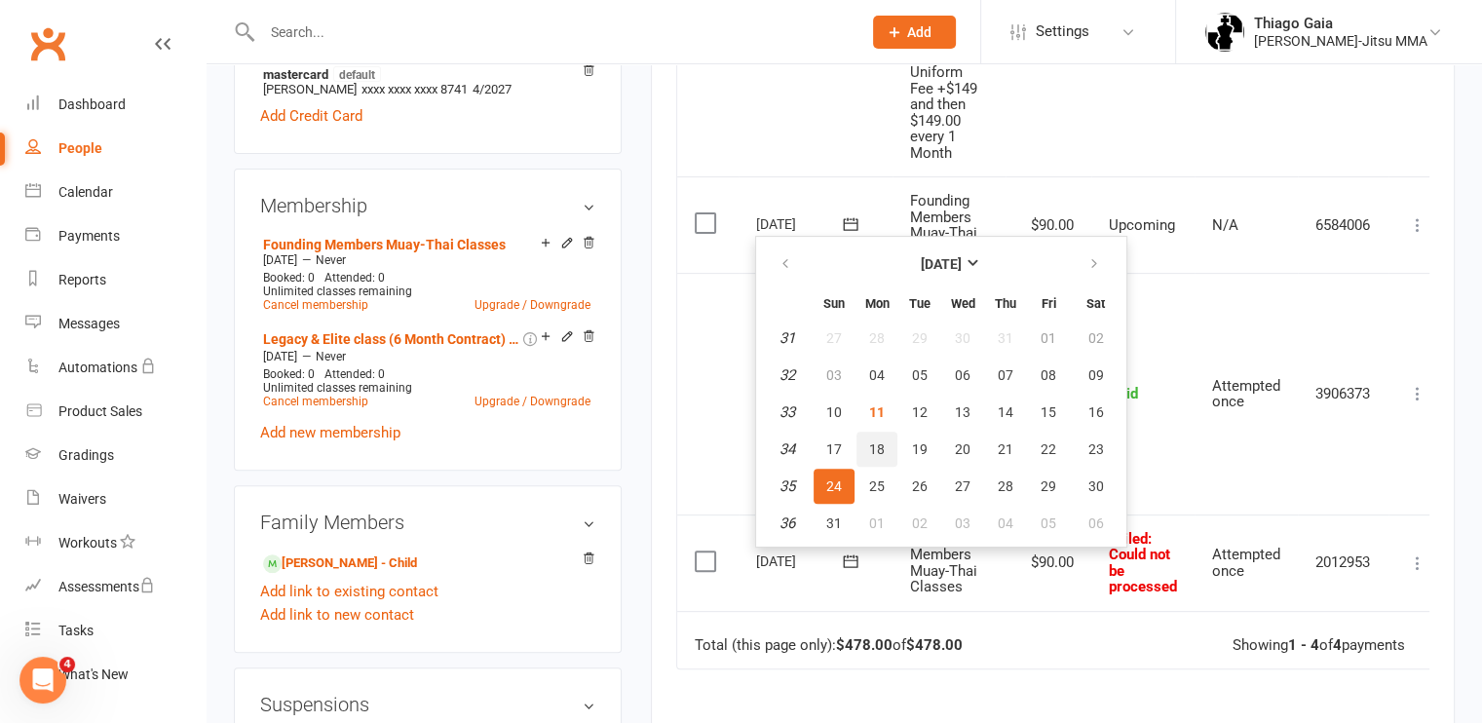
scroll to position [656, 0]
click at [912, 412] on span "12" at bounding box center [920, 411] width 16 height 16
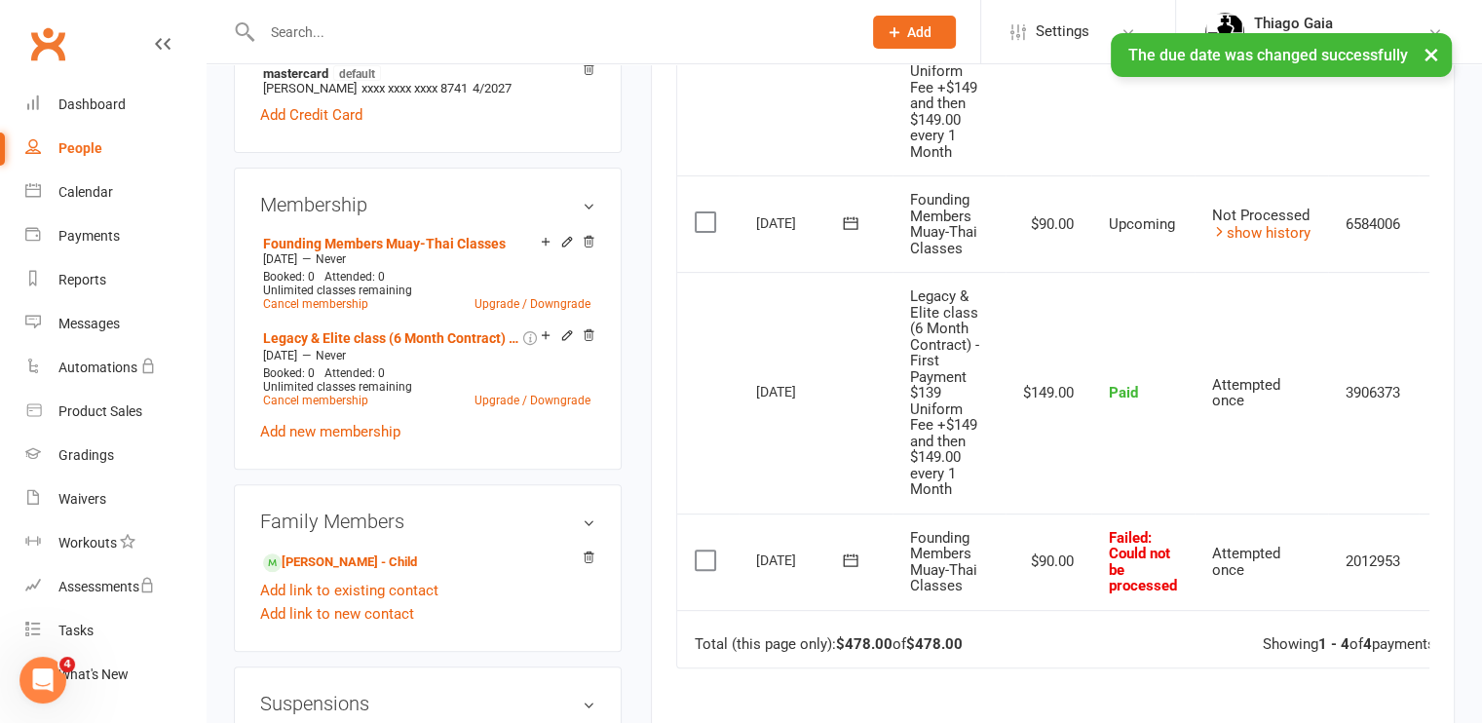
click at [853, 558] on icon at bounding box center [850, 559] width 19 height 19
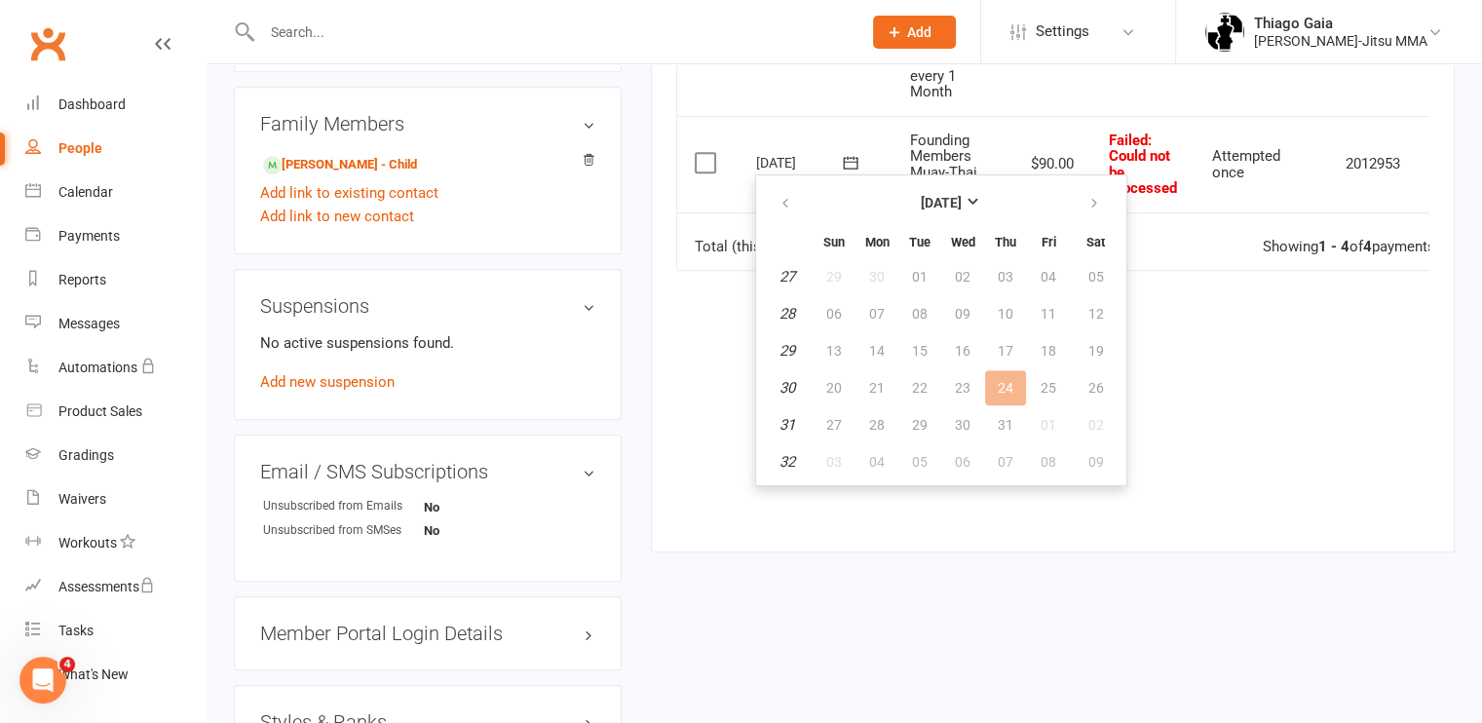
scroll to position [1054, 0]
click at [1095, 205] on icon "button" at bounding box center [1094, 203] width 14 height 16
click at [923, 348] on span "12" at bounding box center [920, 350] width 16 height 16
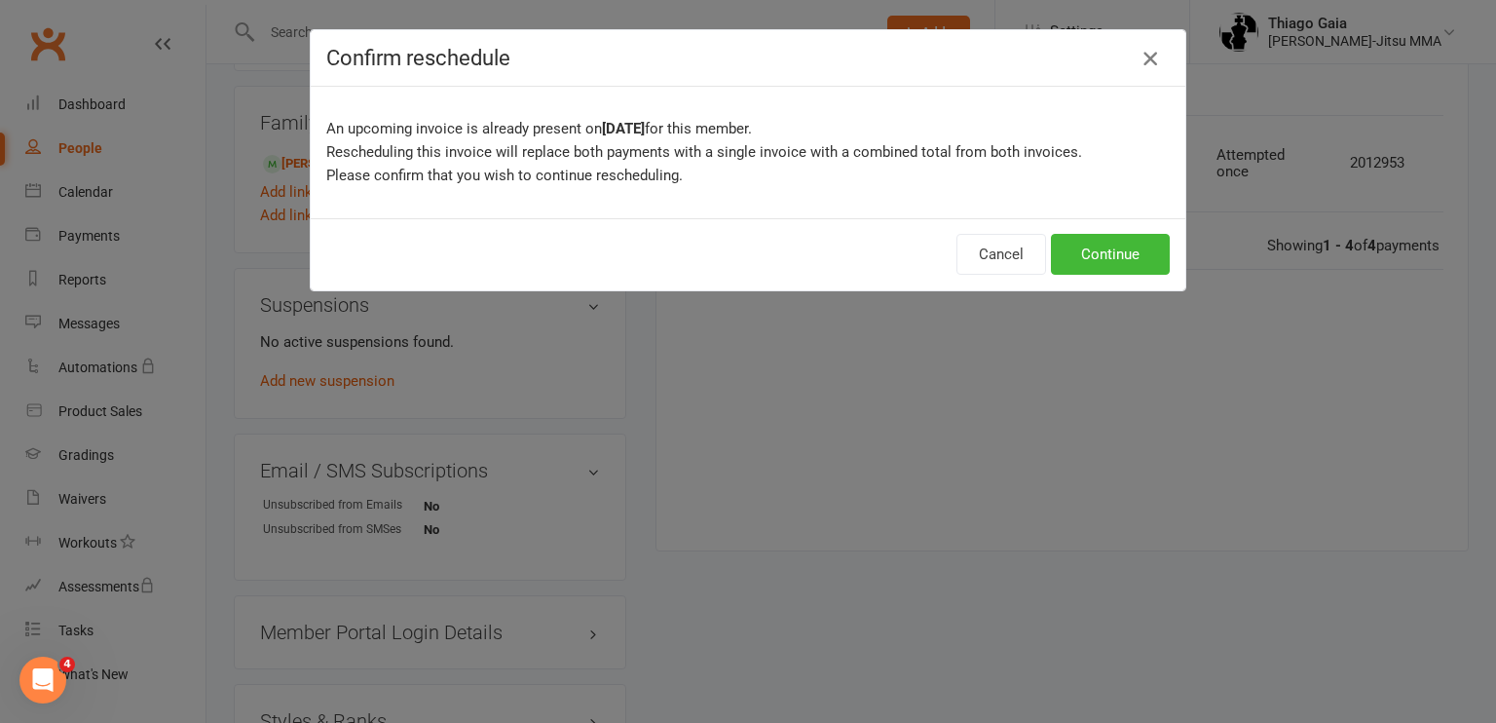
click at [1149, 55] on icon "button" at bounding box center [1150, 58] width 23 height 23
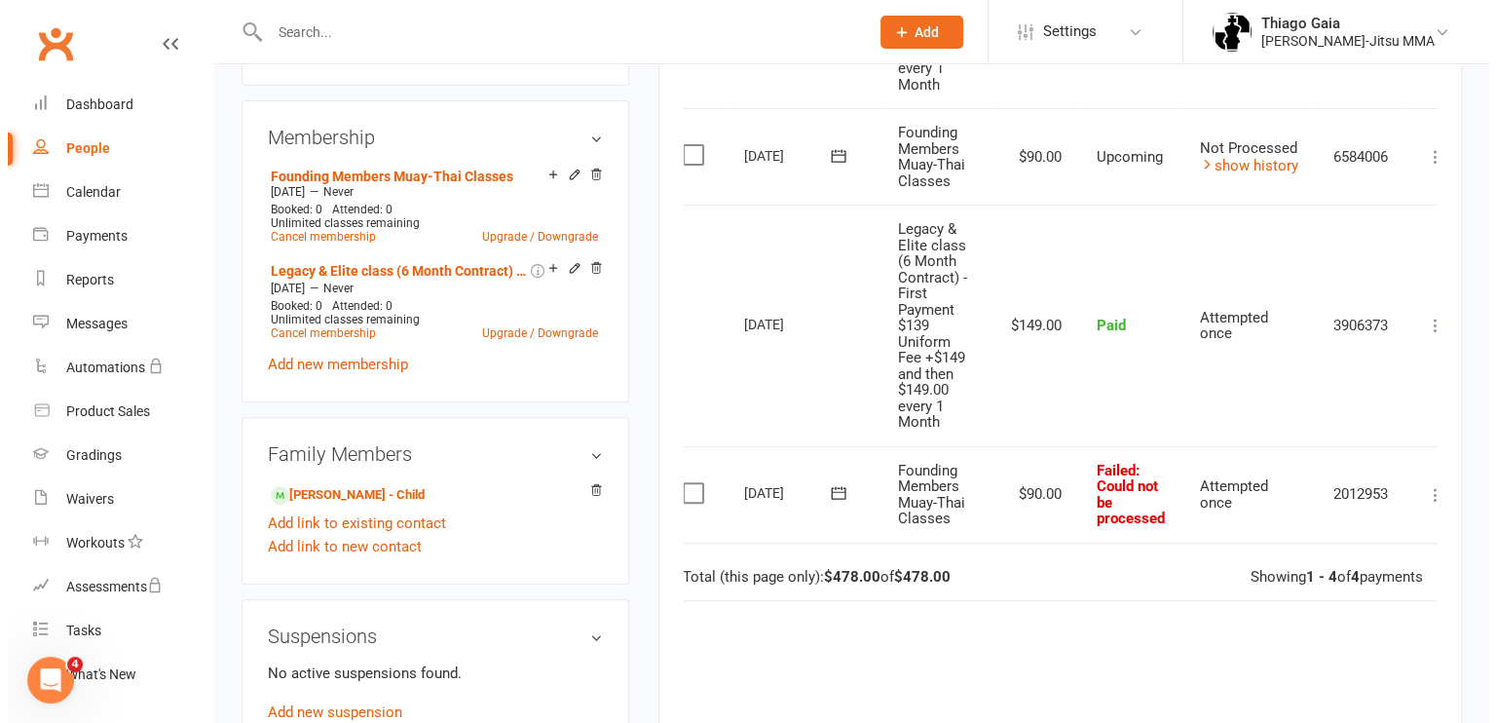
scroll to position [0, 53]
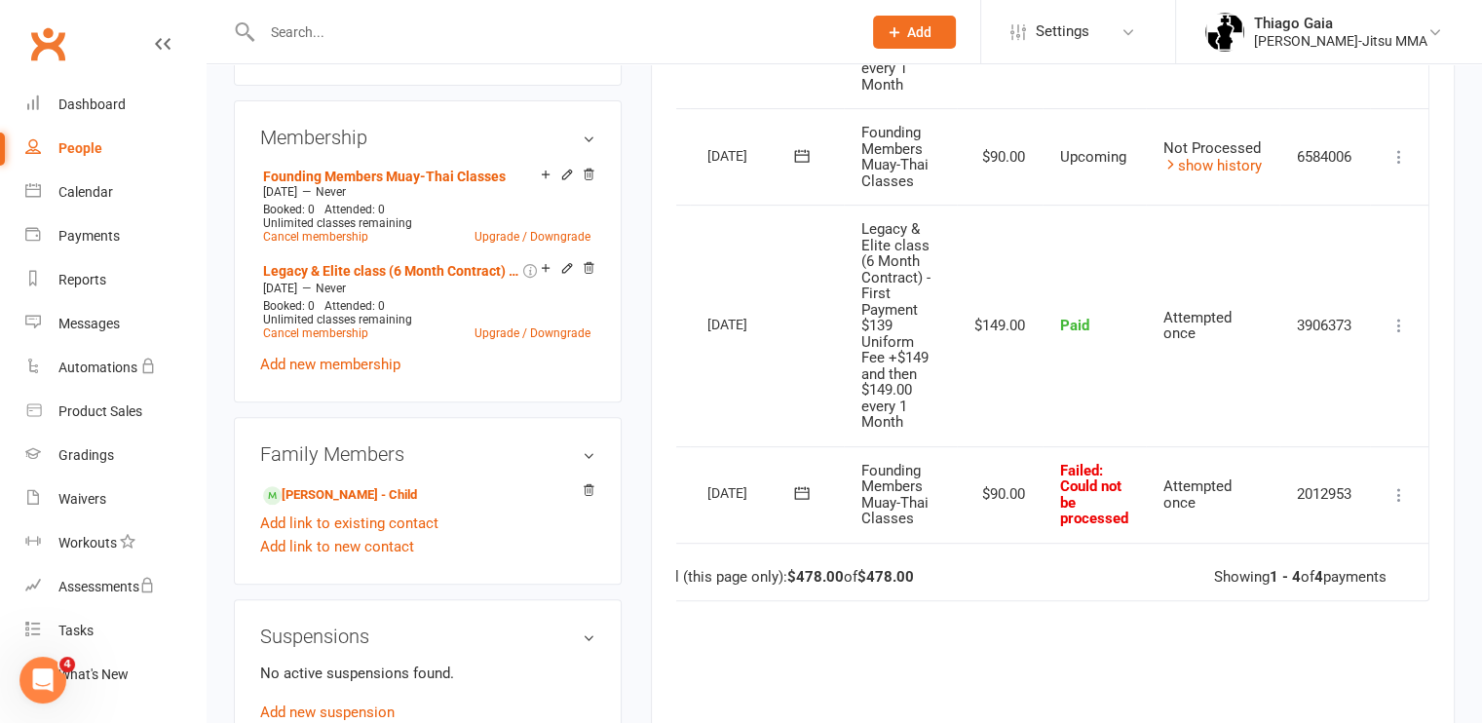
click at [1402, 488] on icon at bounding box center [1398, 494] width 19 height 19
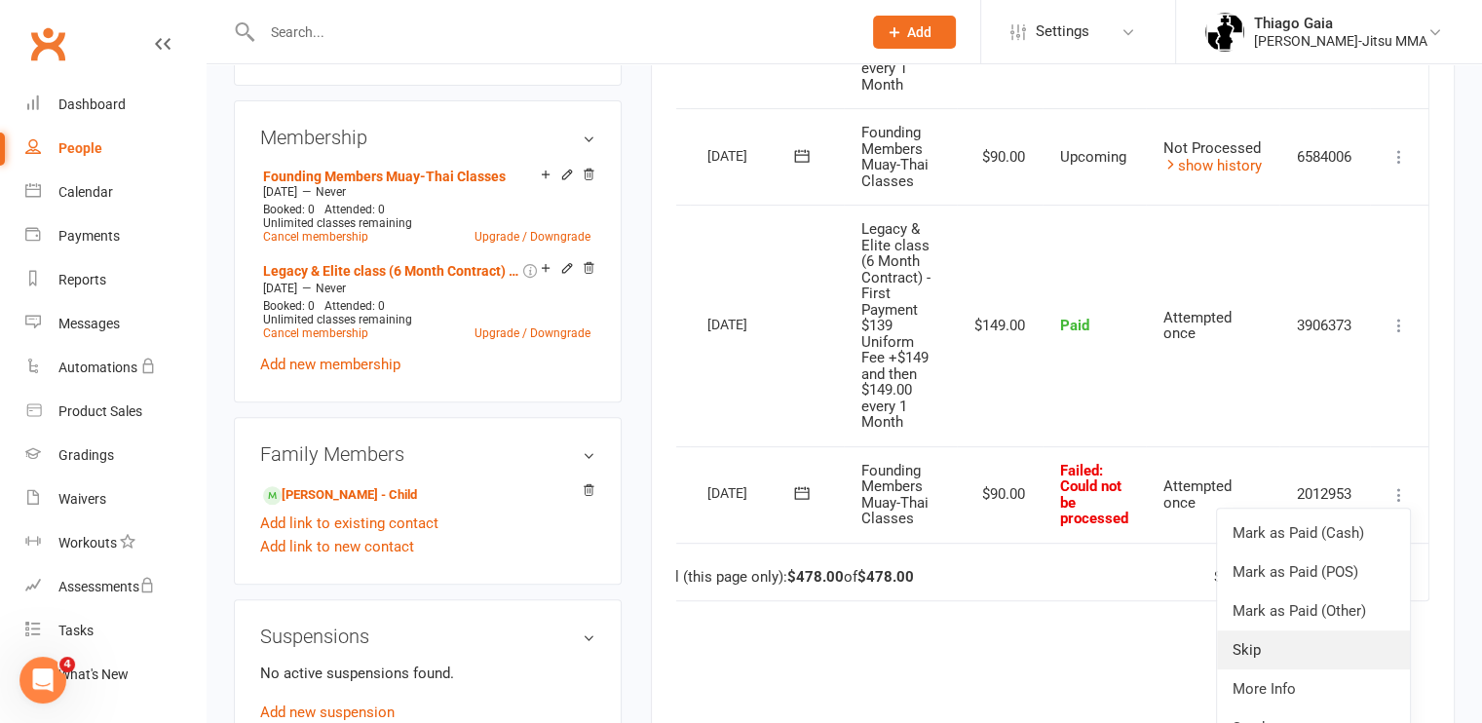
click at [1247, 644] on link "Skip" at bounding box center [1313, 649] width 193 height 39
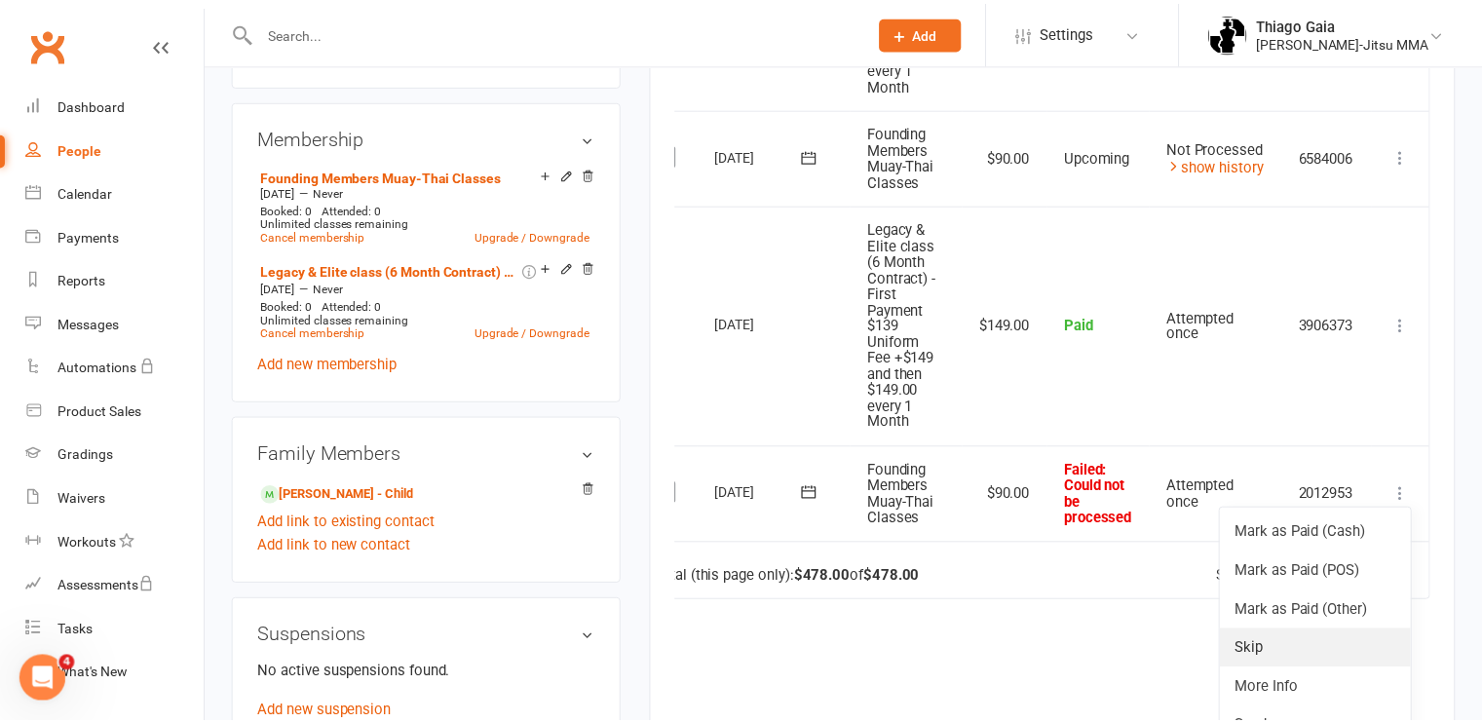
scroll to position [0, 43]
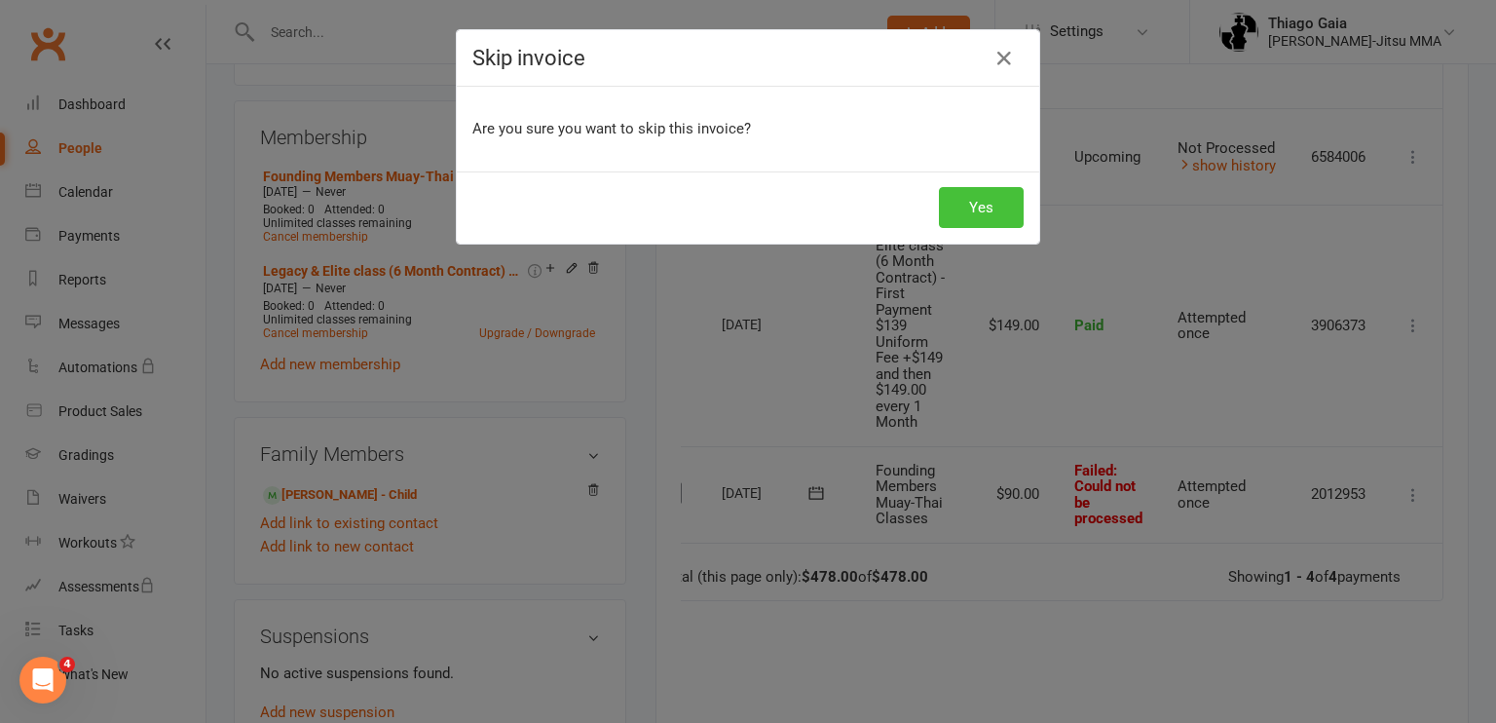
click at [958, 212] on button "Yes" at bounding box center [981, 207] width 85 height 41
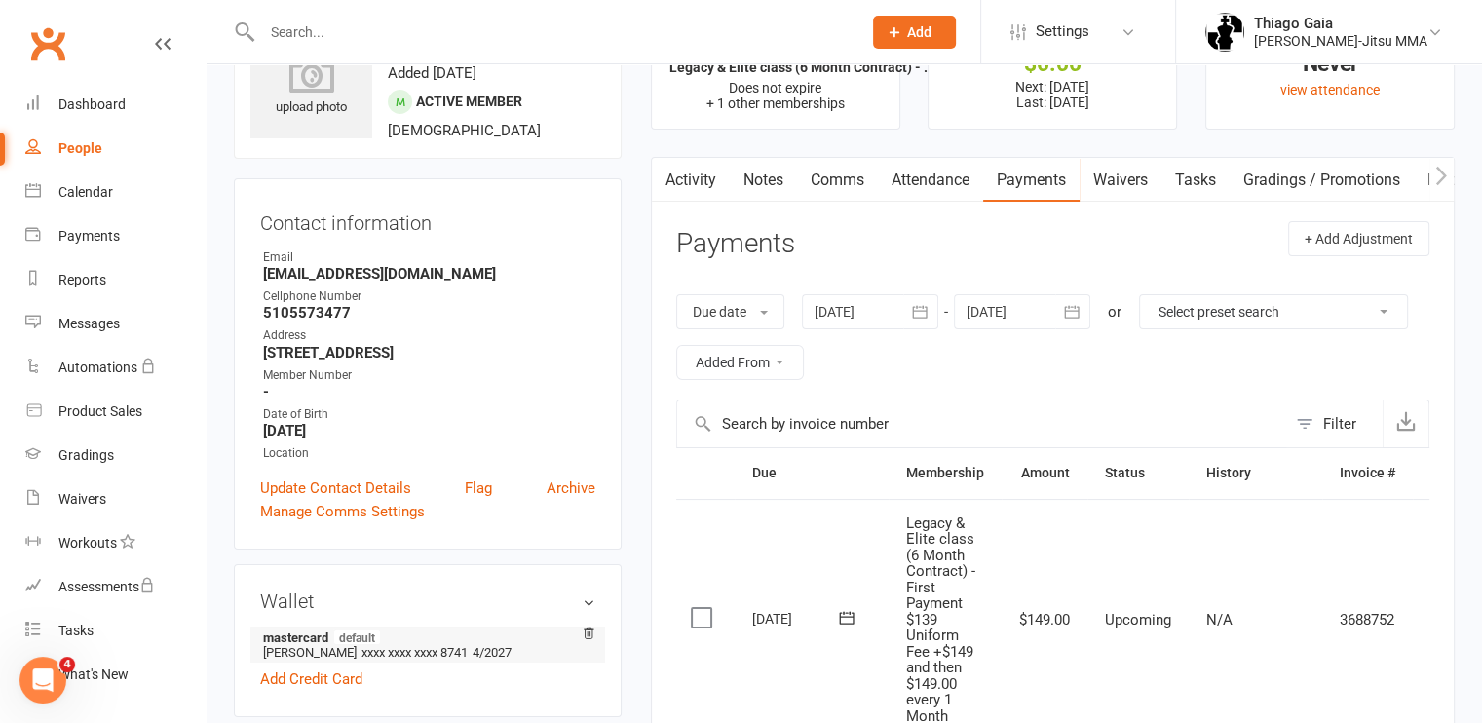
scroll to position [0, 0]
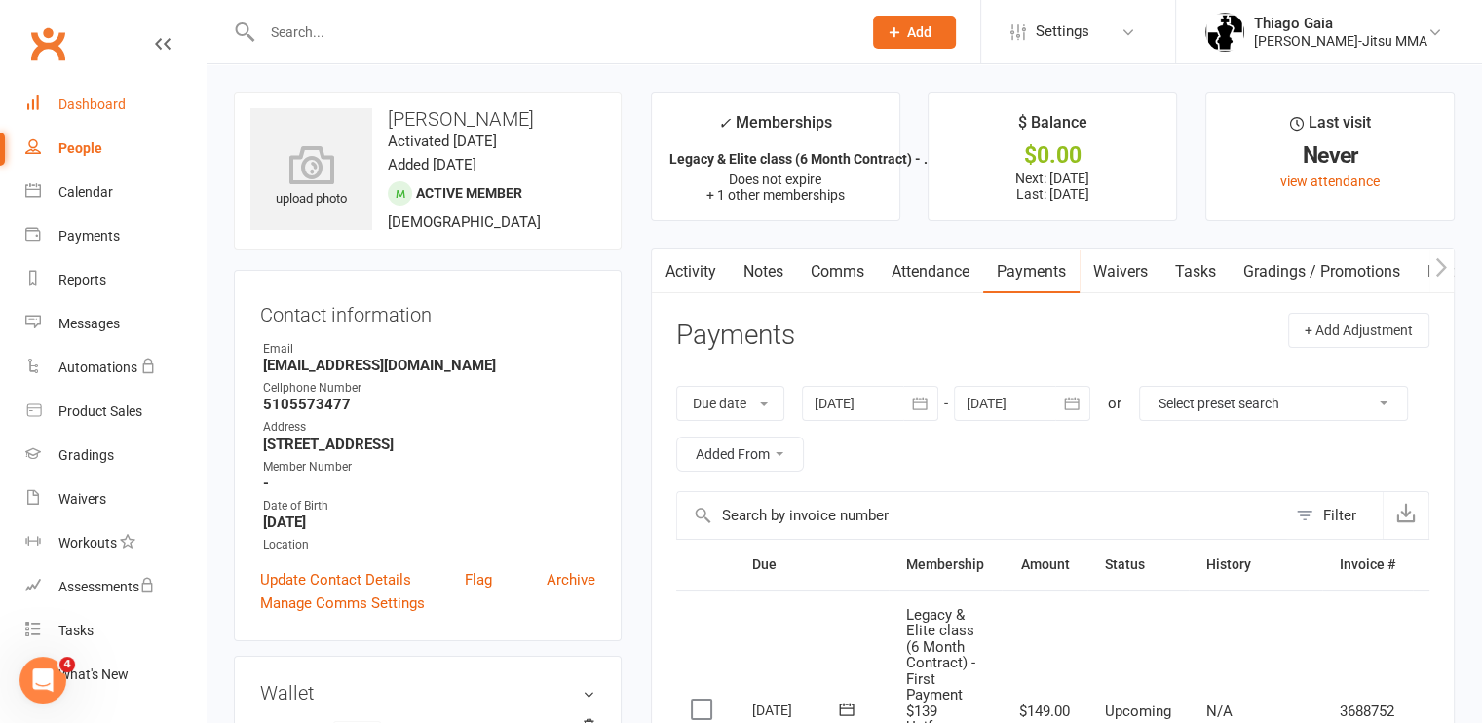
click at [94, 118] on link "Dashboard" at bounding box center [115, 105] width 180 height 44
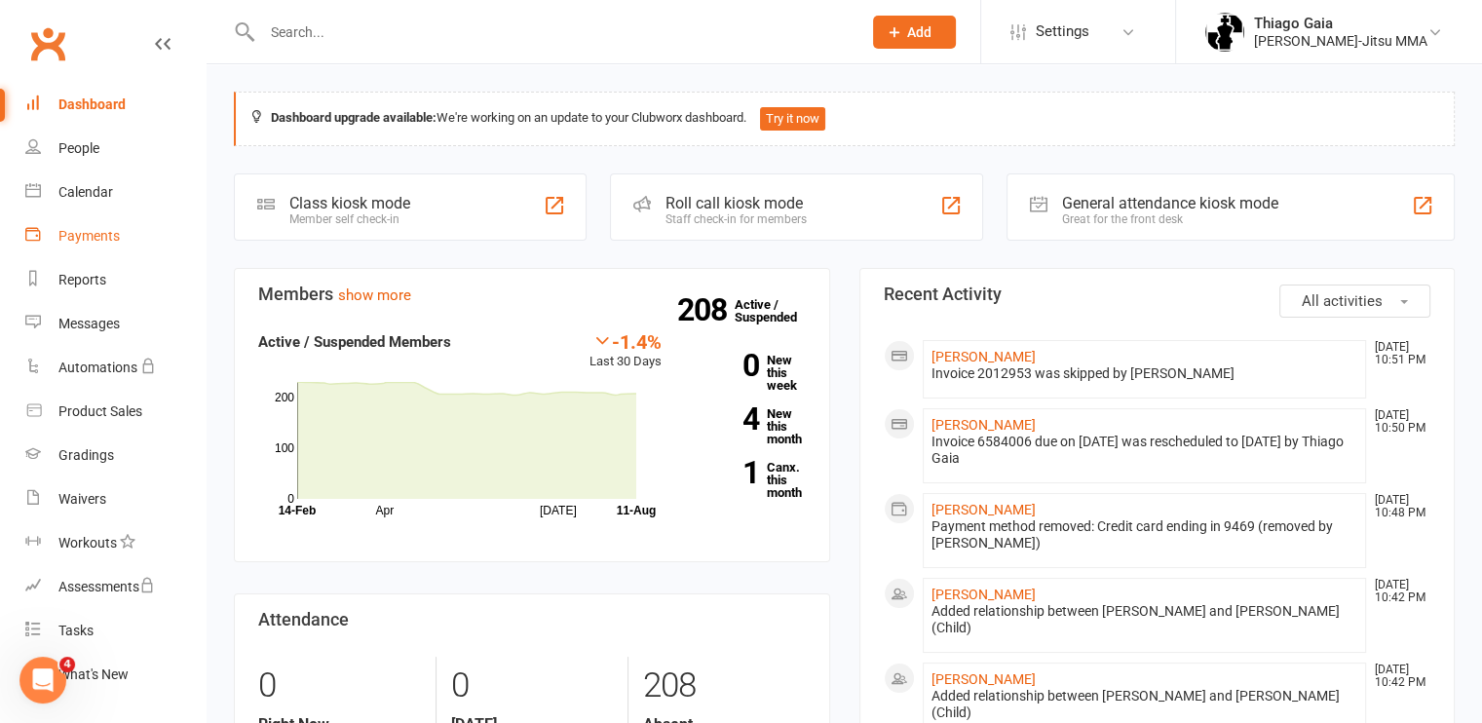
click at [101, 236] on div "Payments" at bounding box center [88, 236] width 61 height 16
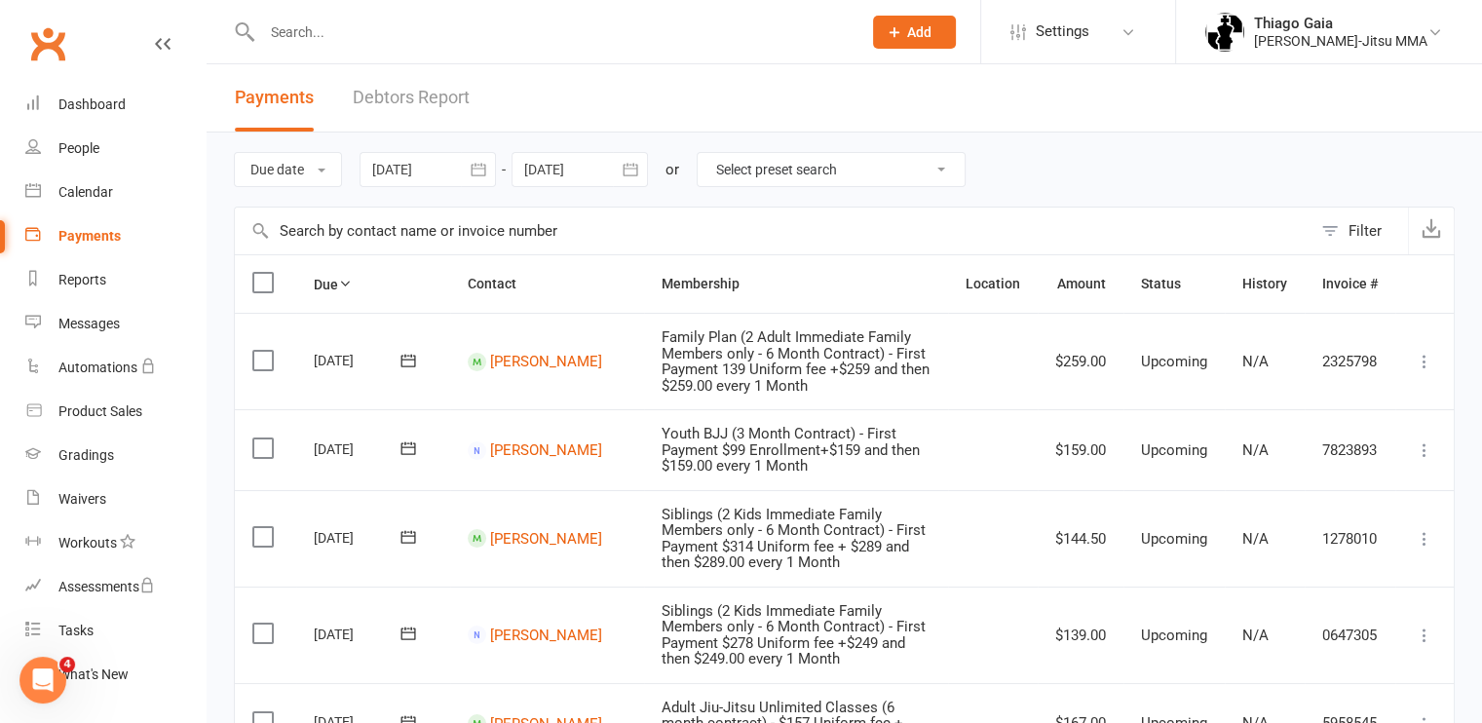
click at [417, 90] on link "Debtors Report" at bounding box center [411, 97] width 117 height 67
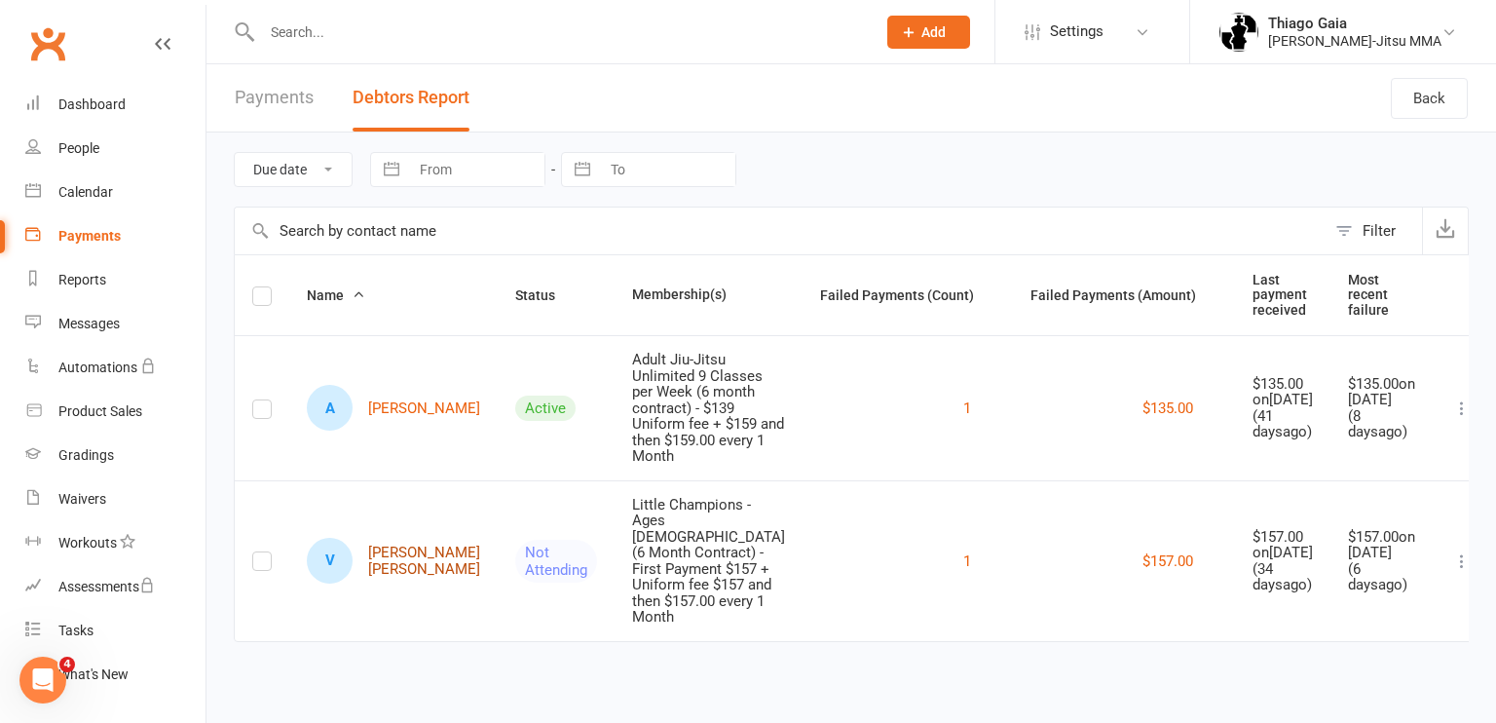
click at [410, 538] on link "V [PERSON_NAME] [PERSON_NAME]" at bounding box center [393, 561] width 173 height 46
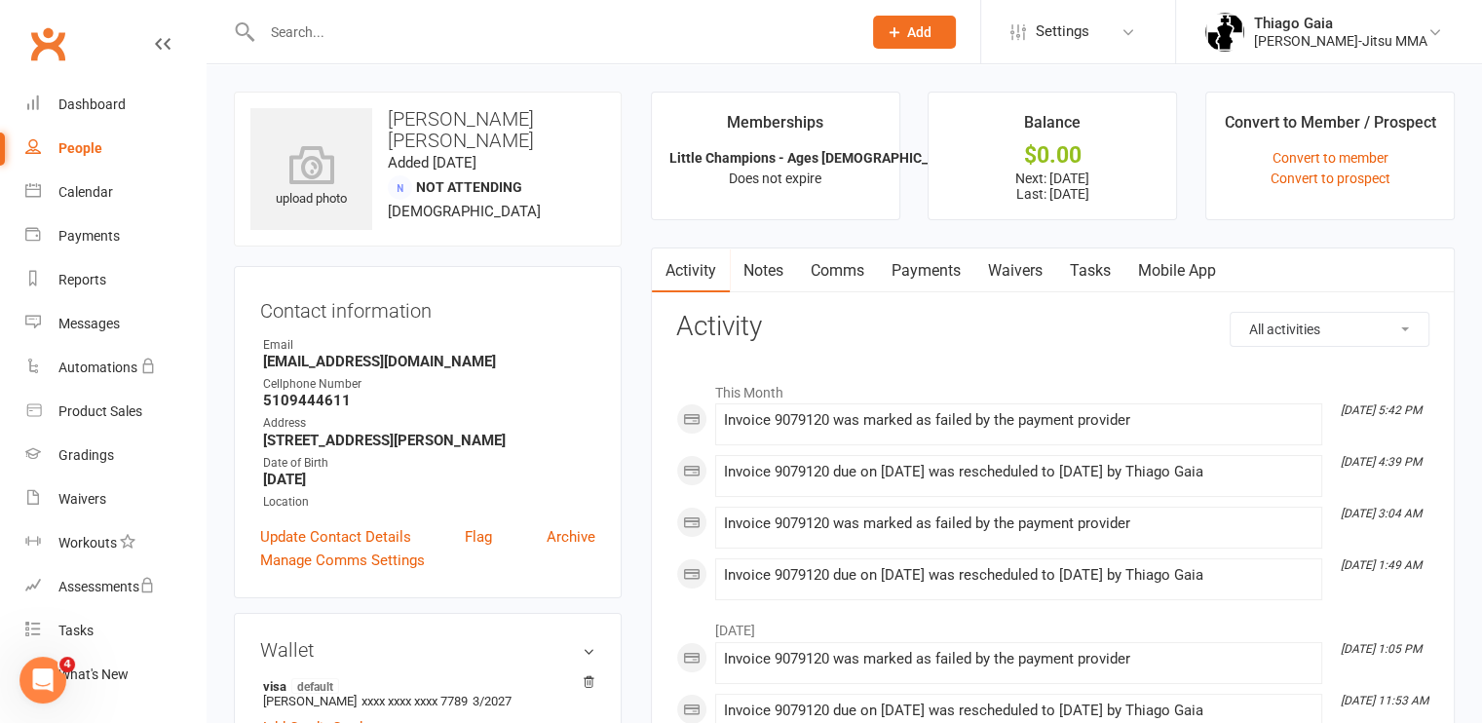
click at [943, 266] on link "Payments" at bounding box center [926, 270] width 96 height 45
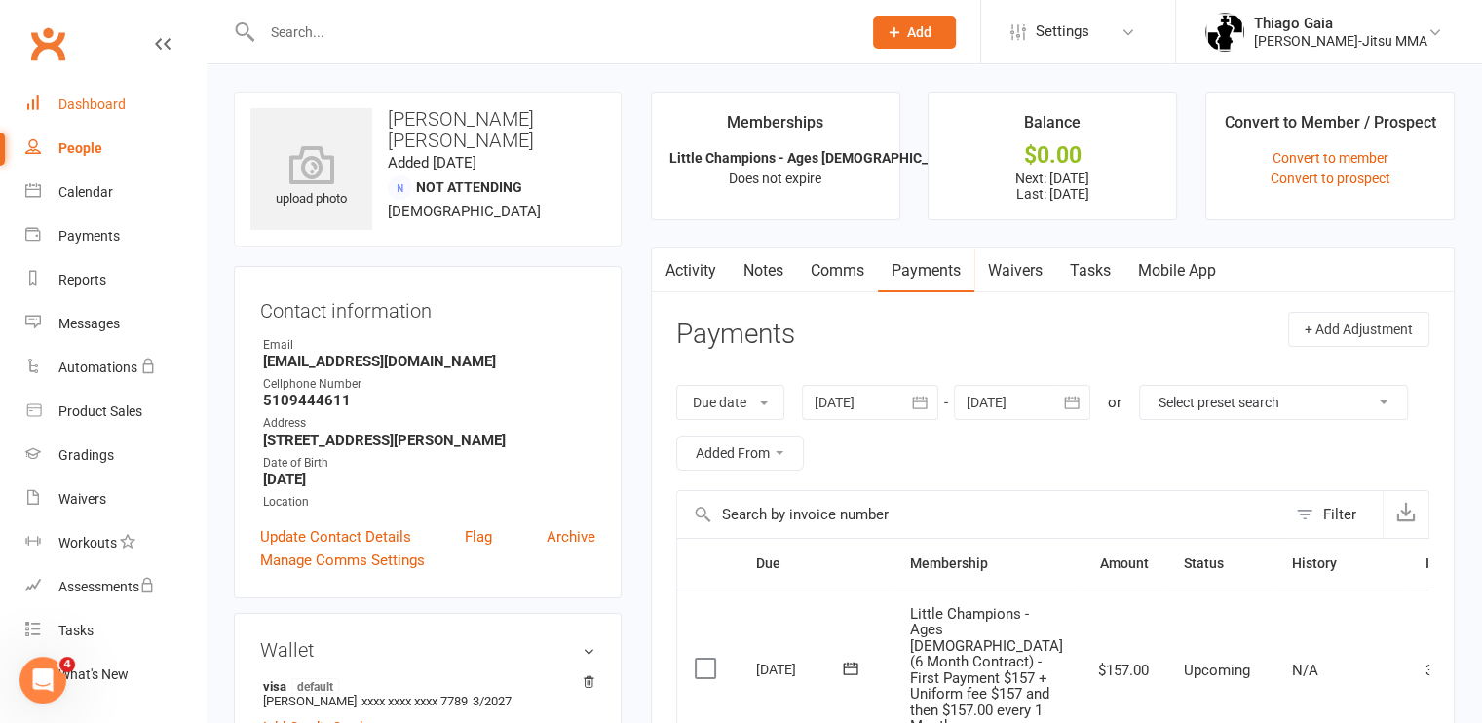
click at [70, 106] on div "Dashboard" at bounding box center [91, 104] width 67 height 16
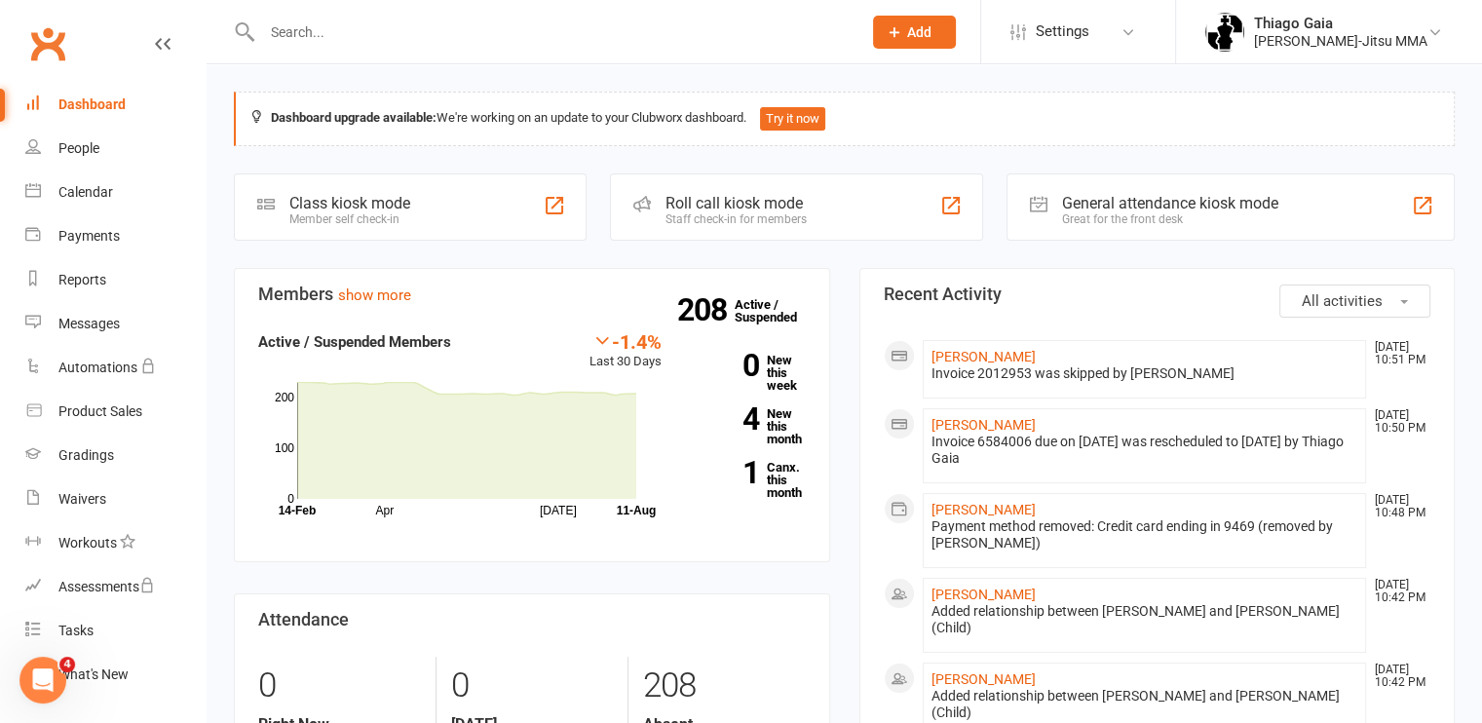
click at [85, 108] on div "Dashboard" at bounding box center [91, 104] width 67 height 16
click at [77, 110] on div "Dashboard" at bounding box center [91, 104] width 67 height 16
